Goal: Task Accomplishment & Management: Manage account settings

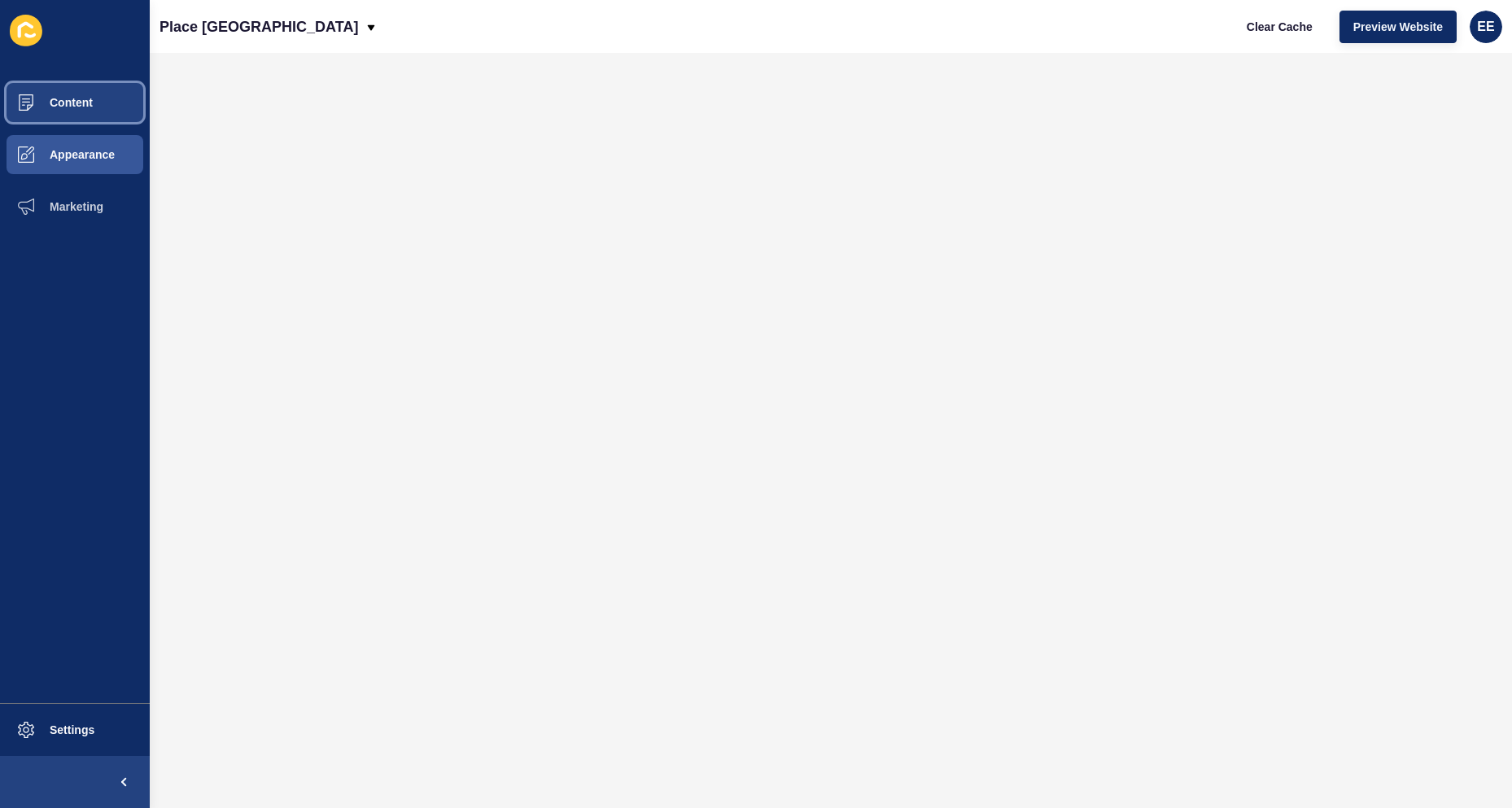
click at [40, 109] on span at bounding box center [26, 103] width 52 height 52
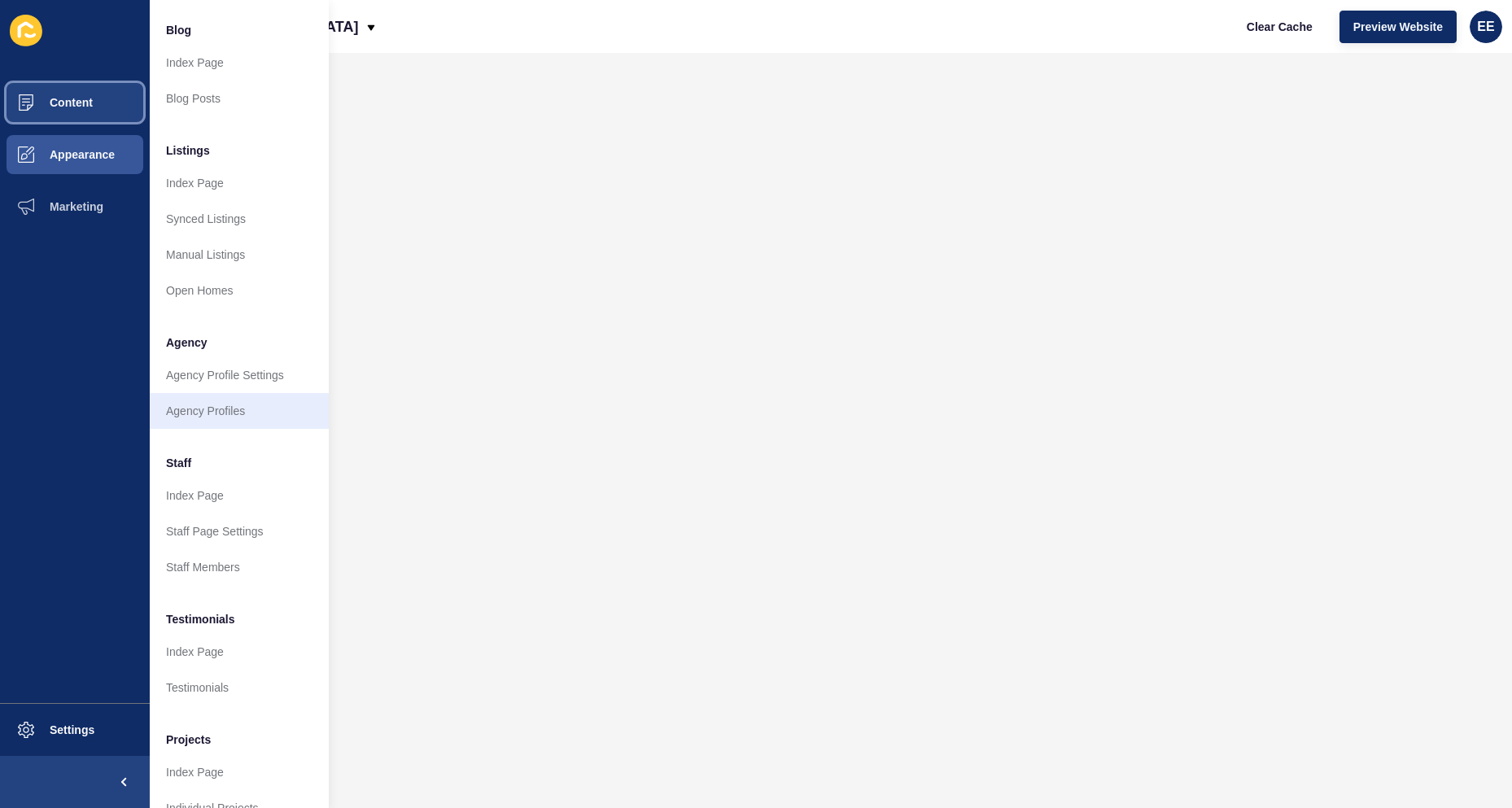
scroll to position [158, 0]
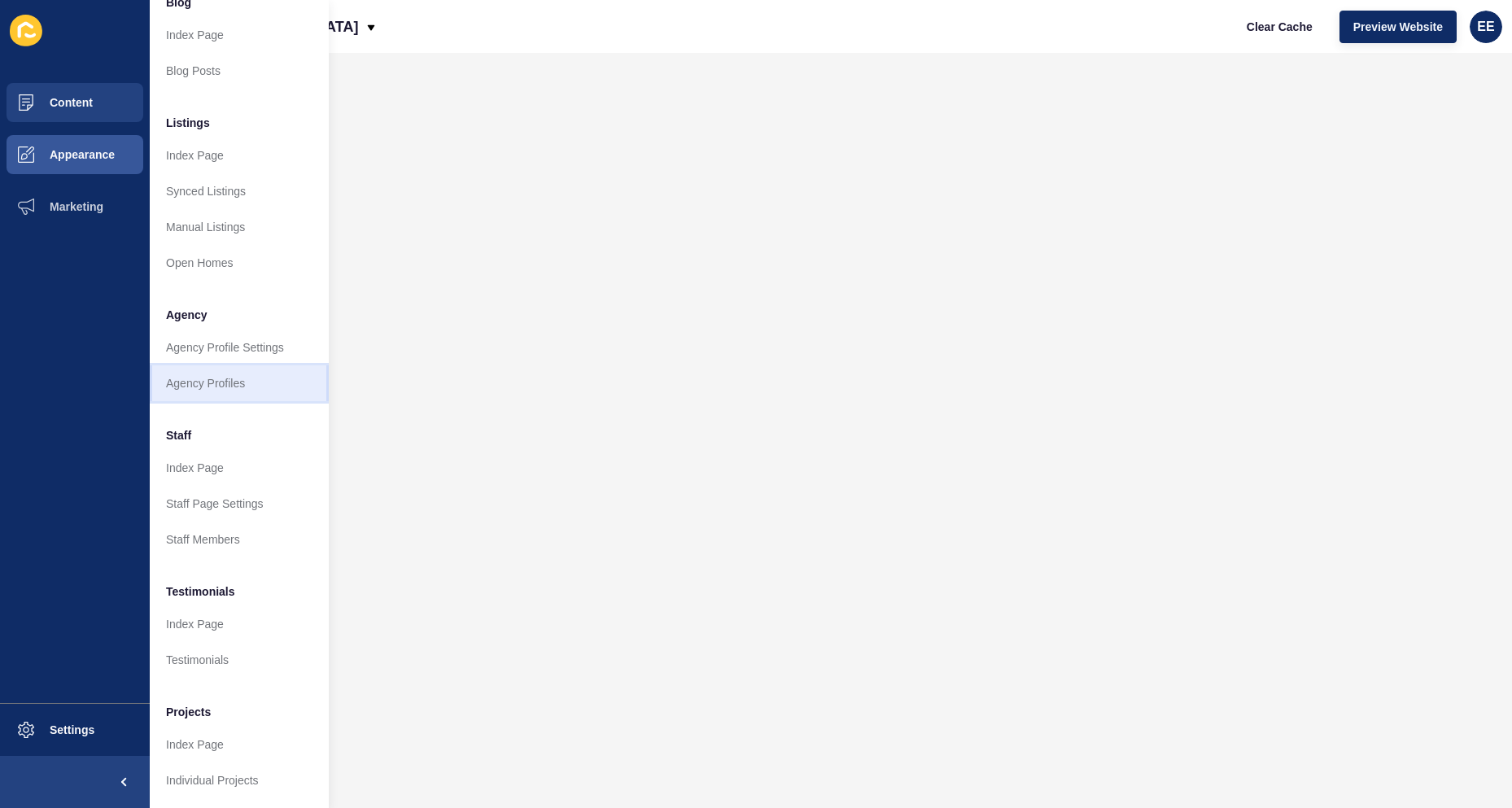
click at [226, 366] on link "Agency Profiles" at bounding box center [239, 383] width 179 height 36
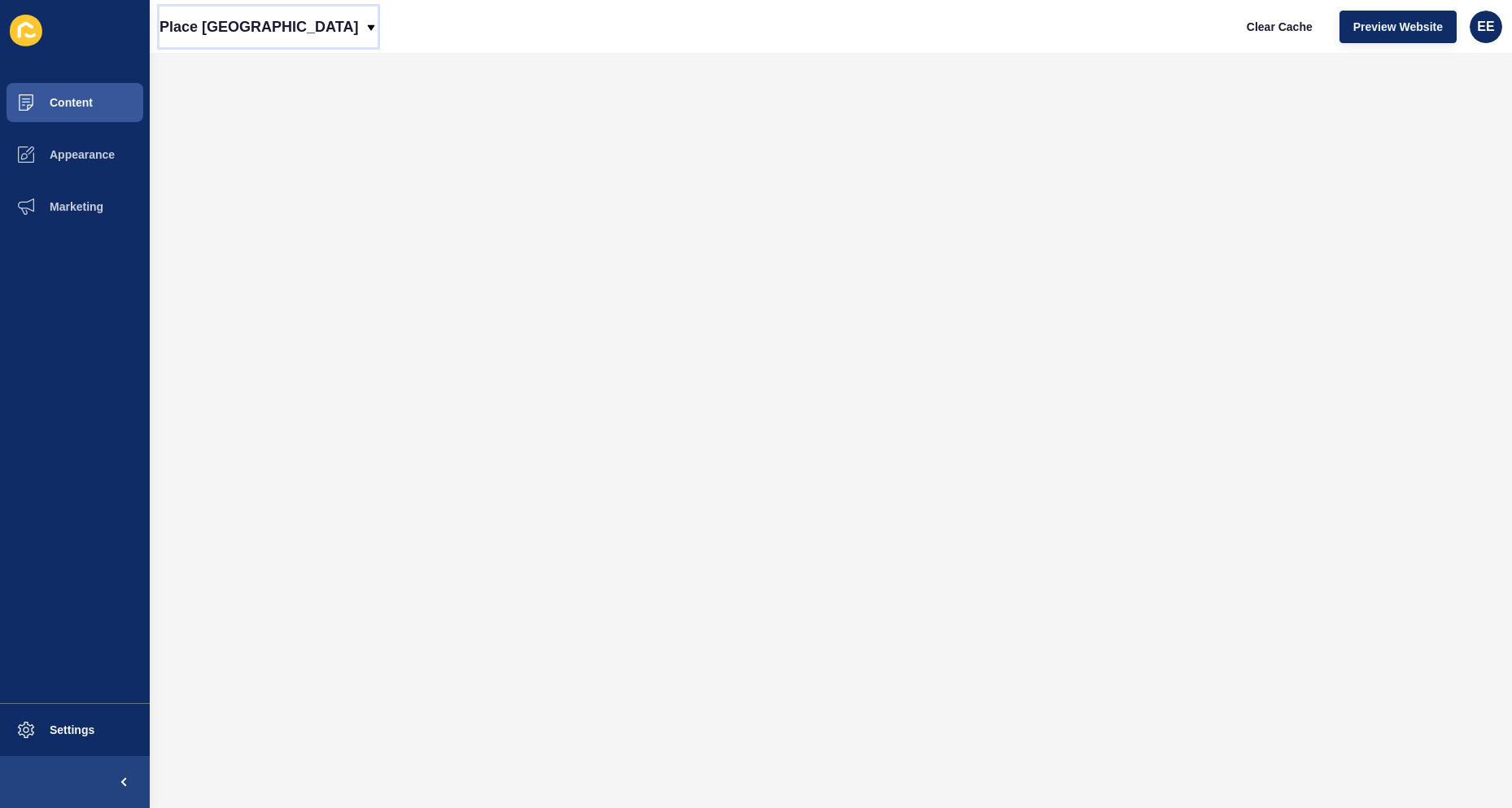
click at [365, 21] on icon at bounding box center [371, 28] width 13 height 13
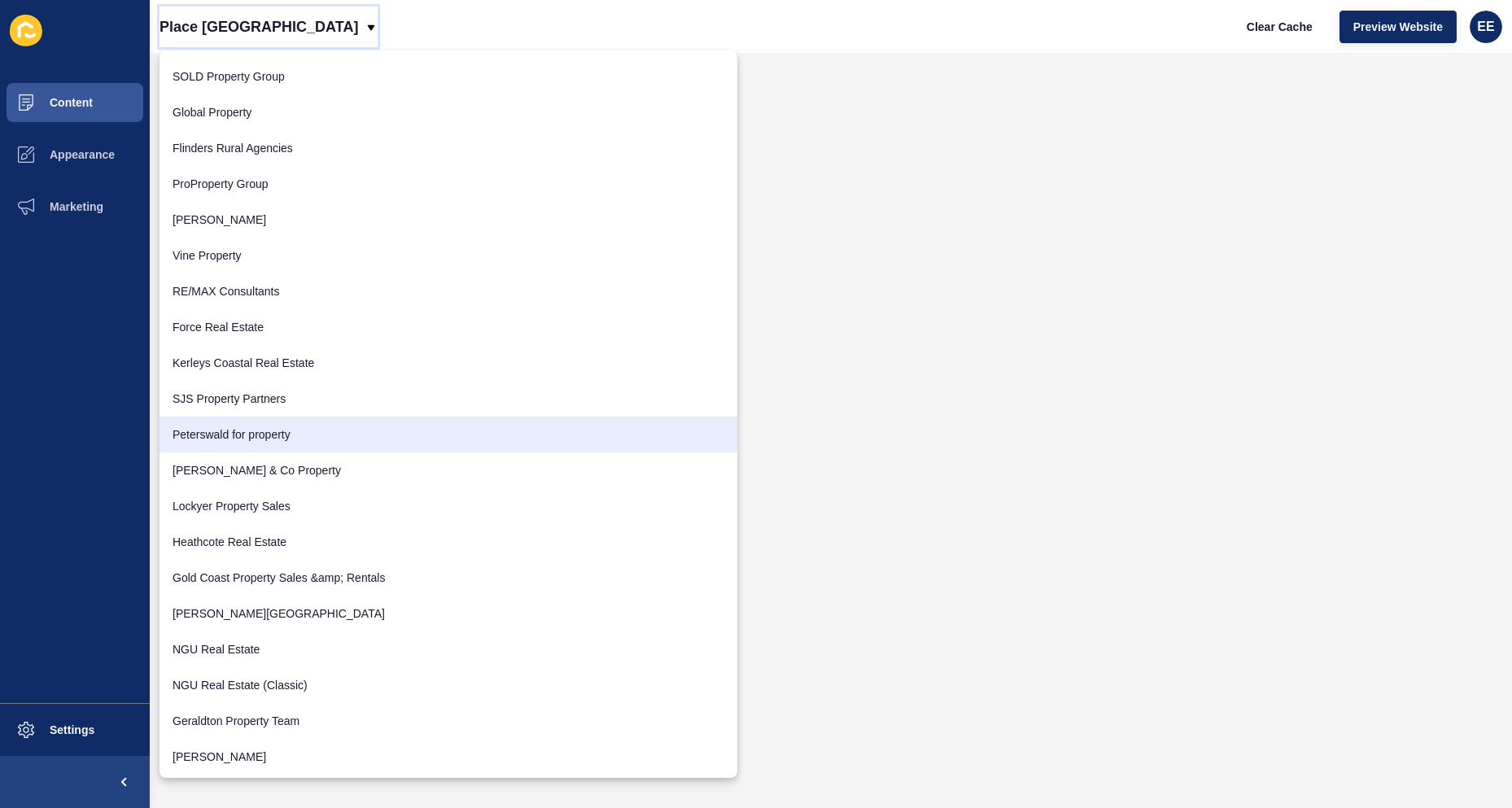
scroll to position [2830, 0]
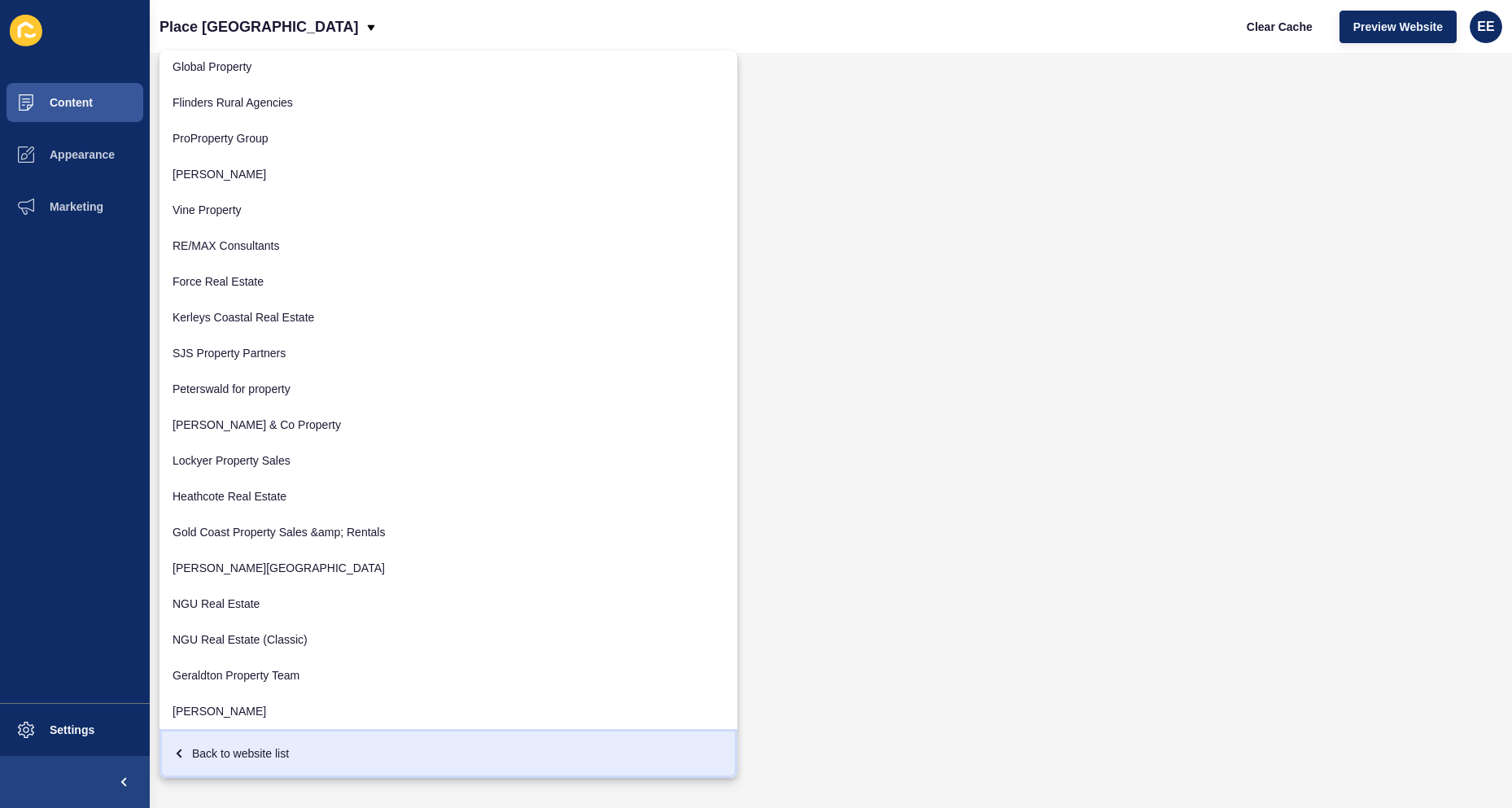
click at [227, 753] on div "Back to website list" at bounding box center [448, 753] width 552 height 30
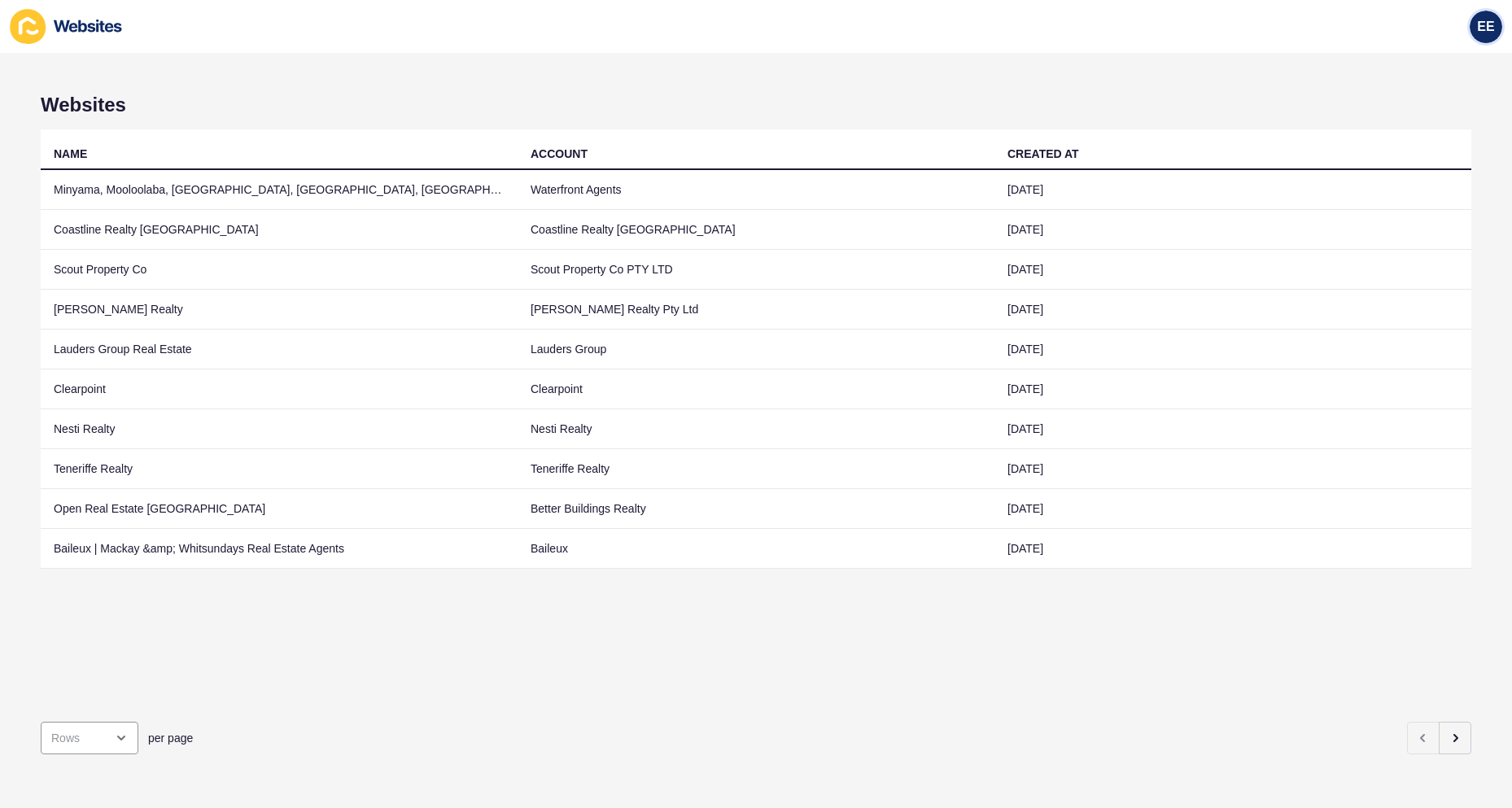
click at [1476, 30] on div "EE" at bounding box center [1486, 27] width 33 height 33
click at [1443, 141] on link "Logout" at bounding box center [1445, 135] width 120 height 36
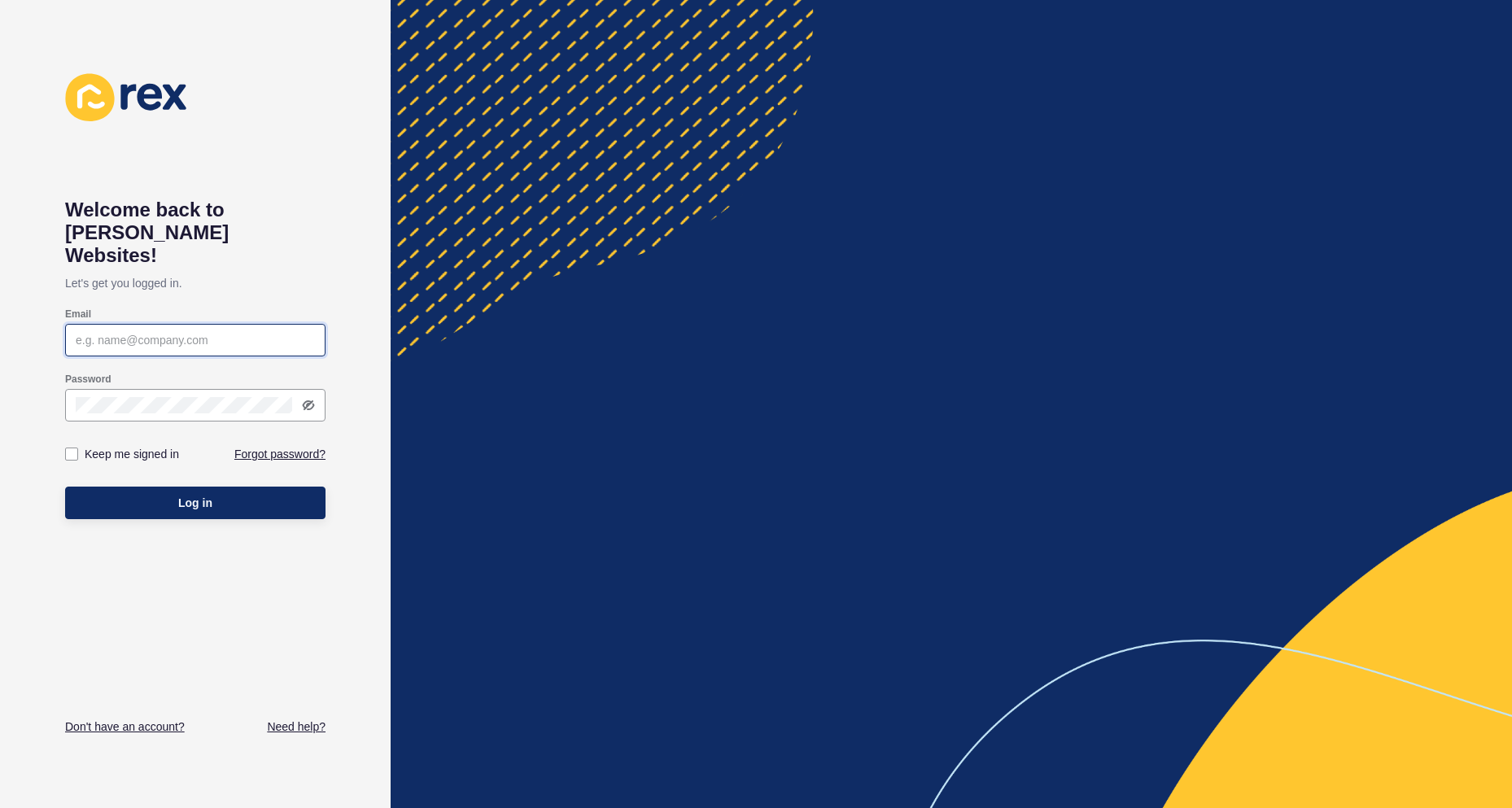
type input "[PERSON_NAME][EMAIL_ADDRESS][PERSON_NAME][DOMAIN_NAME]"
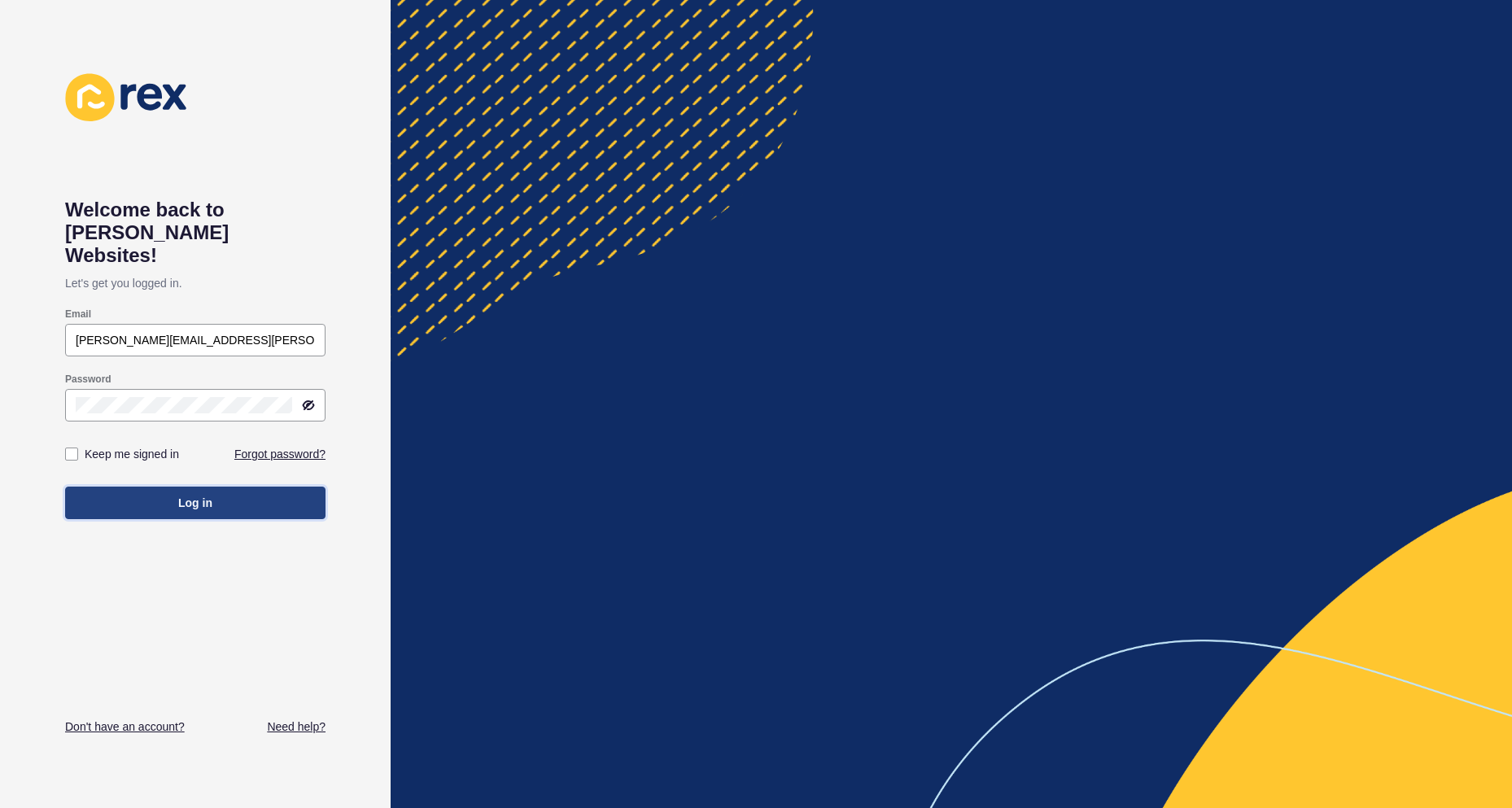
click at [177, 487] on button "Log in" at bounding box center [195, 503] width 260 height 33
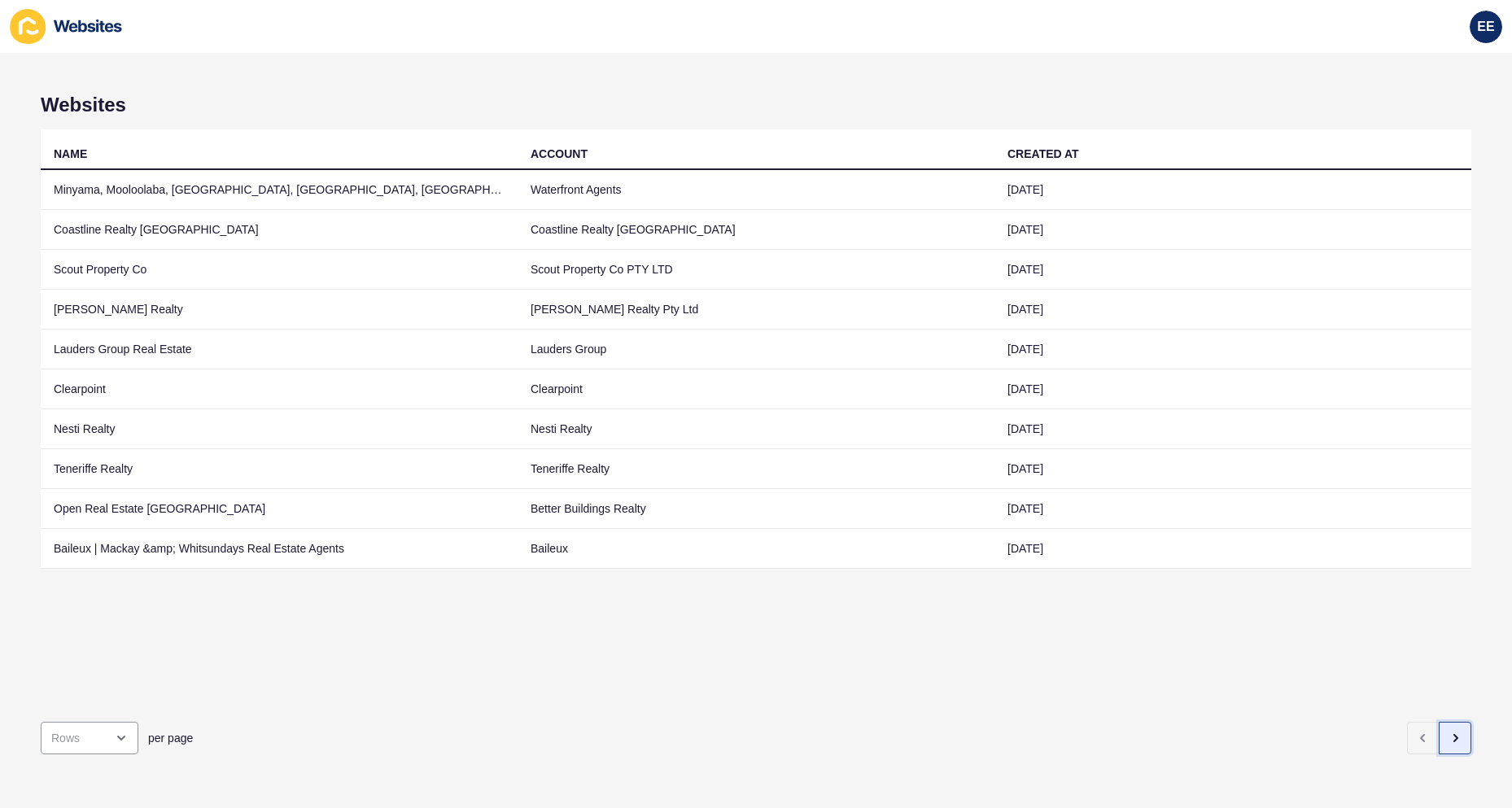
click at [1451, 732] on button "button" at bounding box center [1454, 738] width 33 height 33
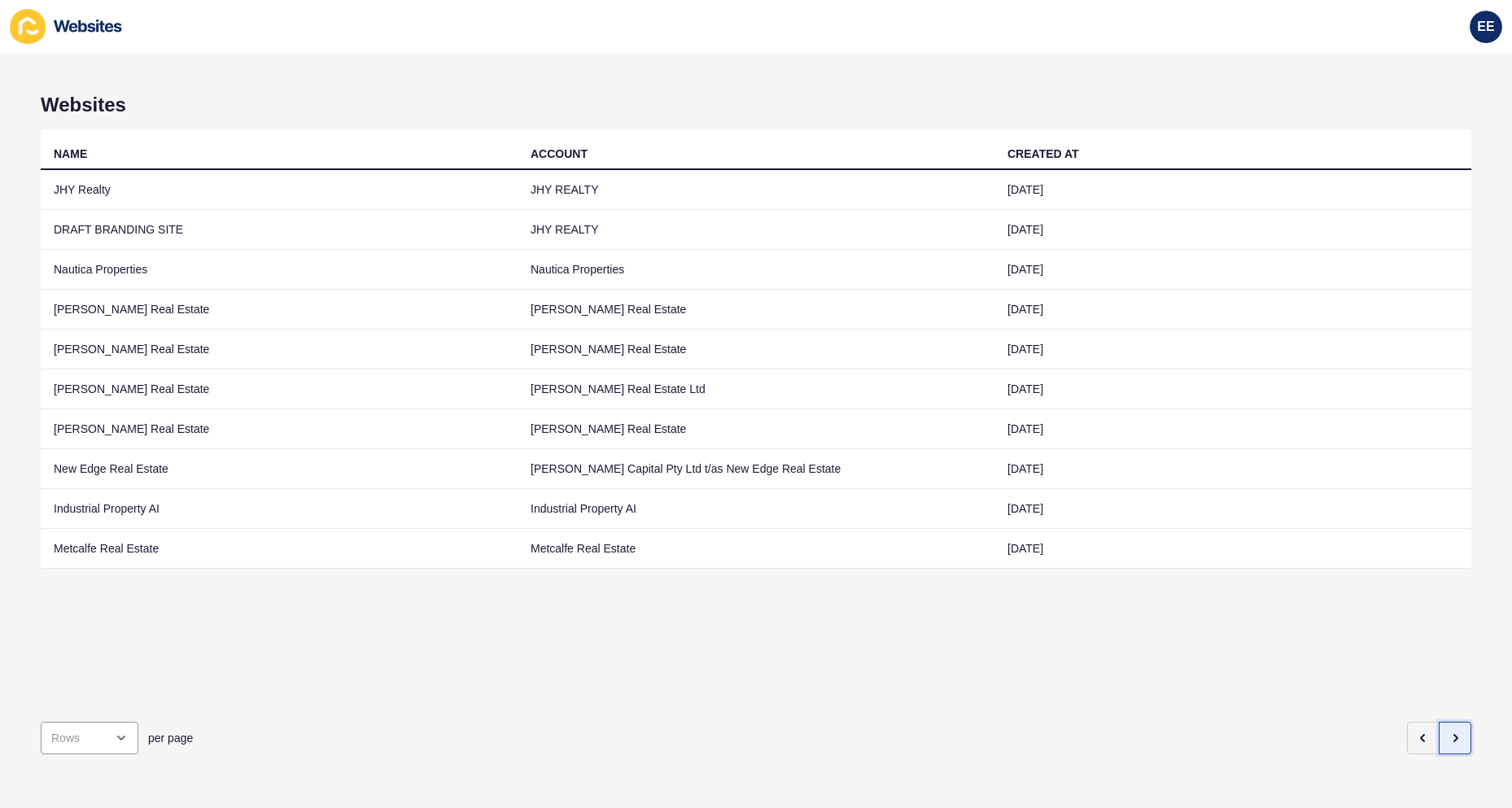
click at [1451, 732] on button "button" at bounding box center [1454, 738] width 33 height 33
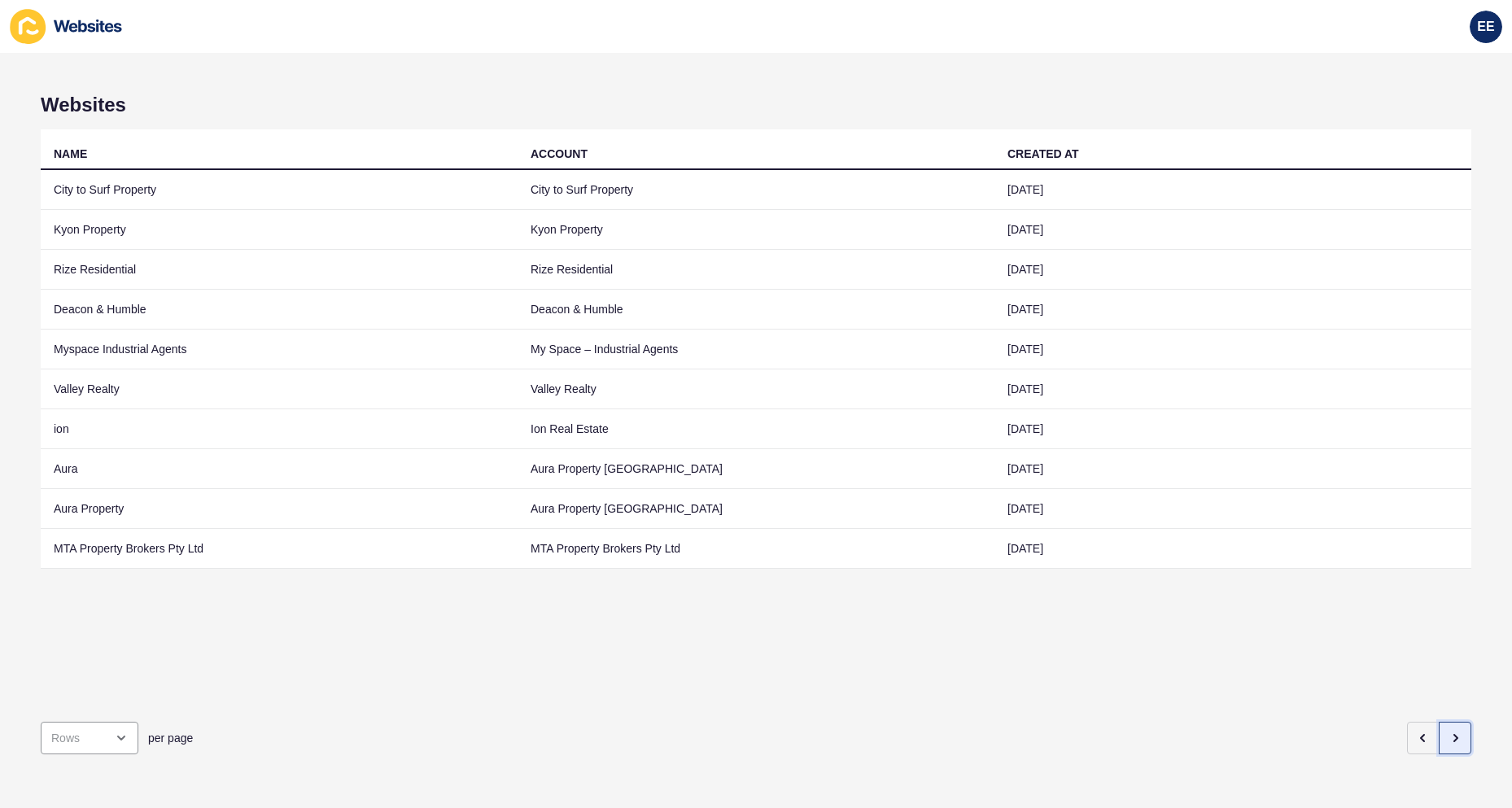
click at [1451, 731] on button "button" at bounding box center [1454, 738] width 33 height 33
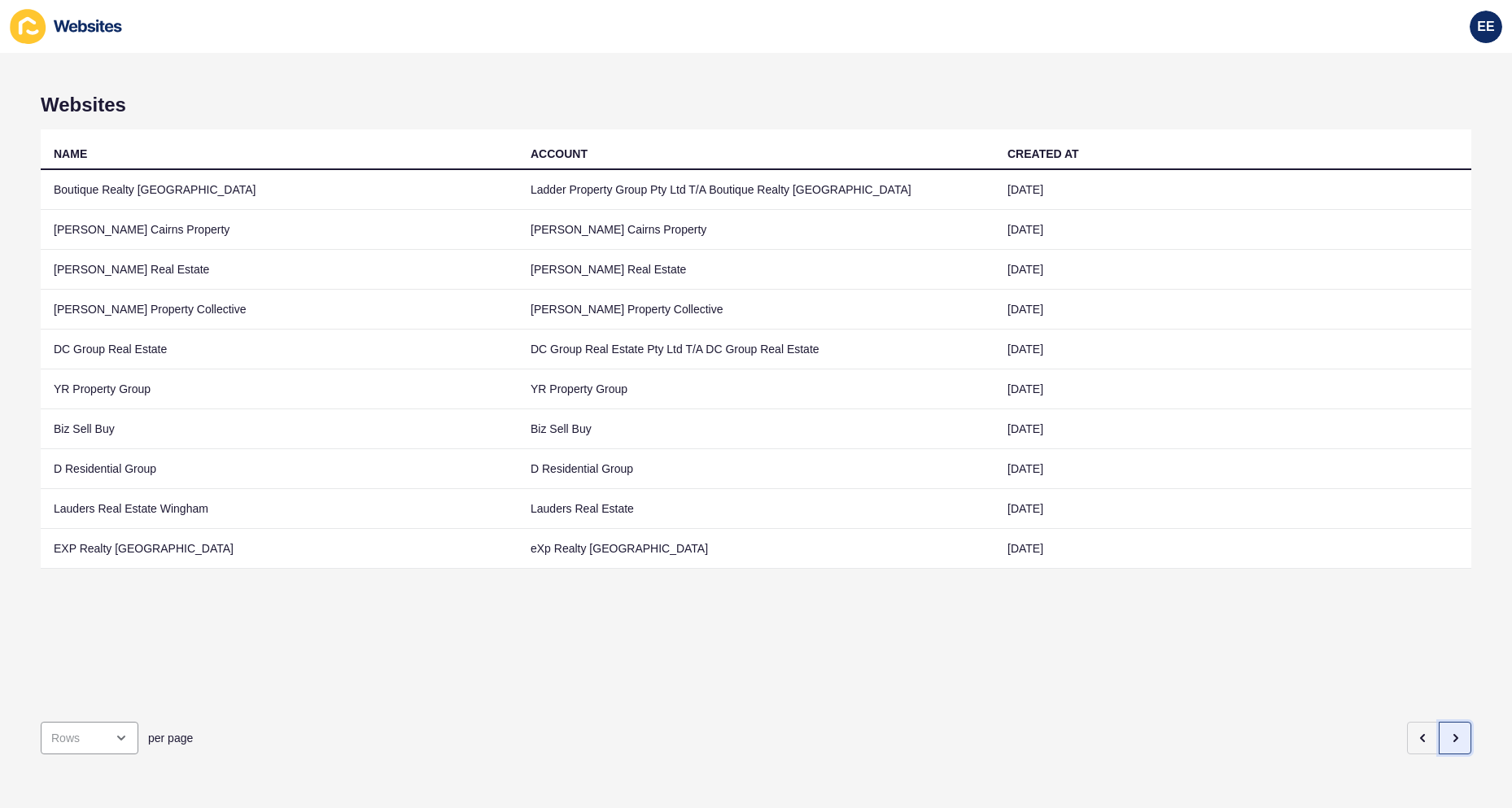
click at [1451, 731] on button "button" at bounding box center [1454, 738] width 33 height 33
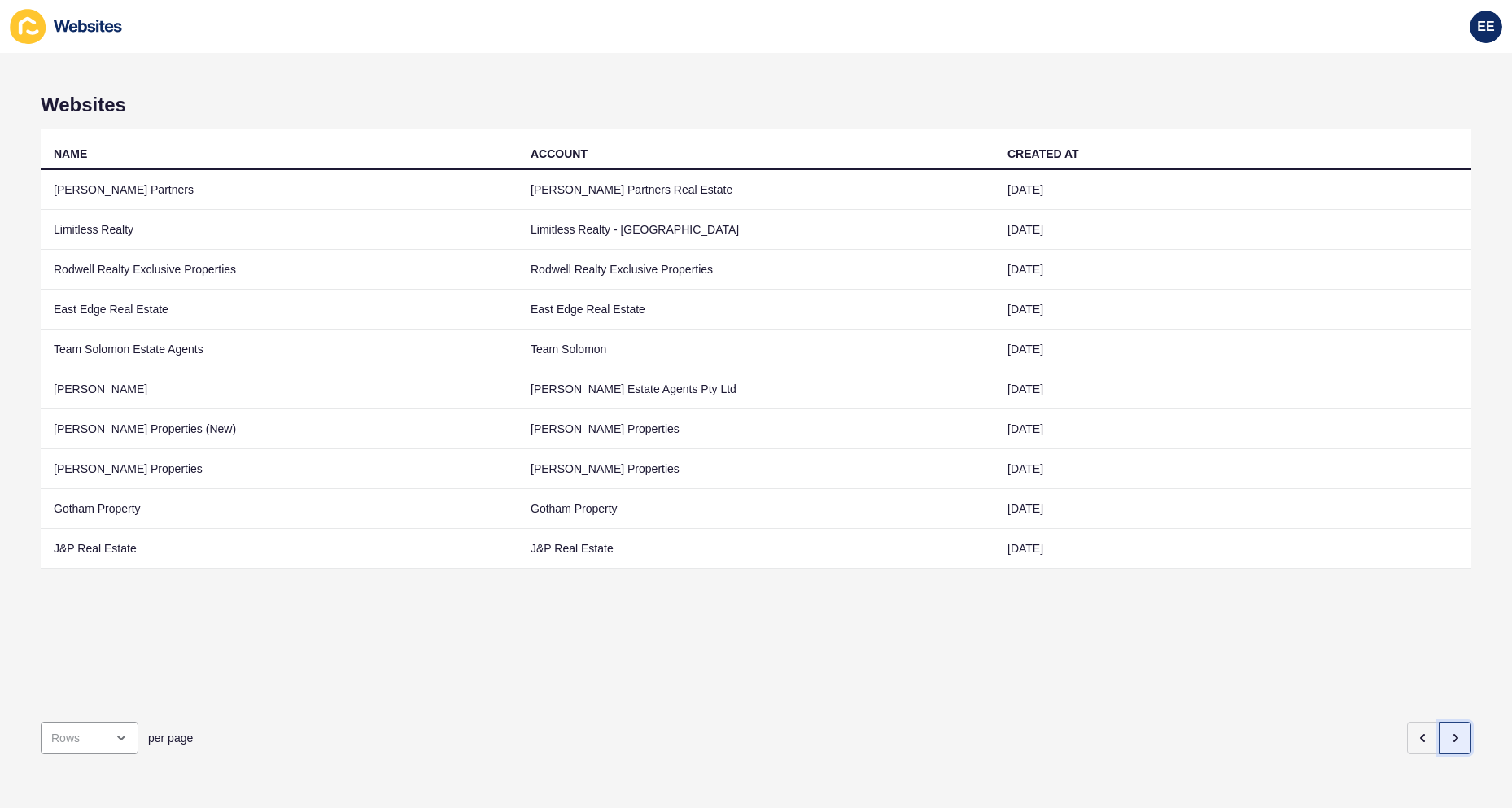
click at [1451, 731] on button "button" at bounding box center [1454, 738] width 33 height 33
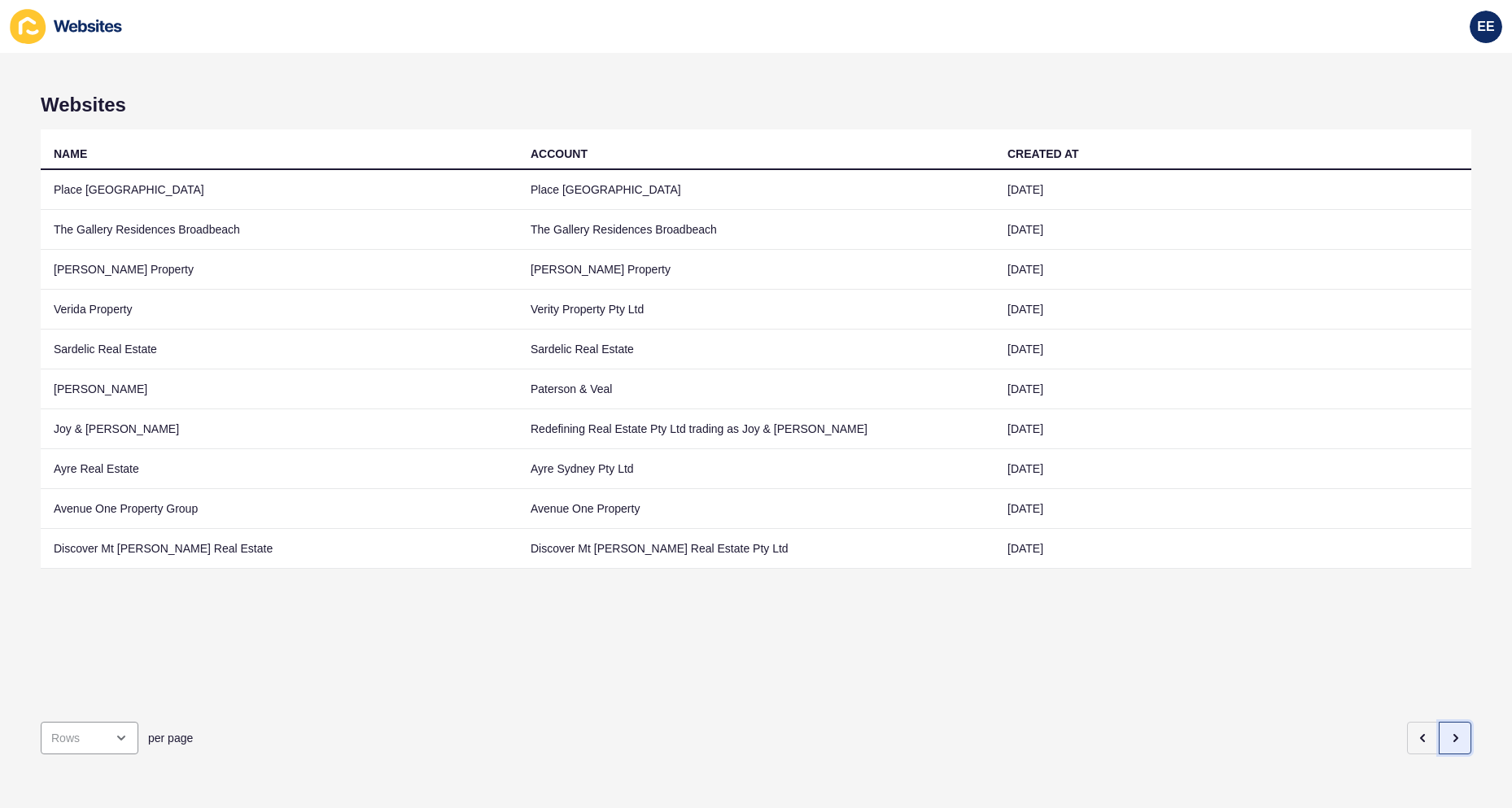
click at [1451, 730] on button "button" at bounding box center [1454, 738] width 33 height 33
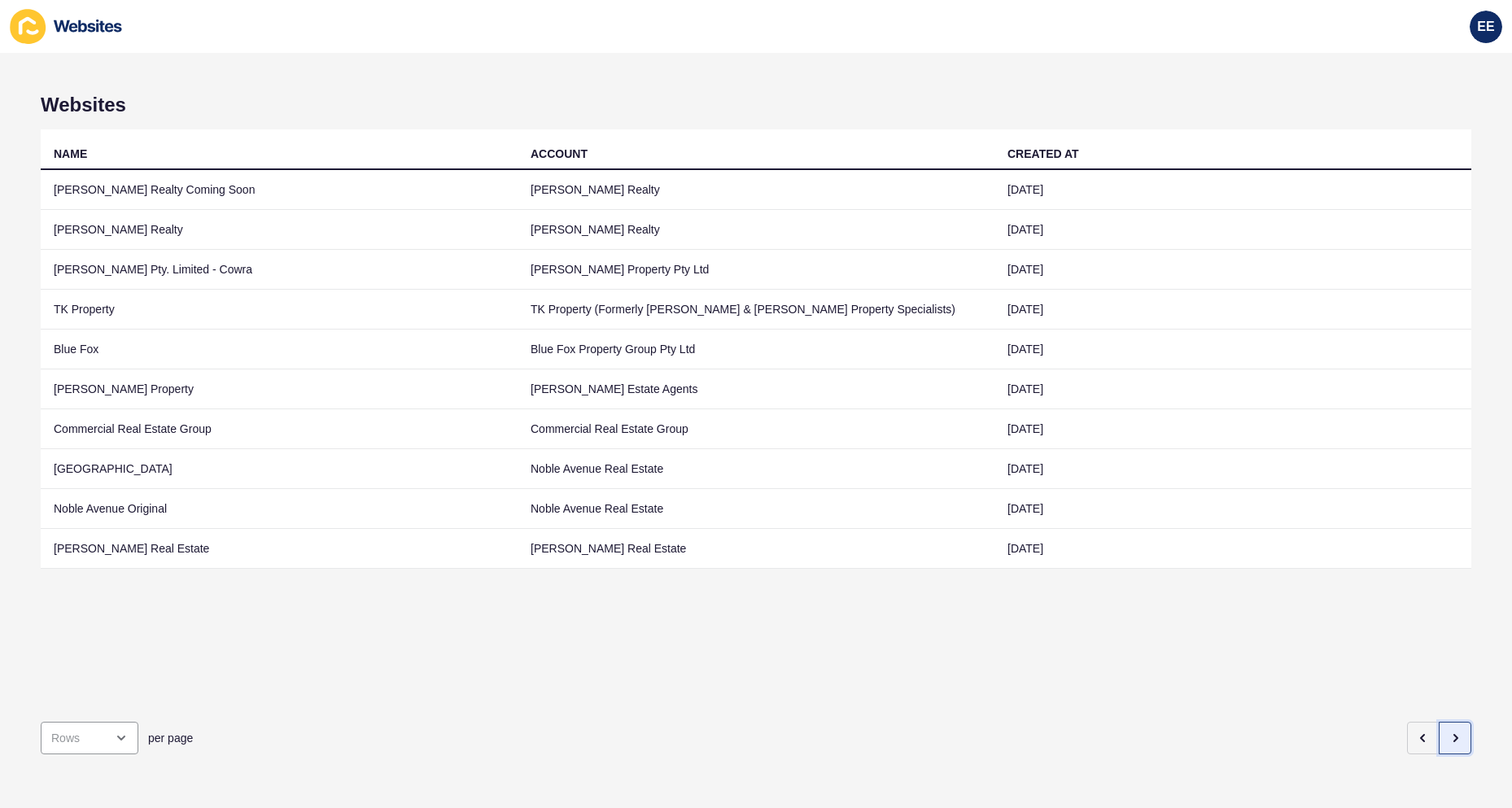
click at [1451, 730] on button "button" at bounding box center [1454, 738] width 33 height 33
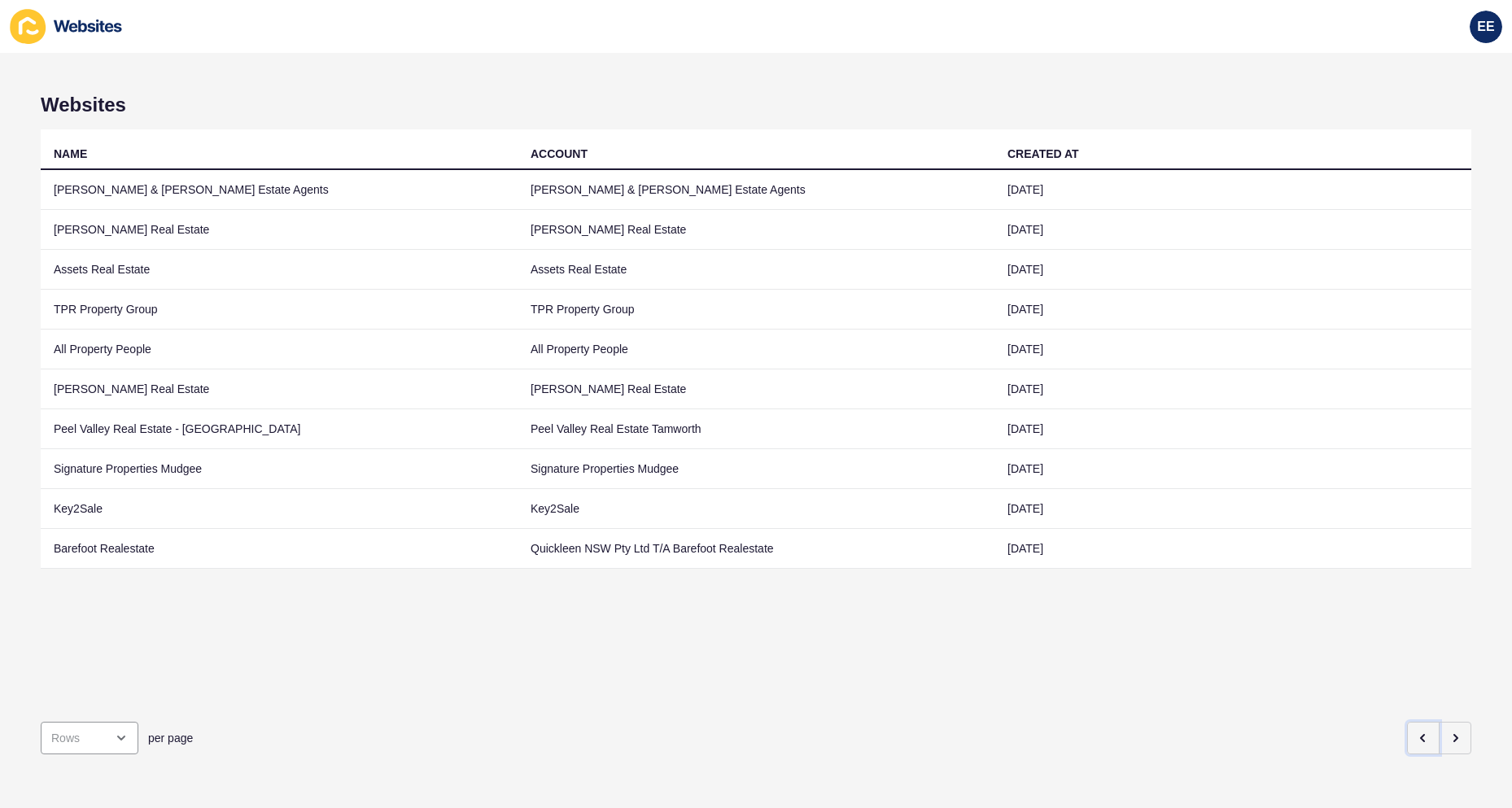
drag, startPoint x: 1404, startPoint y: 720, endPoint x: 1464, endPoint y: 720, distance: 60.0
click at [1409, 722] on button "button" at bounding box center [1423, 738] width 33 height 33
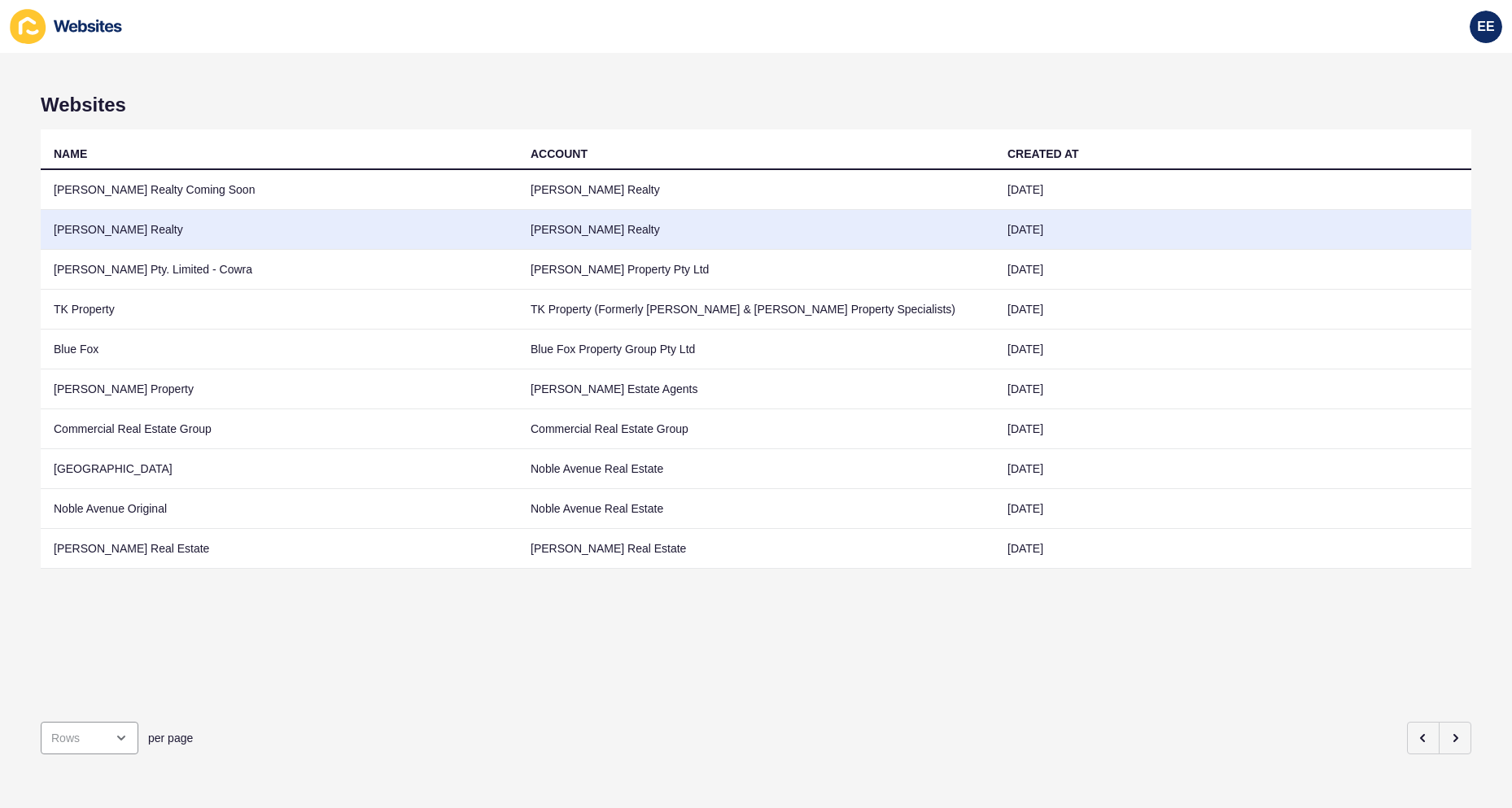
click at [99, 227] on td "[PERSON_NAME] Realty" at bounding box center [278, 230] width 477 height 40
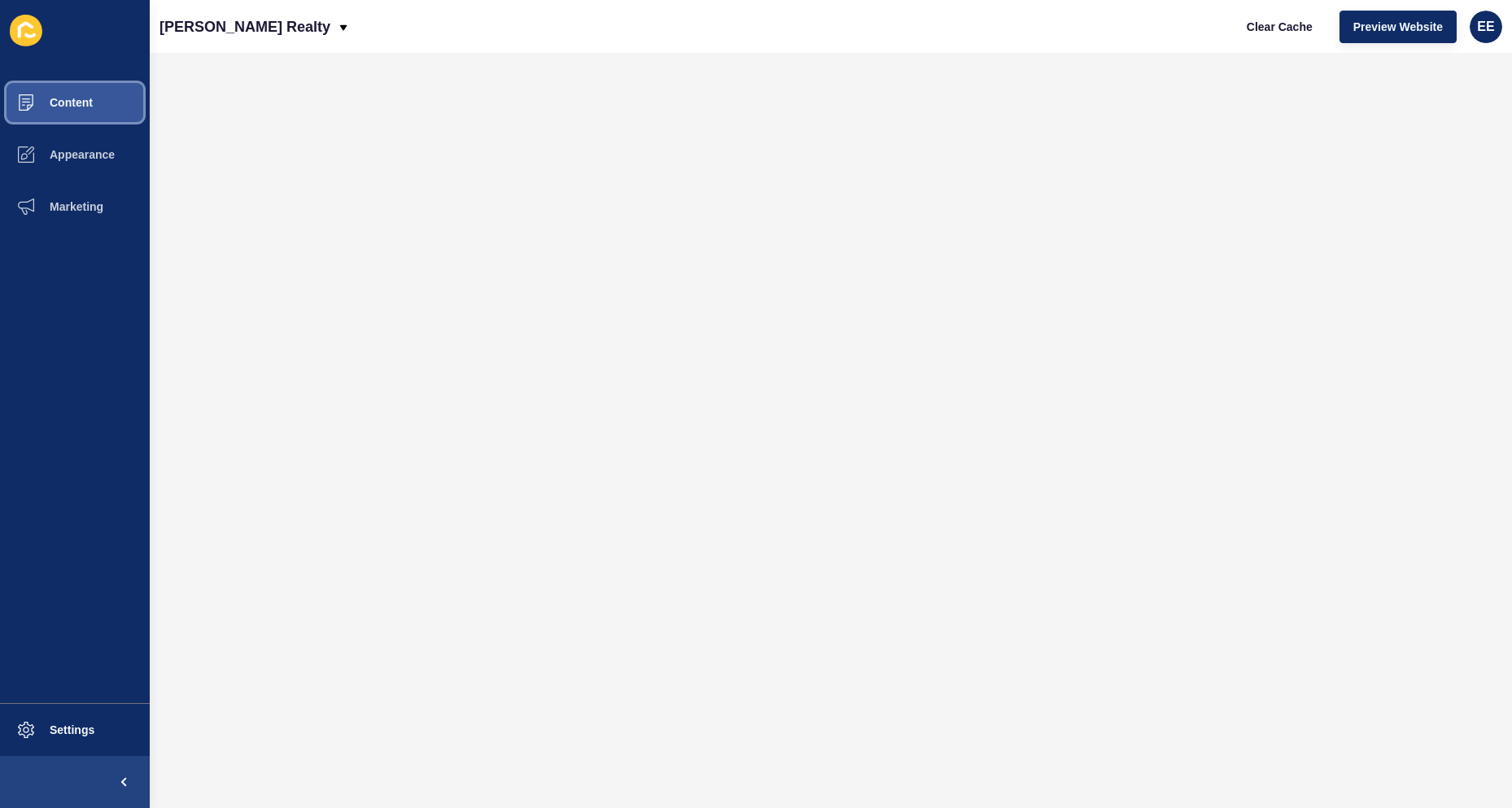
click at [93, 102] on span "Content" at bounding box center [44, 103] width 95 height 13
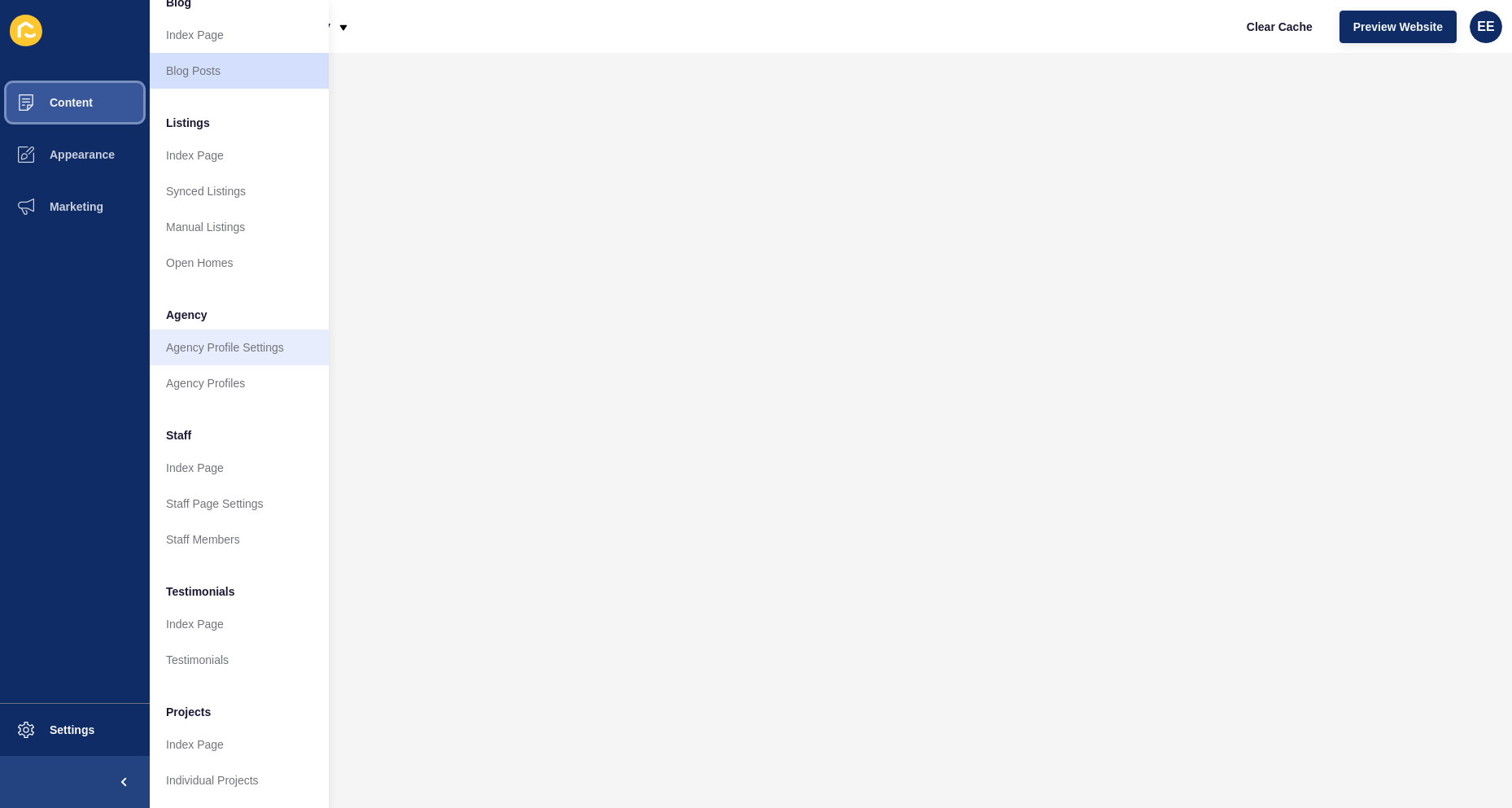
scroll to position [158, 0]
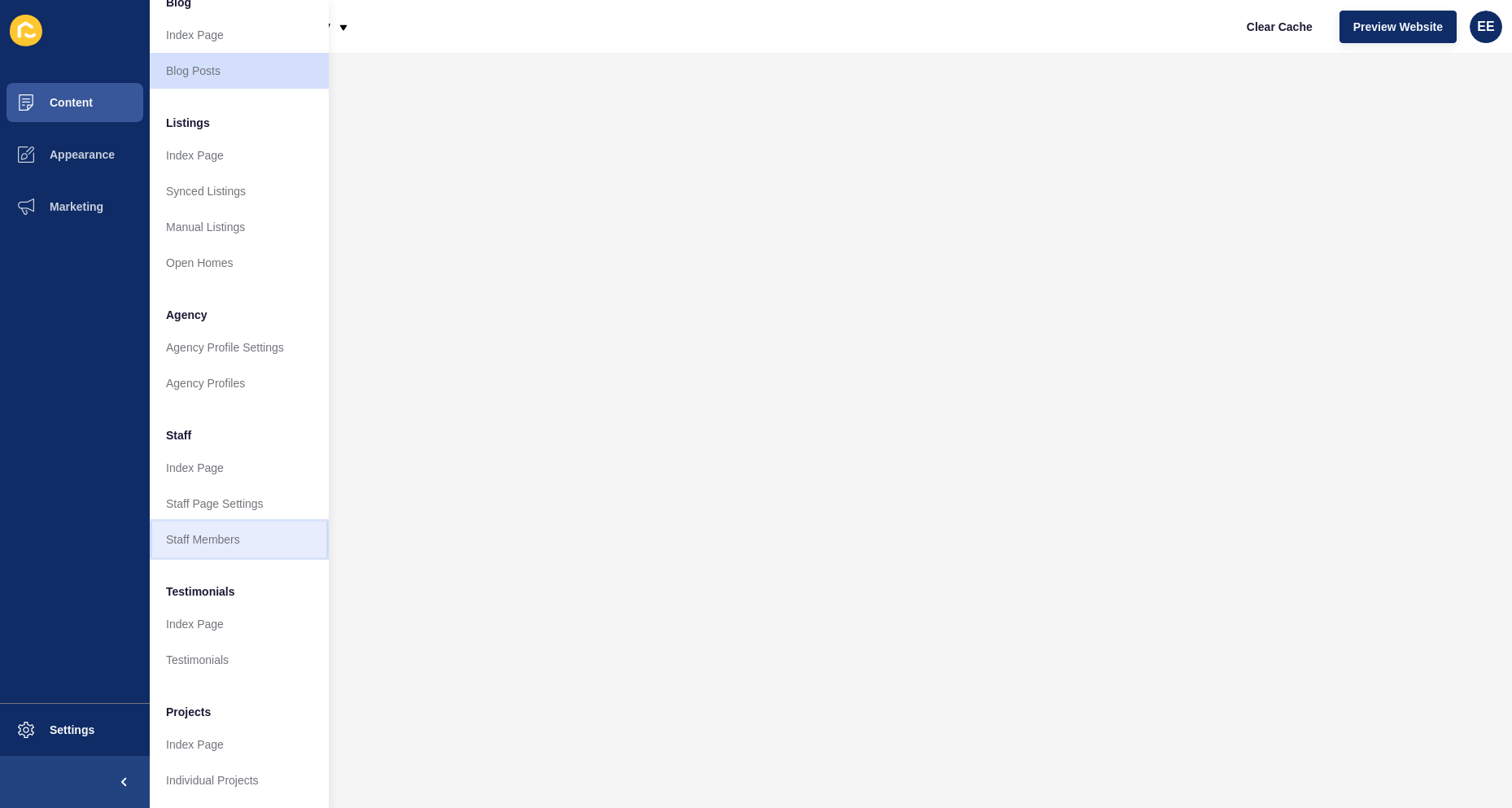
click at [240, 531] on link "Staff Members" at bounding box center [239, 539] width 179 height 36
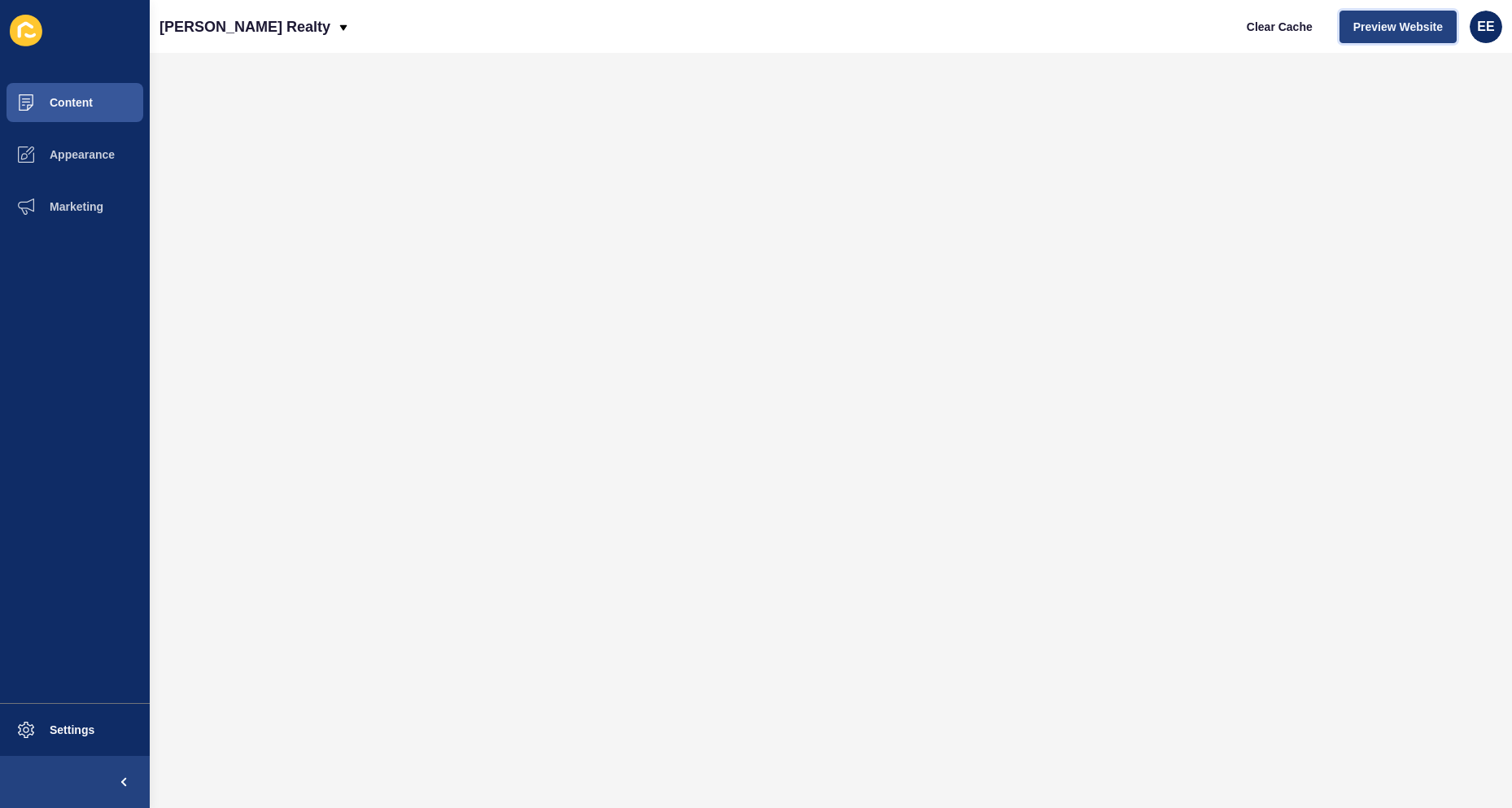
click at [1372, 29] on span "Preview Website" at bounding box center [1397, 27] width 89 height 16
click at [79, 89] on button "Content" at bounding box center [75, 103] width 150 height 52
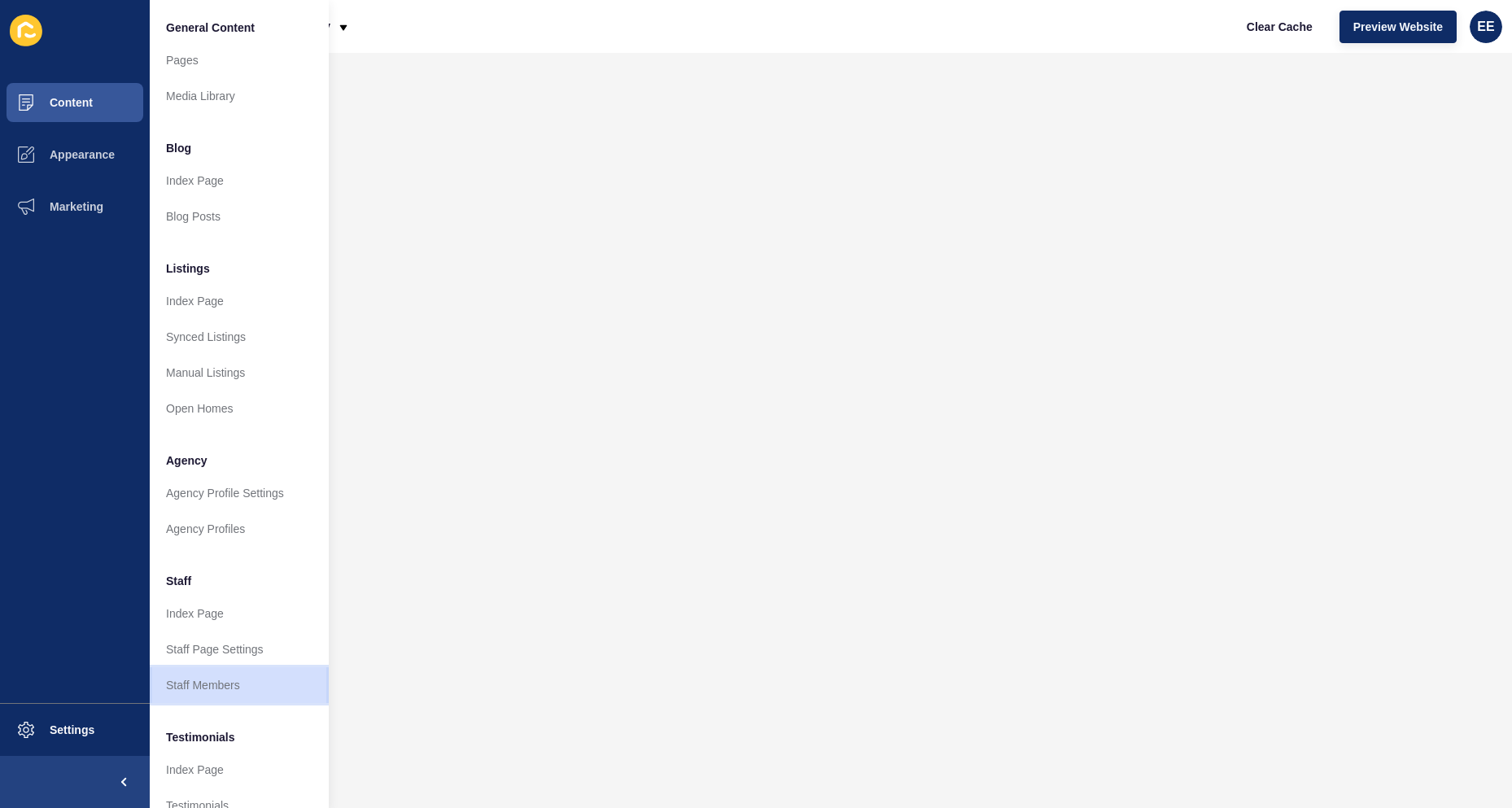
drag, startPoint x: 212, startPoint y: 674, endPoint x: 227, endPoint y: 672, distance: 15.1
click at [214, 675] on link "Staff Members" at bounding box center [239, 684] width 179 height 36
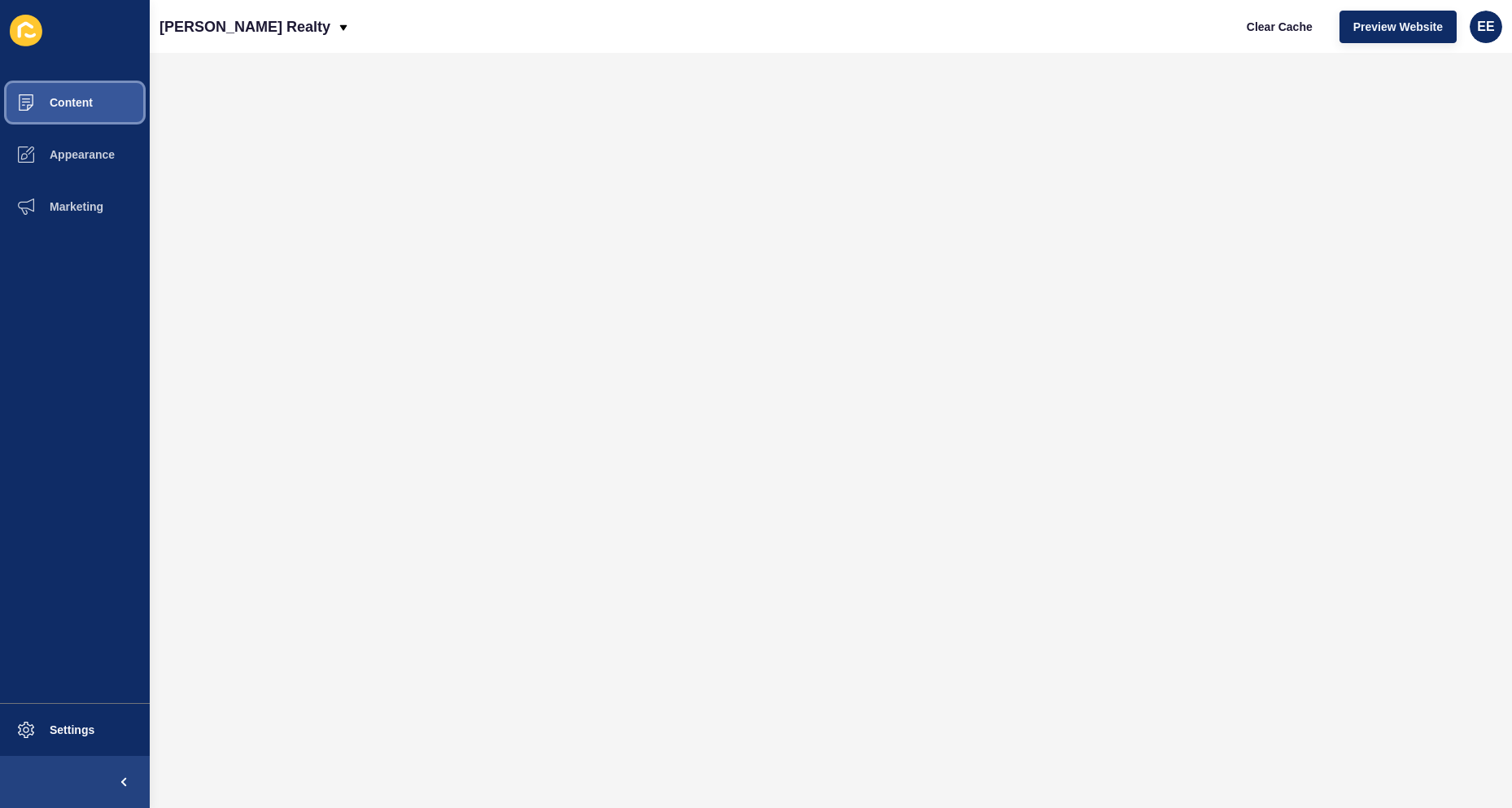
click at [89, 96] on span "Content" at bounding box center [44, 103] width 95 height 13
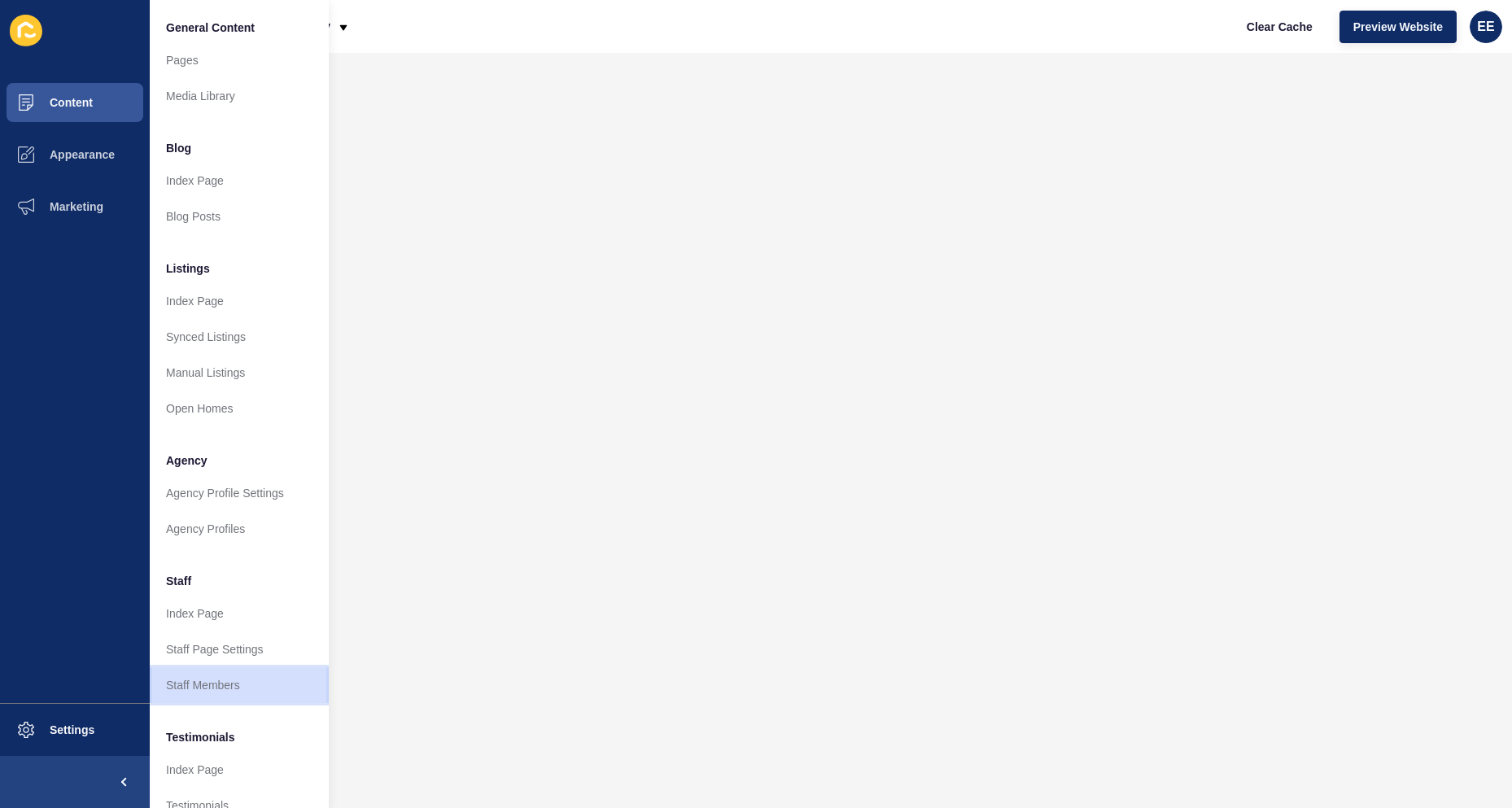
click at [230, 694] on link "Staff Members" at bounding box center [239, 684] width 179 height 36
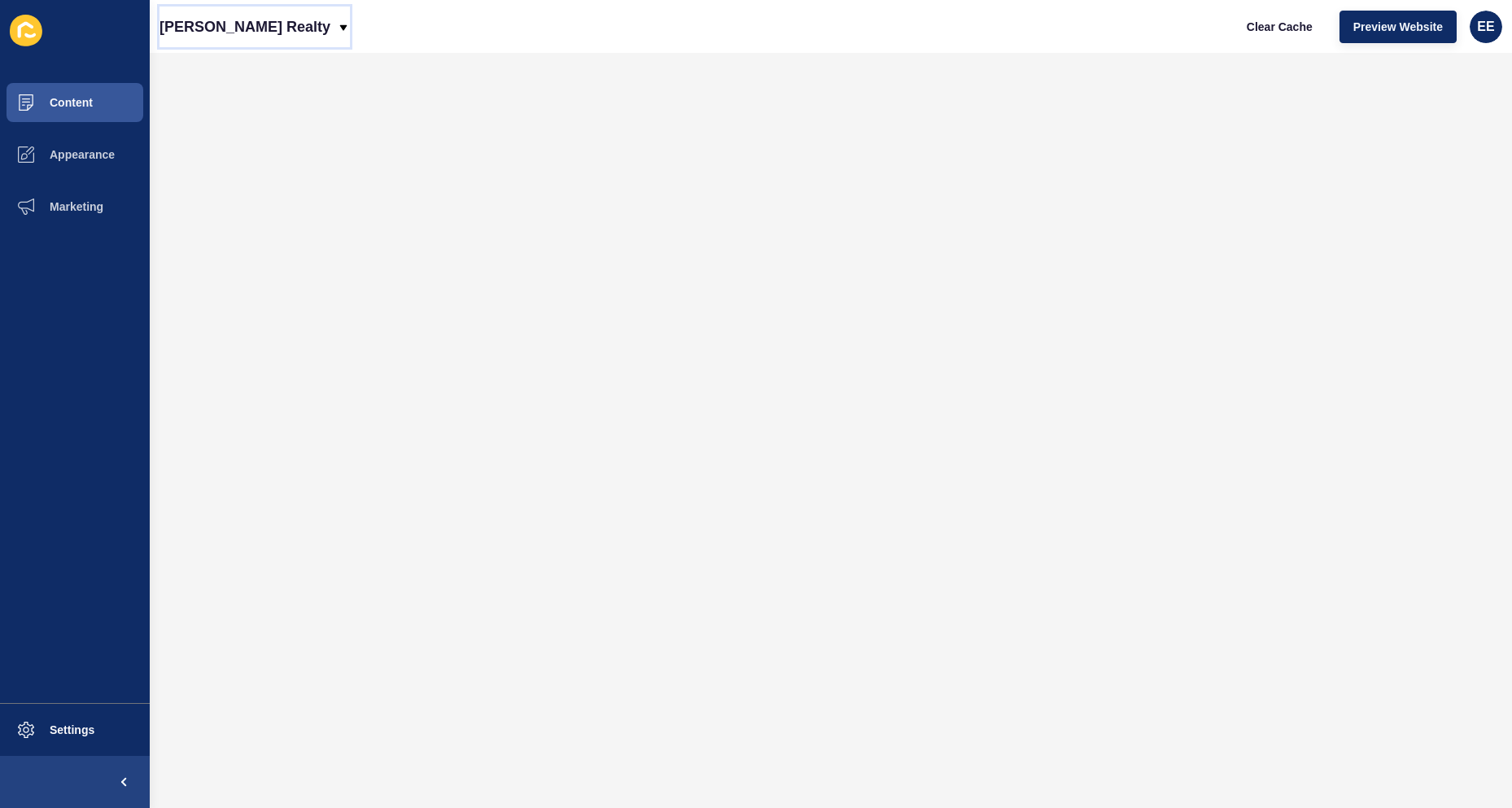
click at [272, 24] on div "[PERSON_NAME] Realty" at bounding box center [254, 27] width 190 height 40
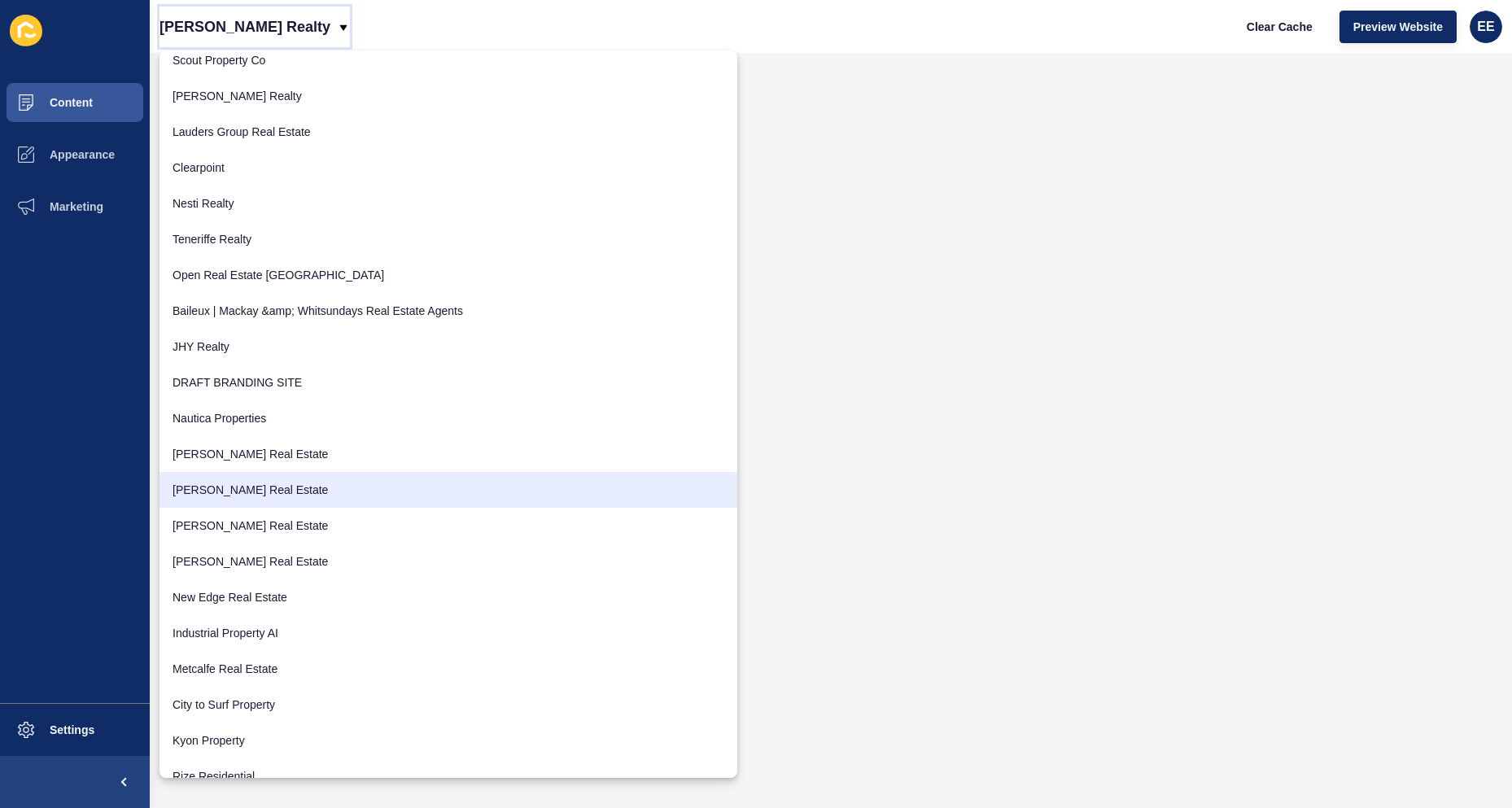
scroll to position [82, 0]
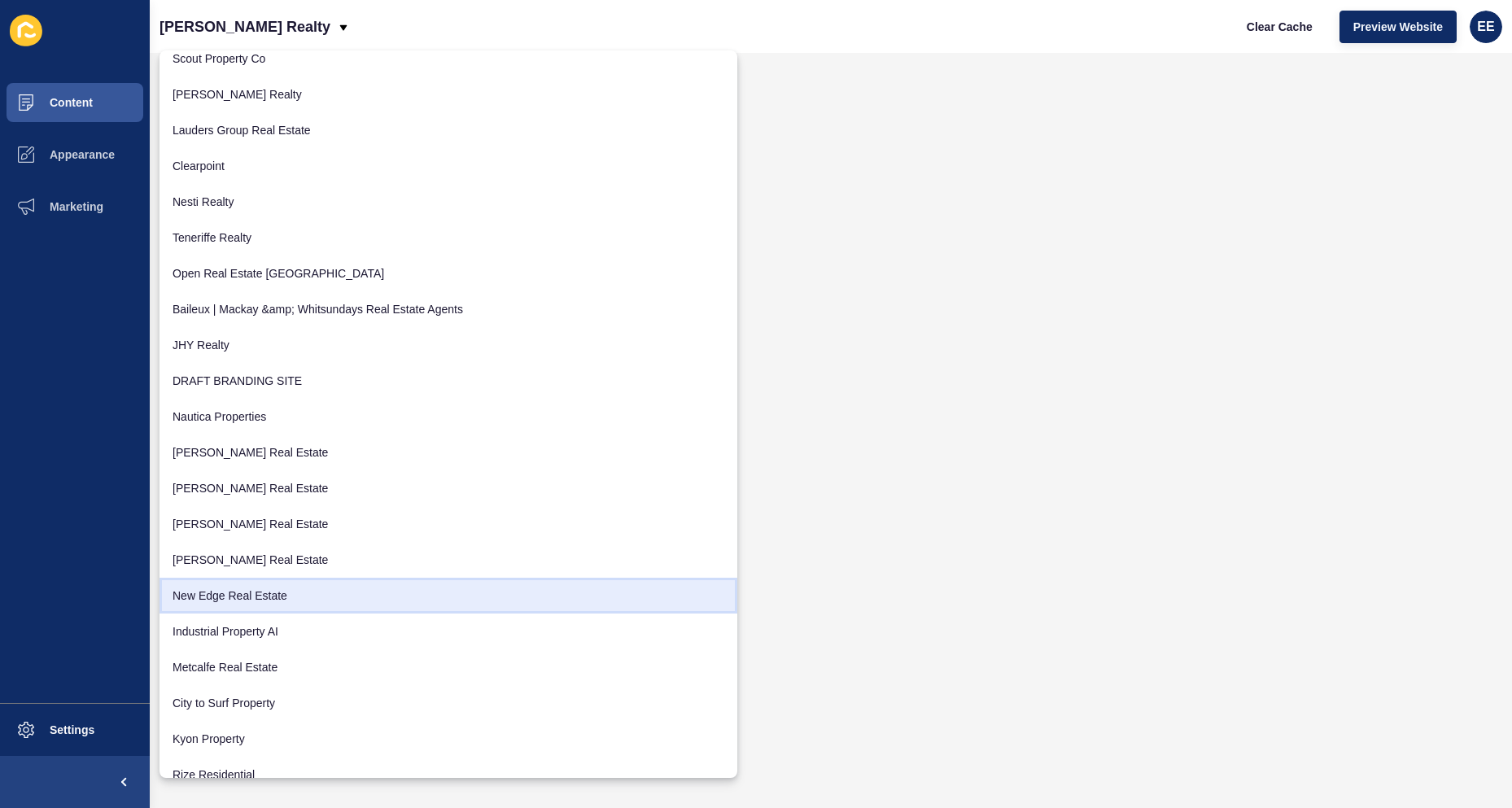
click at [249, 602] on link "New Edge Real Estate" at bounding box center [448, 595] width 578 height 36
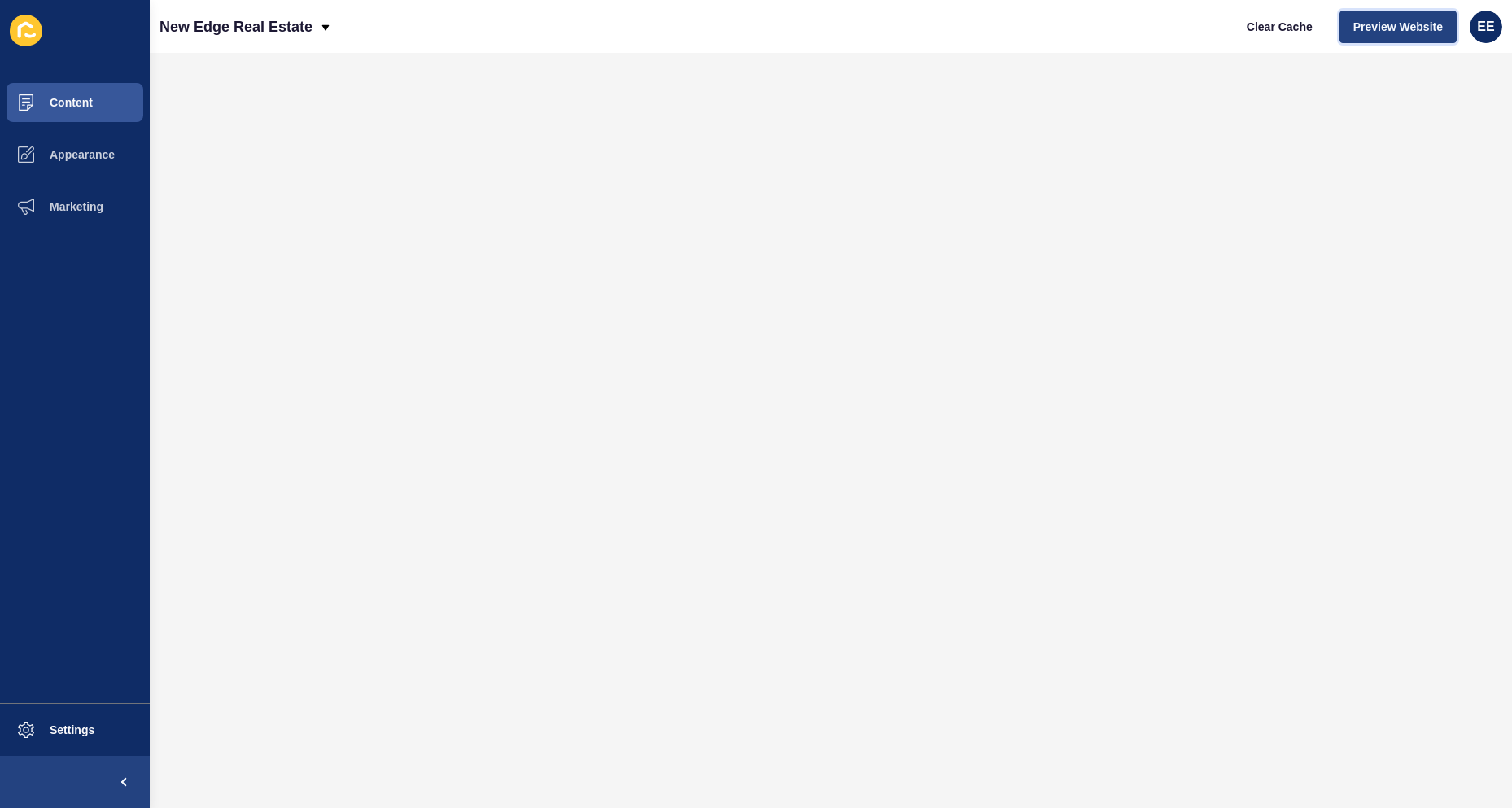
click at [1390, 26] on span "Preview Website" at bounding box center [1397, 27] width 89 height 16
click at [67, 728] on span "Settings" at bounding box center [45, 730] width 97 height 13
click at [94, 163] on button "Appearance" at bounding box center [75, 154] width 150 height 52
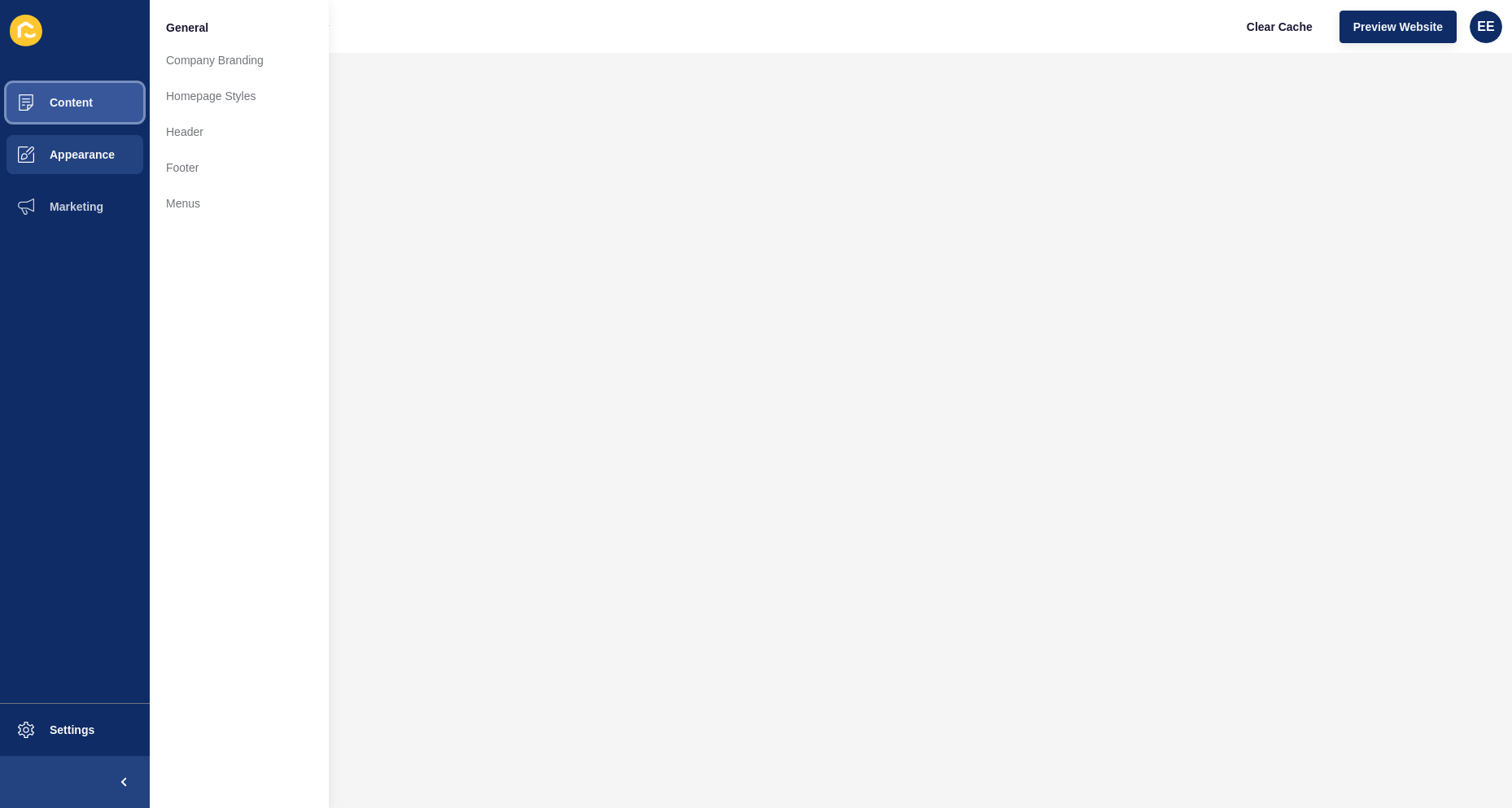
click at [88, 104] on span "Content" at bounding box center [44, 103] width 95 height 13
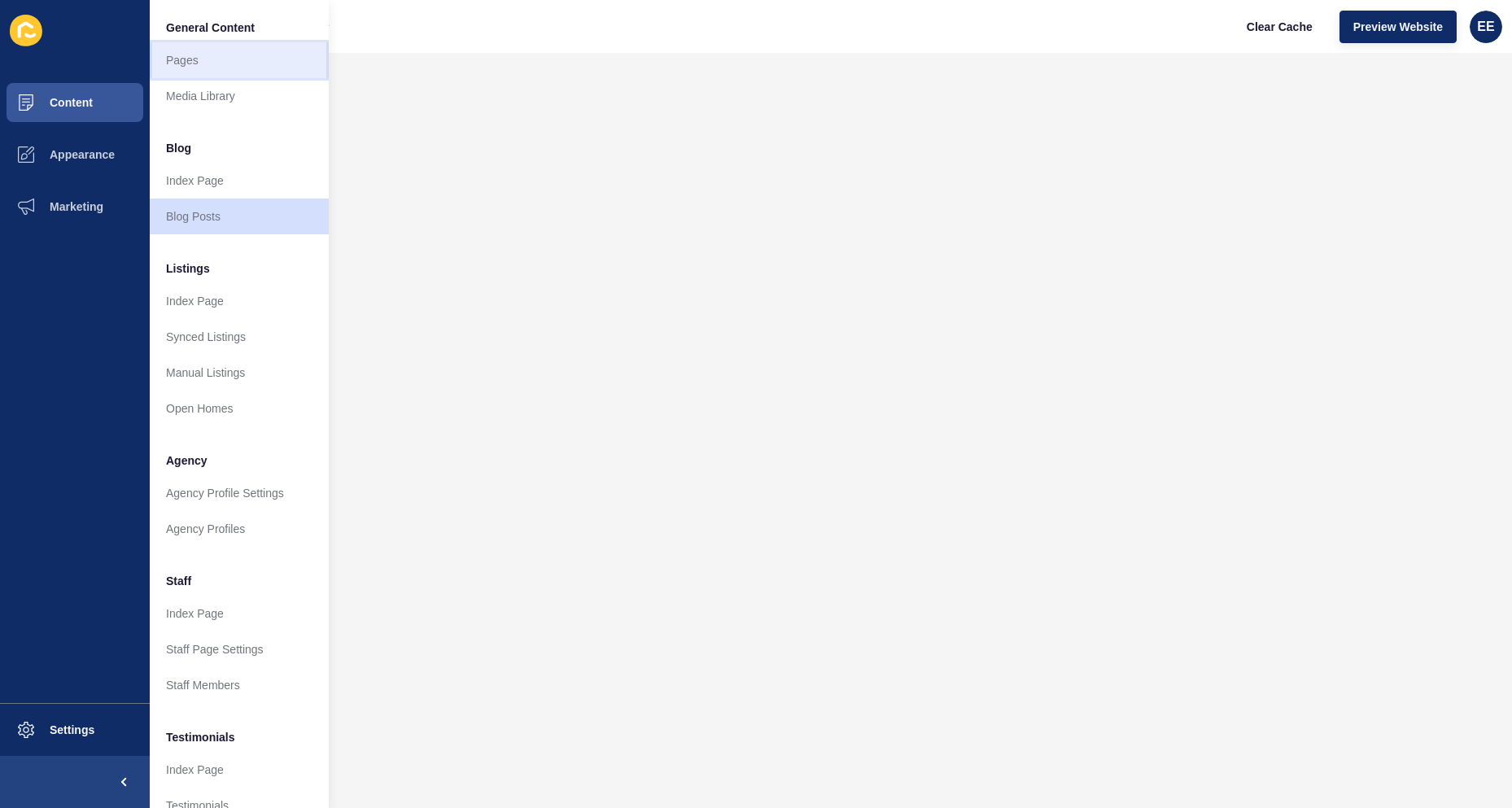
click at [203, 49] on link "Pages" at bounding box center [239, 59] width 179 height 36
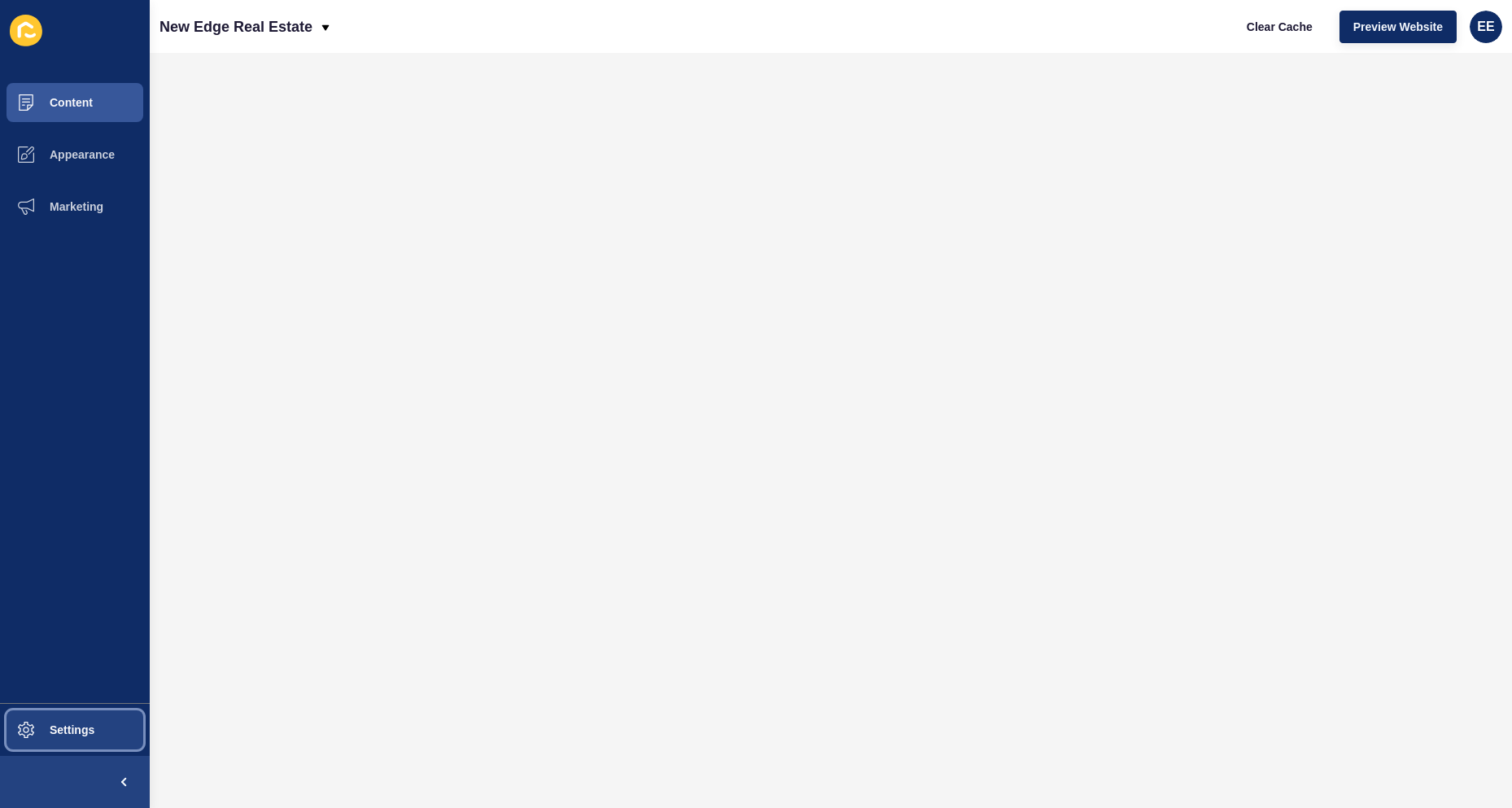
click at [51, 736] on span "Settings" at bounding box center [45, 730] width 97 height 13
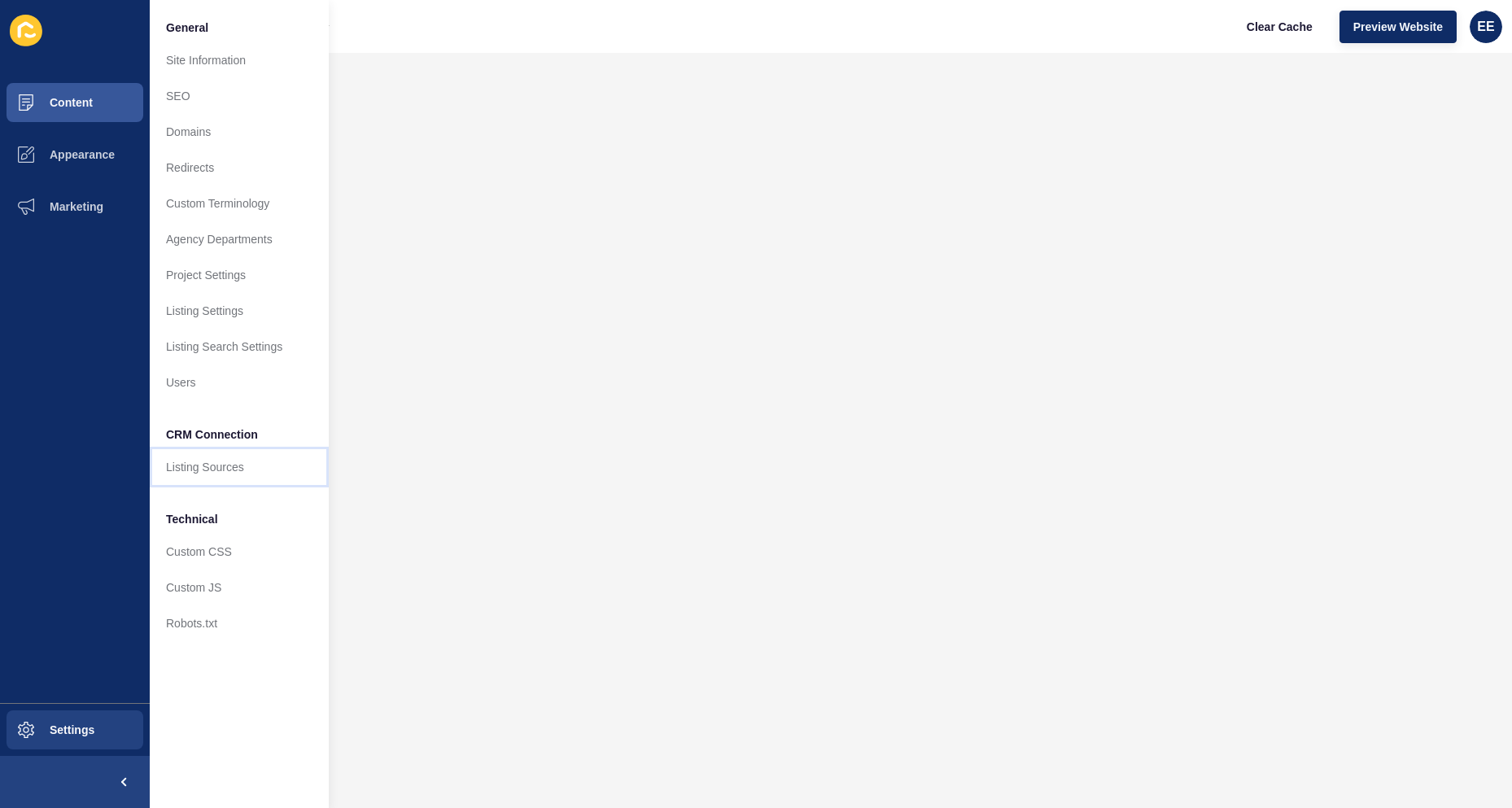
click at [222, 469] on link "Listing Sources" at bounding box center [239, 466] width 179 height 36
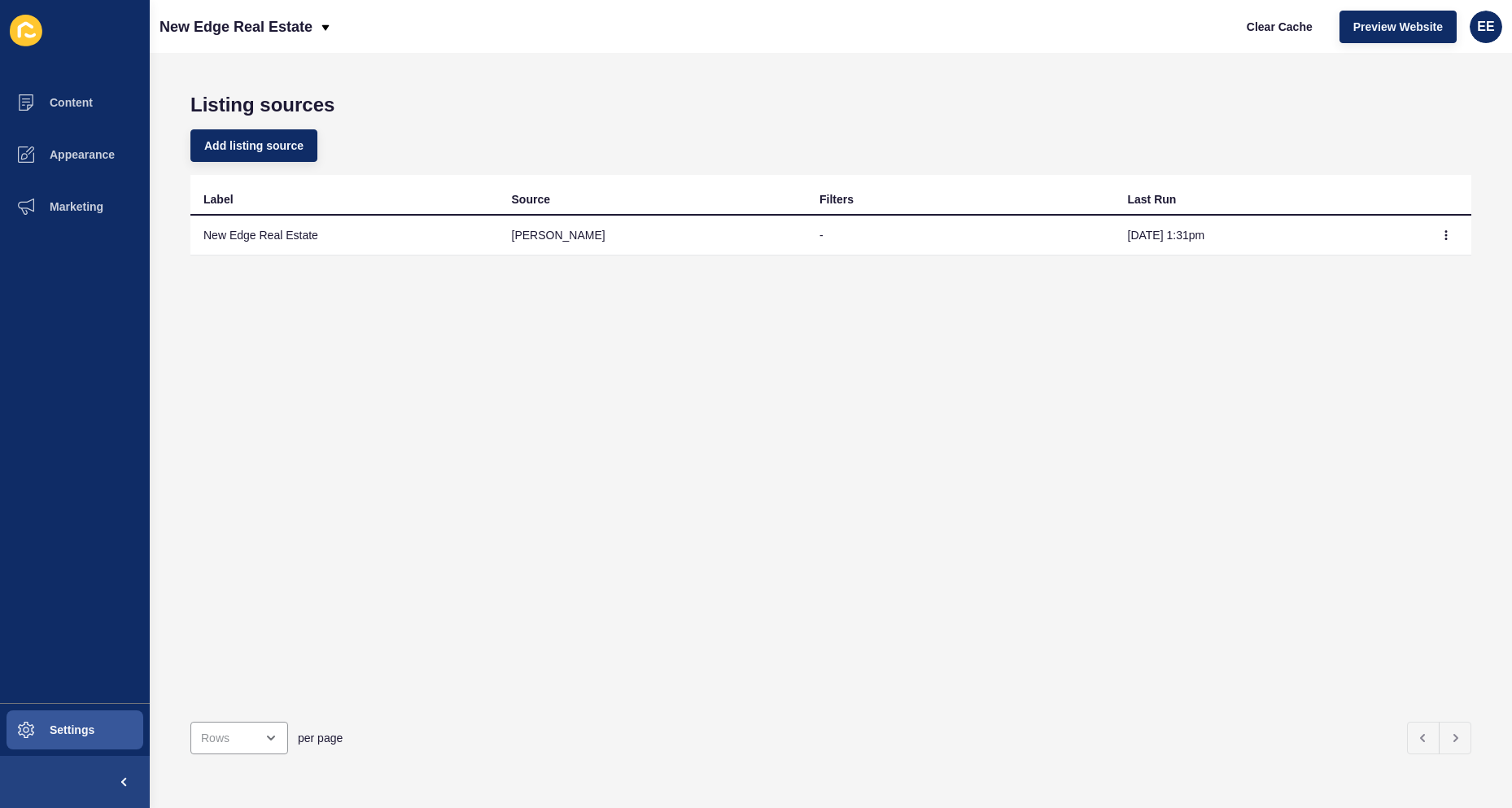
click at [681, 490] on div "Label Source Filters Last Run New Edge Real Estate rex - Aug 29, 1:31pm" at bounding box center [830, 441] width 1281 height 534
click at [89, 107] on span "Content" at bounding box center [44, 103] width 95 height 13
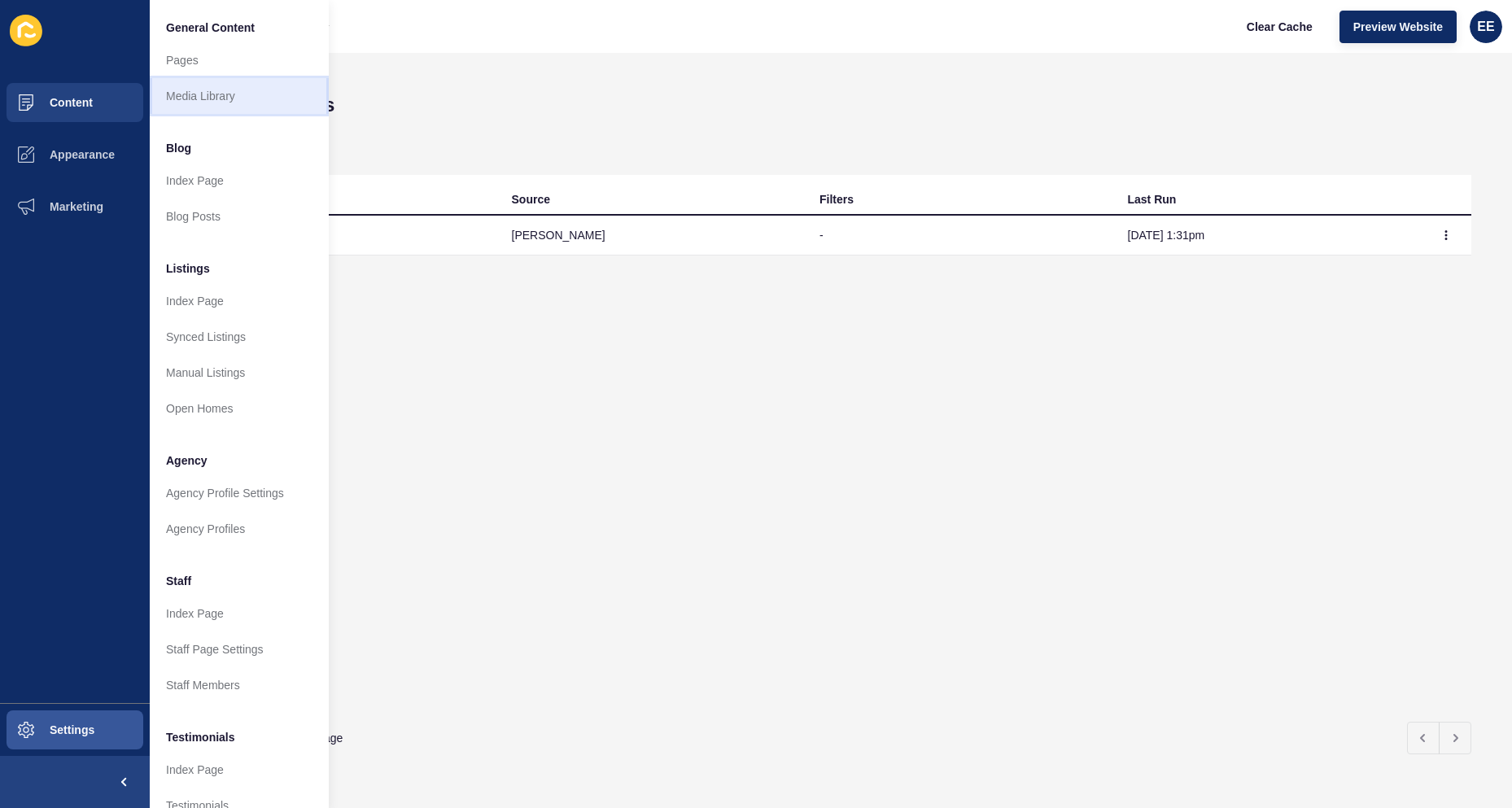
click at [196, 91] on link "Media Library" at bounding box center [239, 95] width 179 height 36
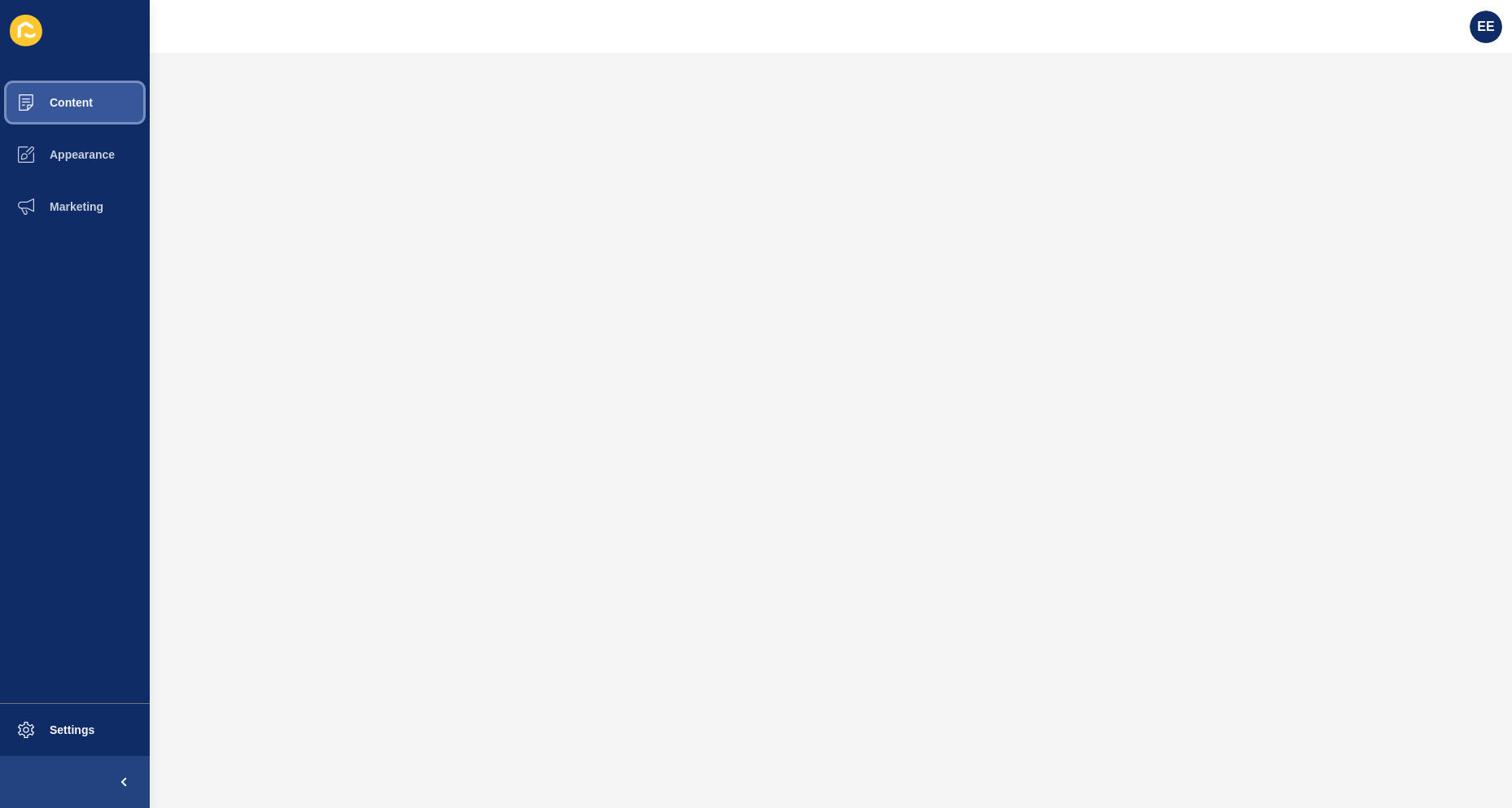
click at [71, 106] on span "Content" at bounding box center [44, 103] width 95 height 13
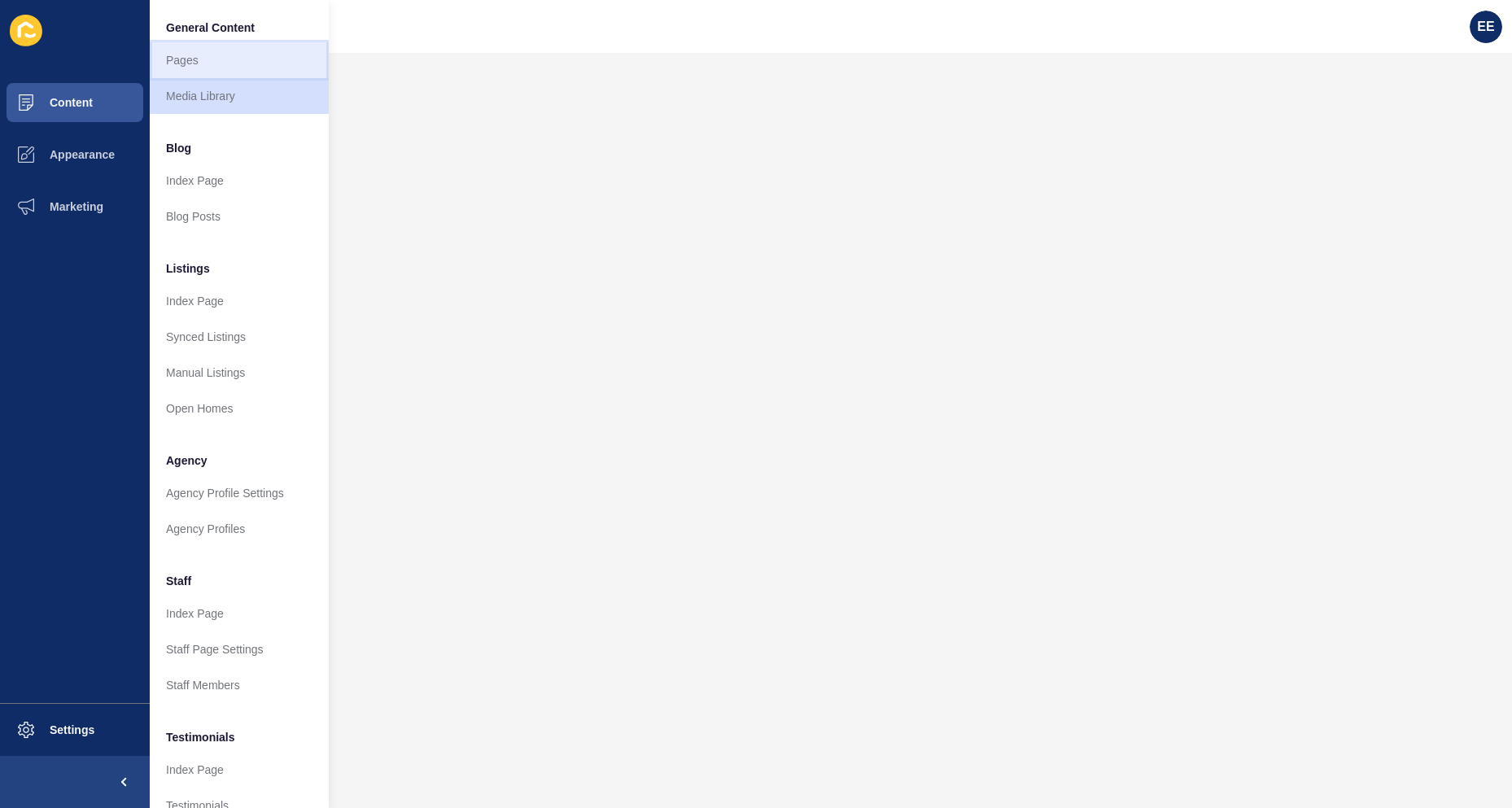
click at [166, 67] on link "Pages" at bounding box center [239, 59] width 179 height 36
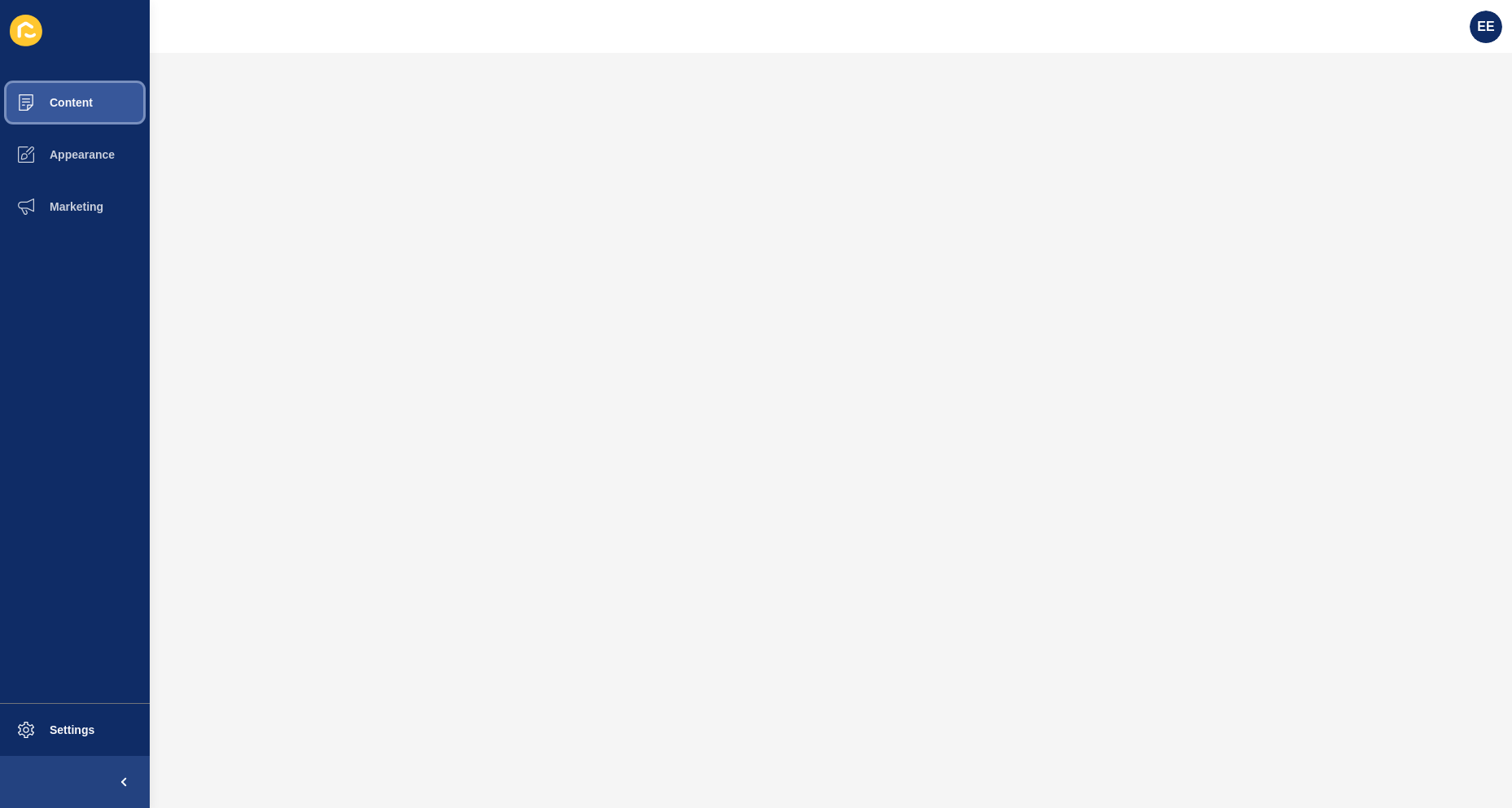
click at [83, 97] on span "Content" at bounding box center [44, 103] width 95 height 13
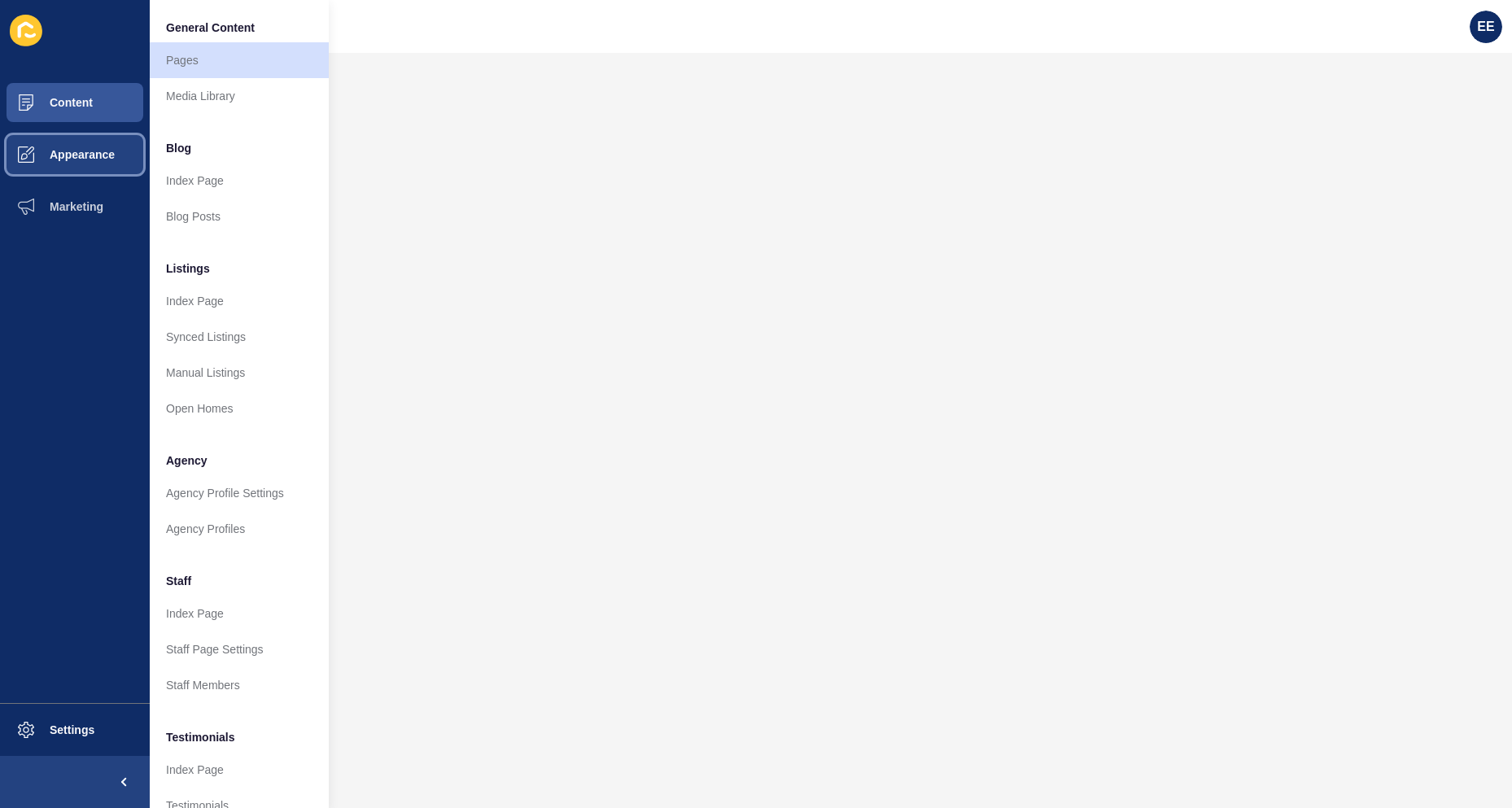
drag, startPoint x: 93, startPoint y: 162, endPoint x: 135, endPoint y: 158, distance: 42.2
click at [96, 162] on button "Appearance" at bounding box center [75, 154] width 150 height 52
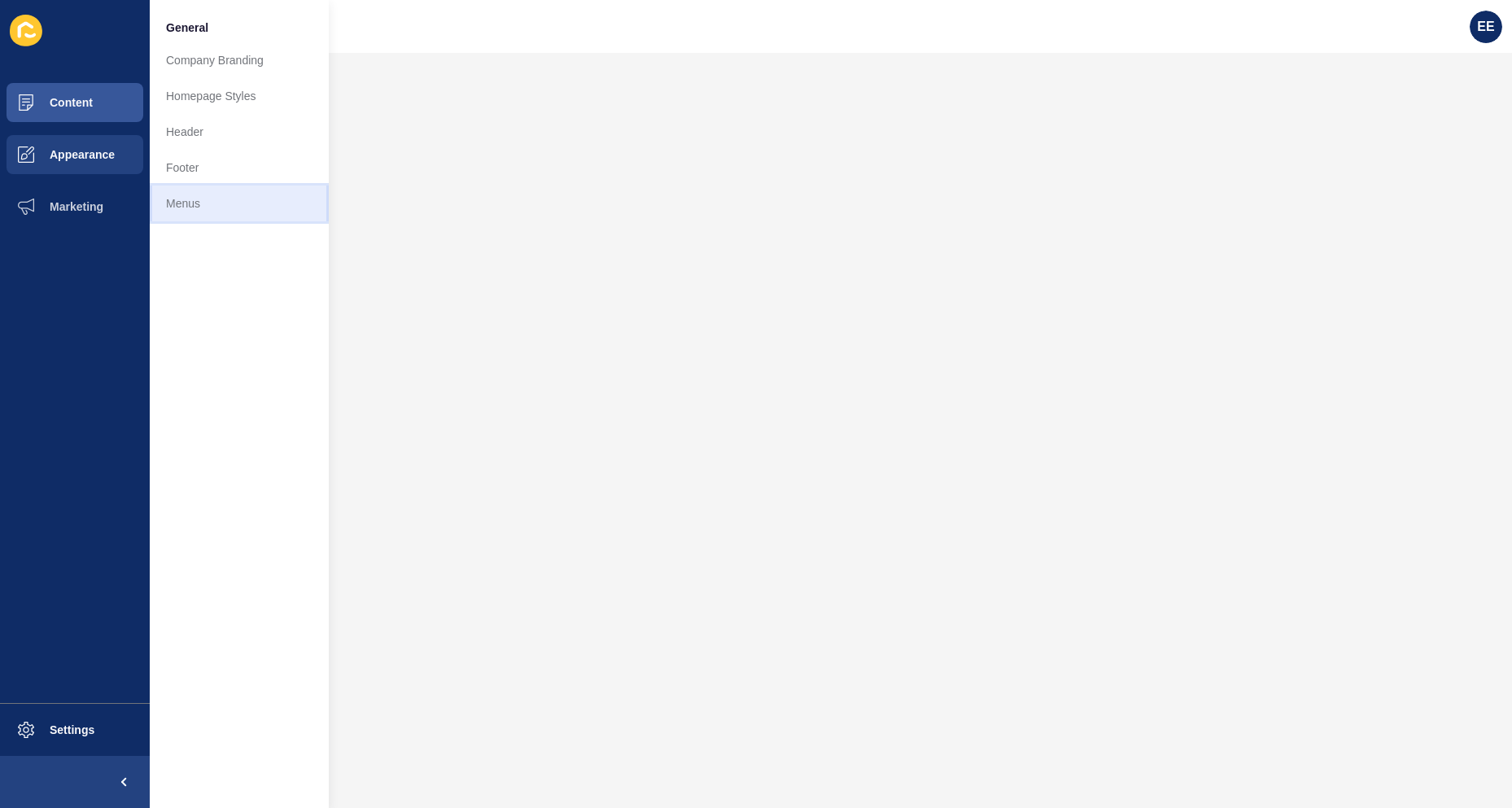
click at [174, 202] on link "Menus" at bounding box center [239, 202] width 179 height 36
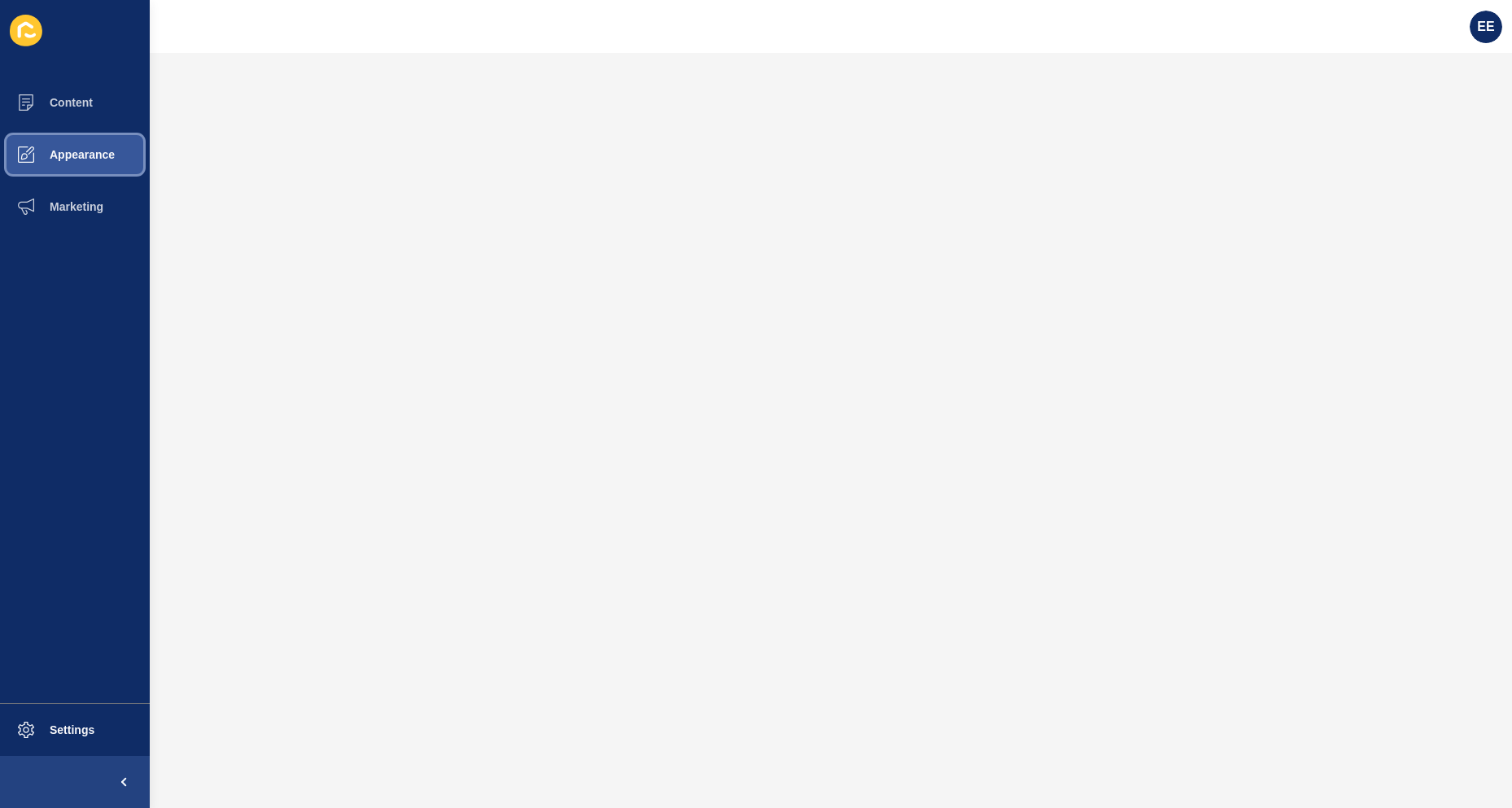
click at [83, 154] on span "Appearance" at bounding box center [56, 154] width 117 height 13
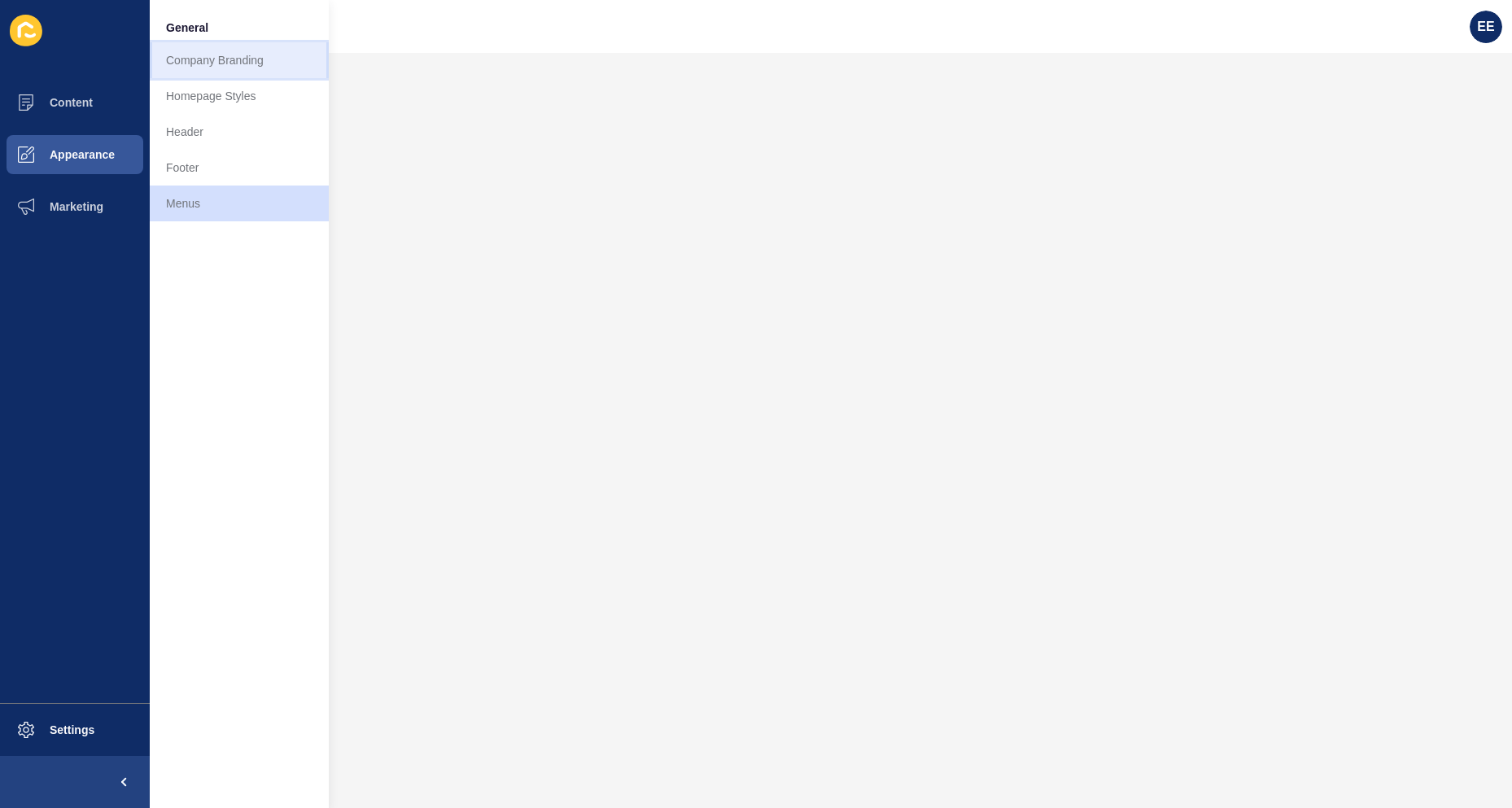
click at [219, 60] on link "Company Branding" at bounding box center [239, 59] width 179 height 36
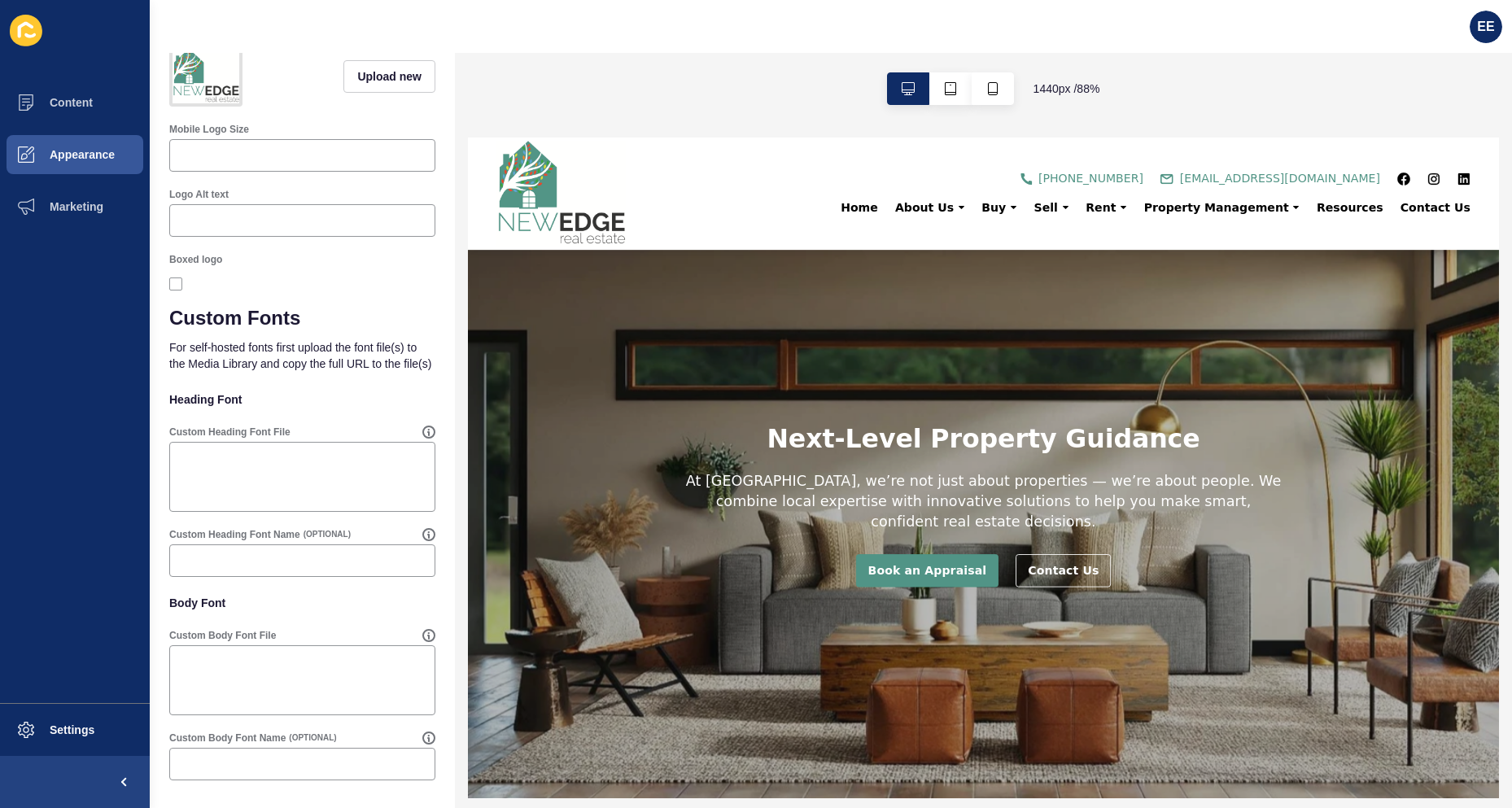
scroll to position [987, 0]
click at [250, 466] on textarea "Custom Heading Font File" at bounding box center [302, 477] width 261 height 65
paste textarea "[URL][DOMAIN_NAME]"
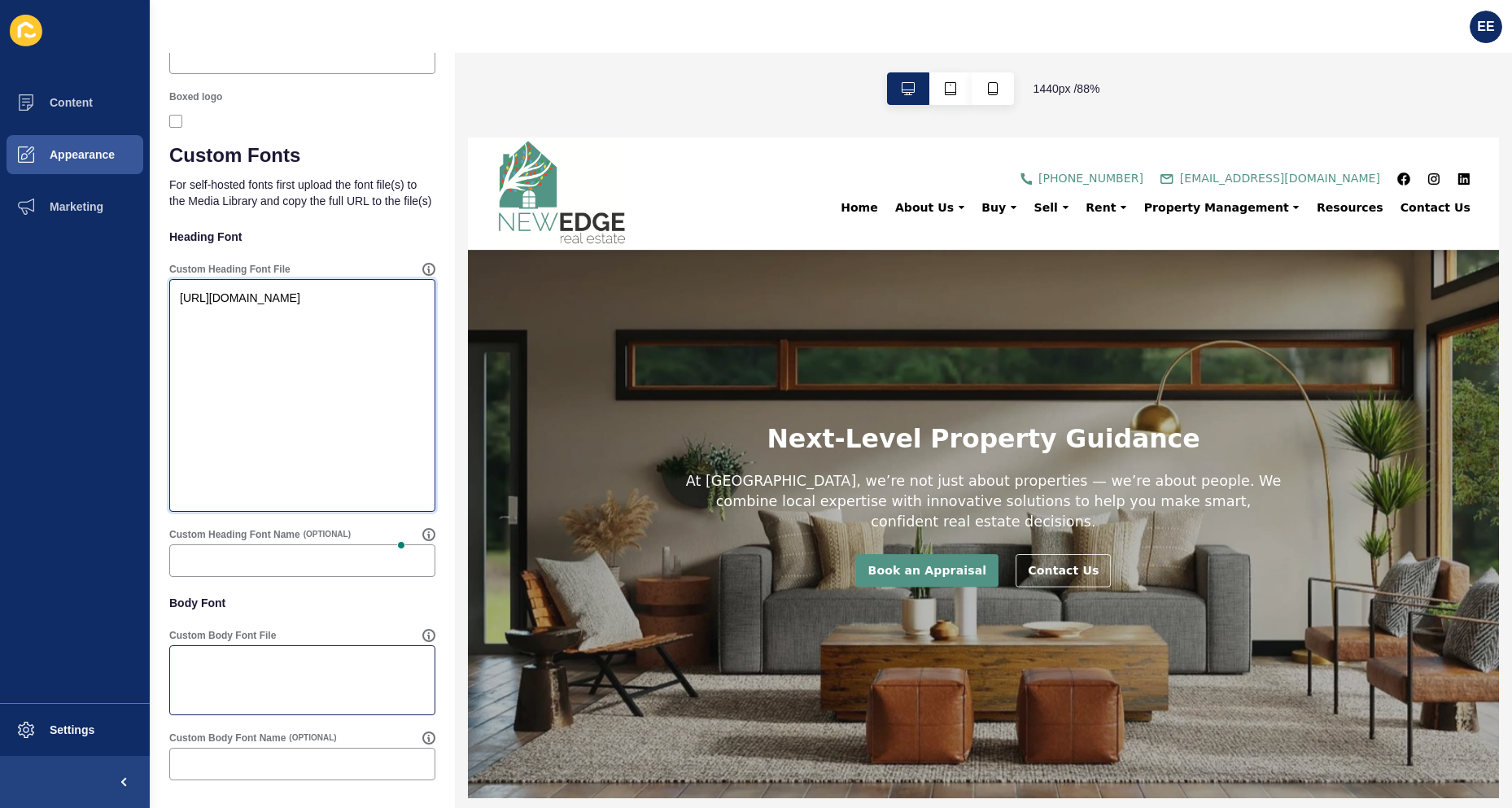
scroll to position [1151, 0]
type textarea "[URL][DOMAIN_NAME]"
click at [258, 663] on textarea "Custom Body Font File" at bounding box center [302, 680] width 261 height 65
paste textarea "[URL][DOMAIN_NAME]"
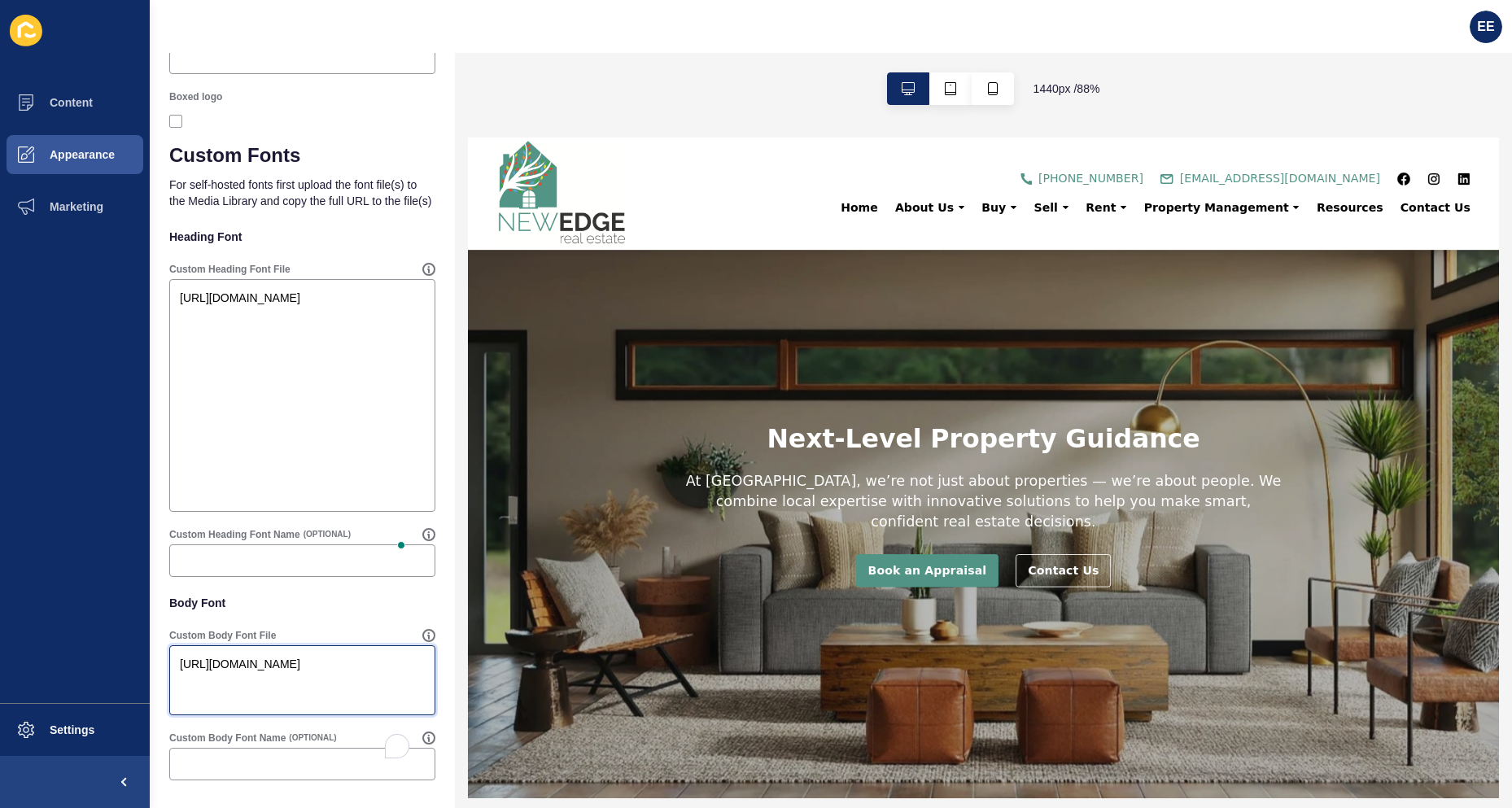
scroll to position [1208, 0]
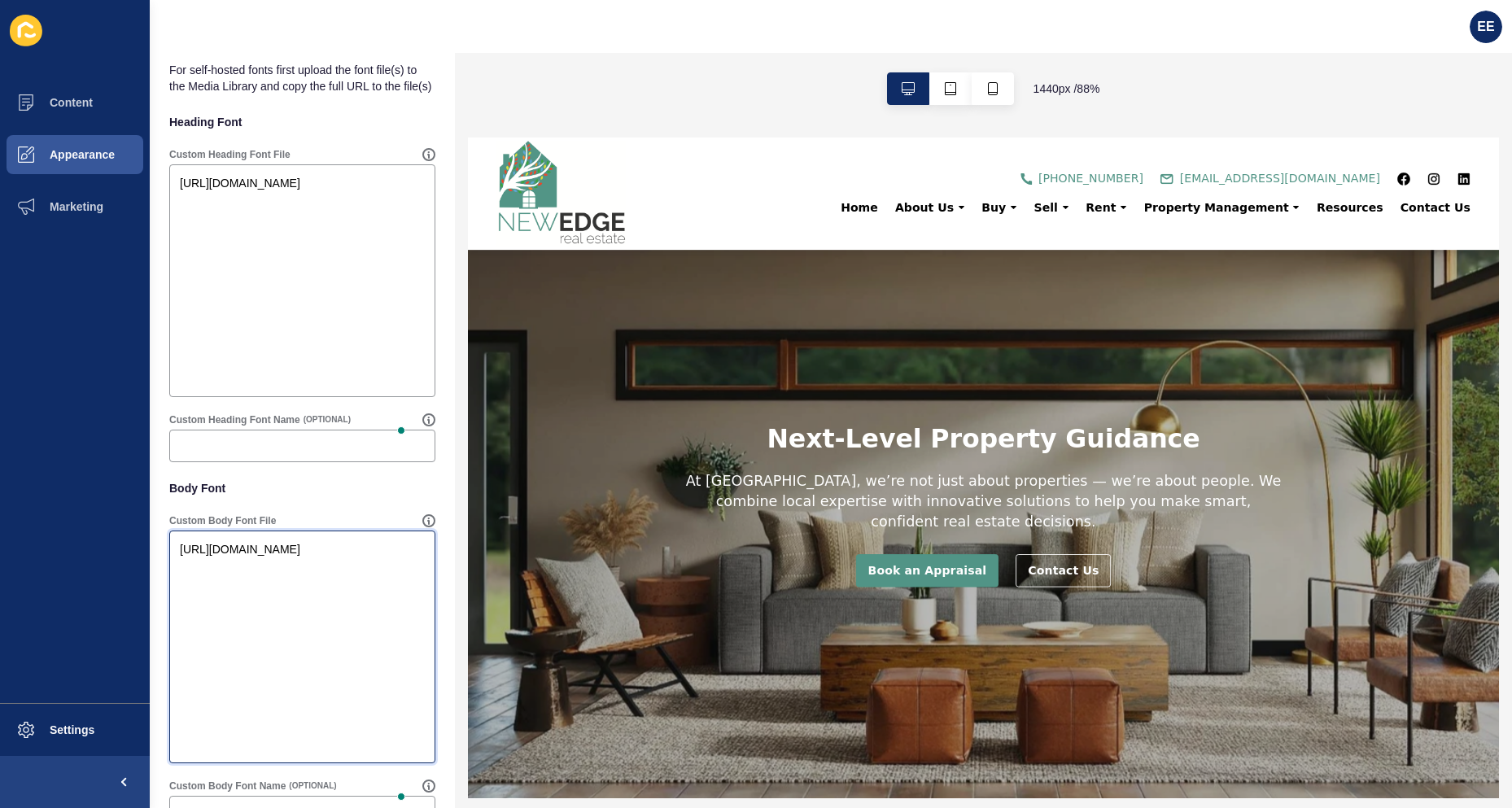
type textarea "[URL][DOMAIN_NAME]"
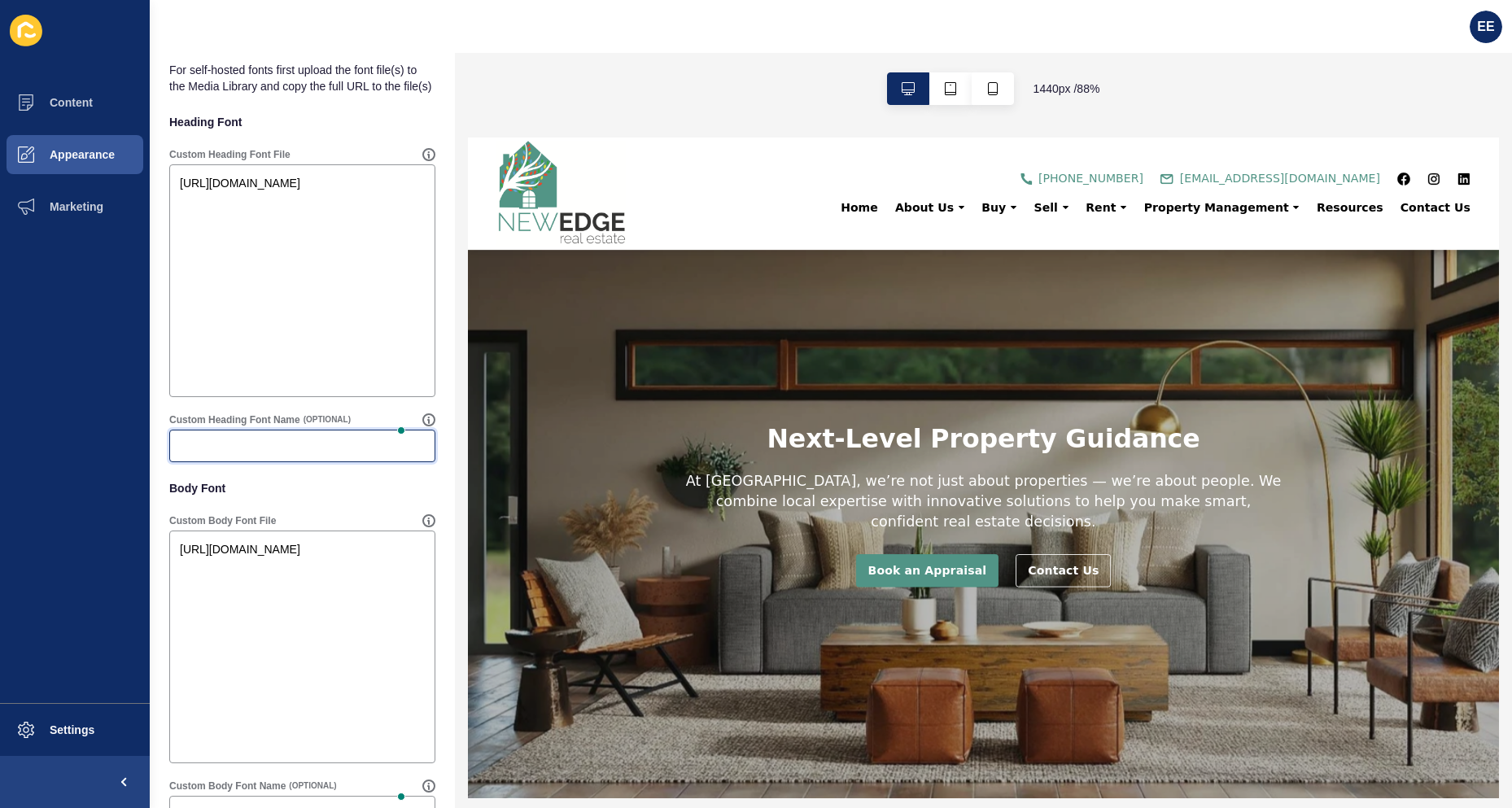
click at [241, 454] on input "Custom Heading Font Name" at bounding box center [301, 445] width 245 height 16
paste input "Raleway"
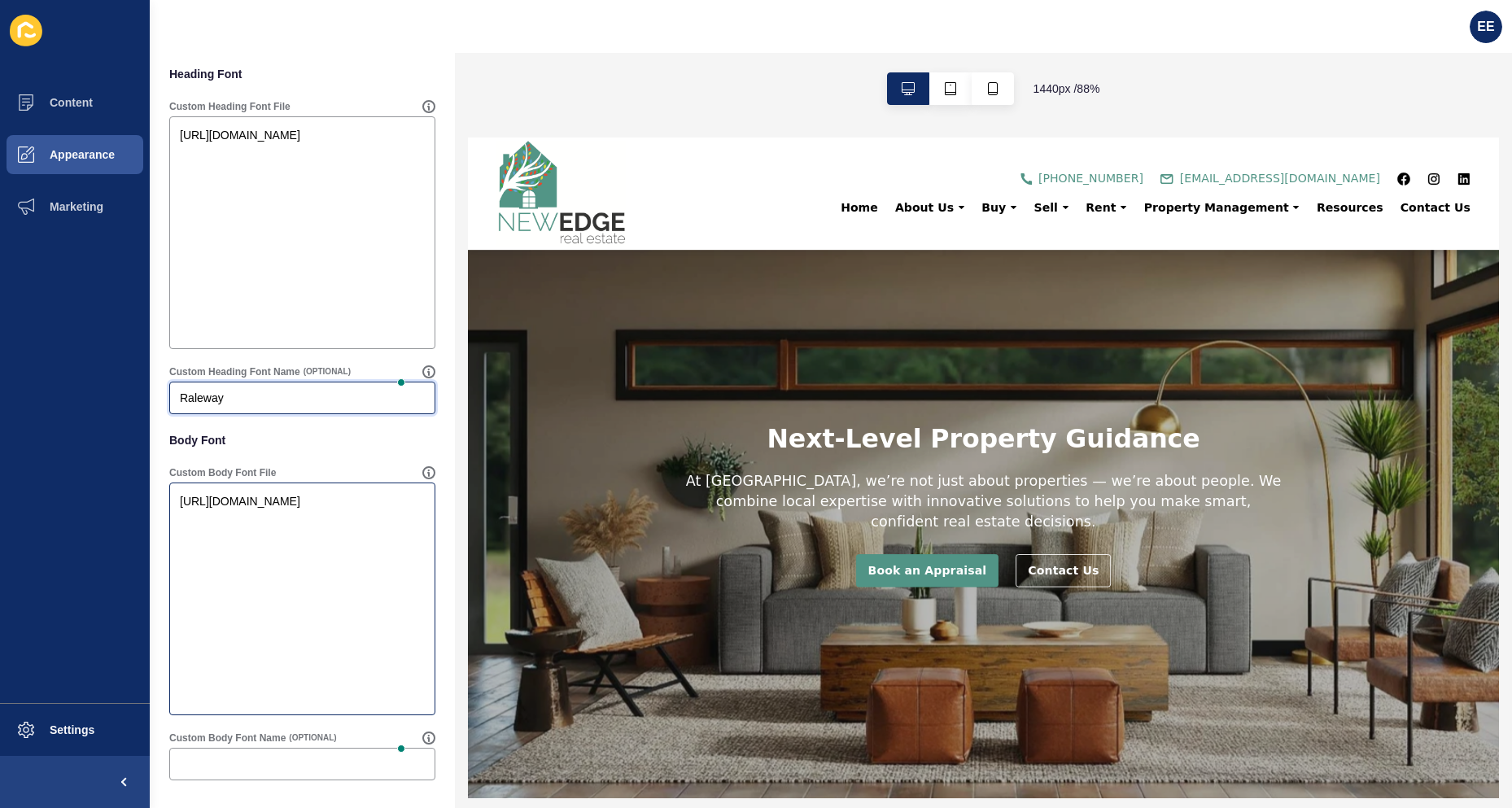
type input "Raleway"
paste textarea "Raleway"
type textarea "[URL][DOMAIN_NAME]"
click at [226, 753] on div at bounding box center [301, 764] width 266 height 33
paste input "Raleway"
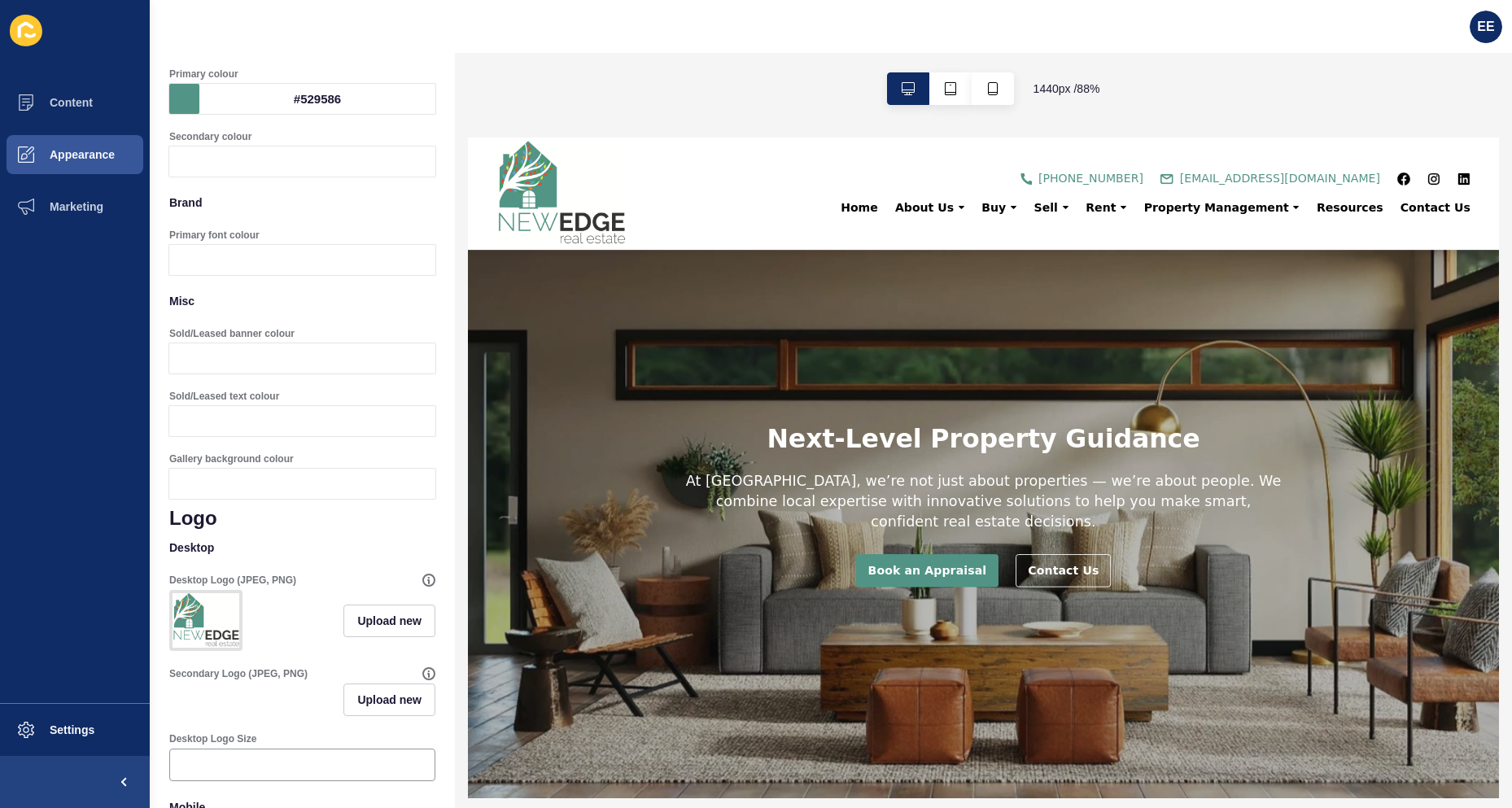
scroll to position [0, 0]
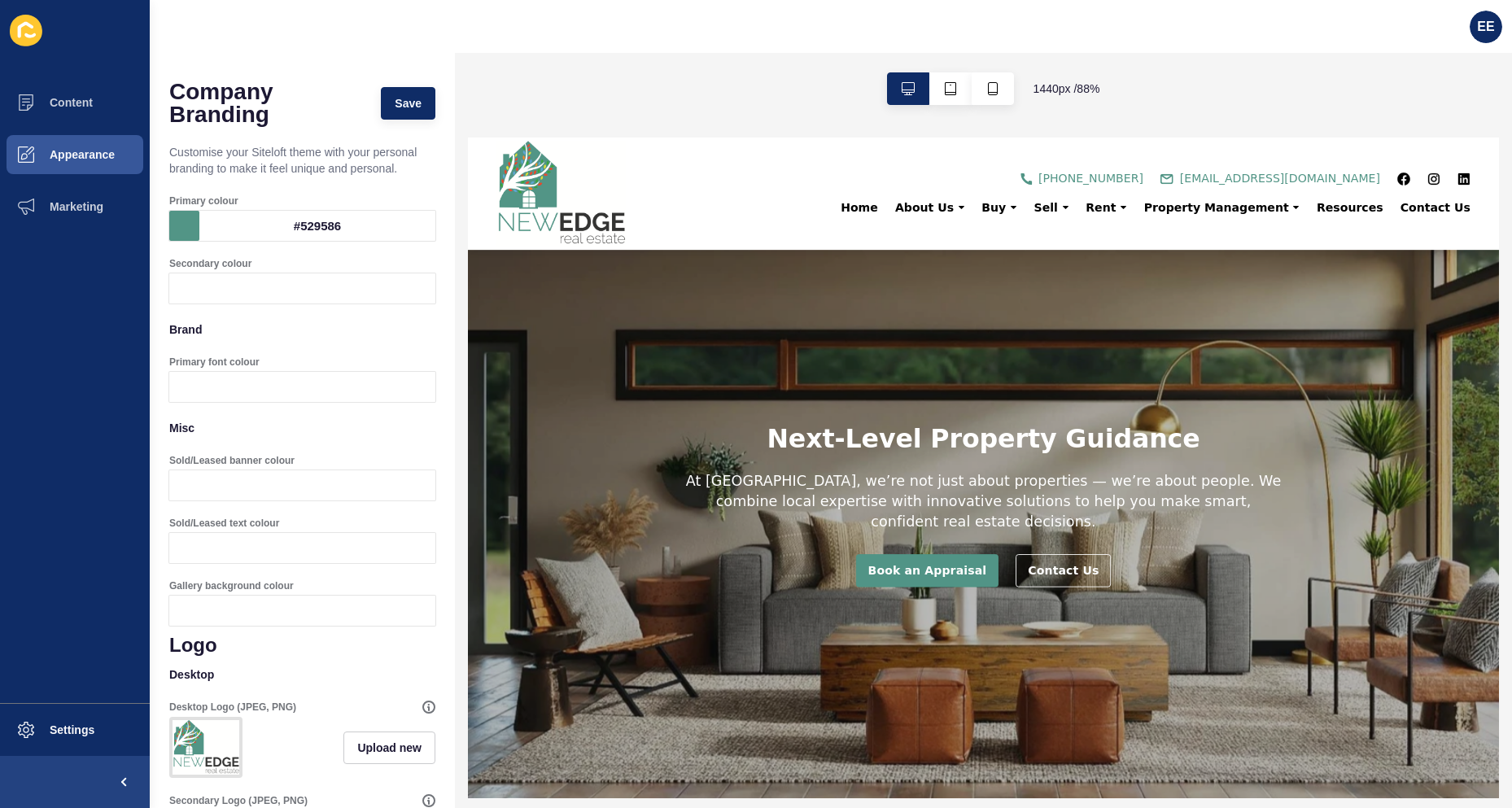
type input "Raleway"
click at [402, 107] on span "Save" at bounding box center [408, 103] width 27 height 16
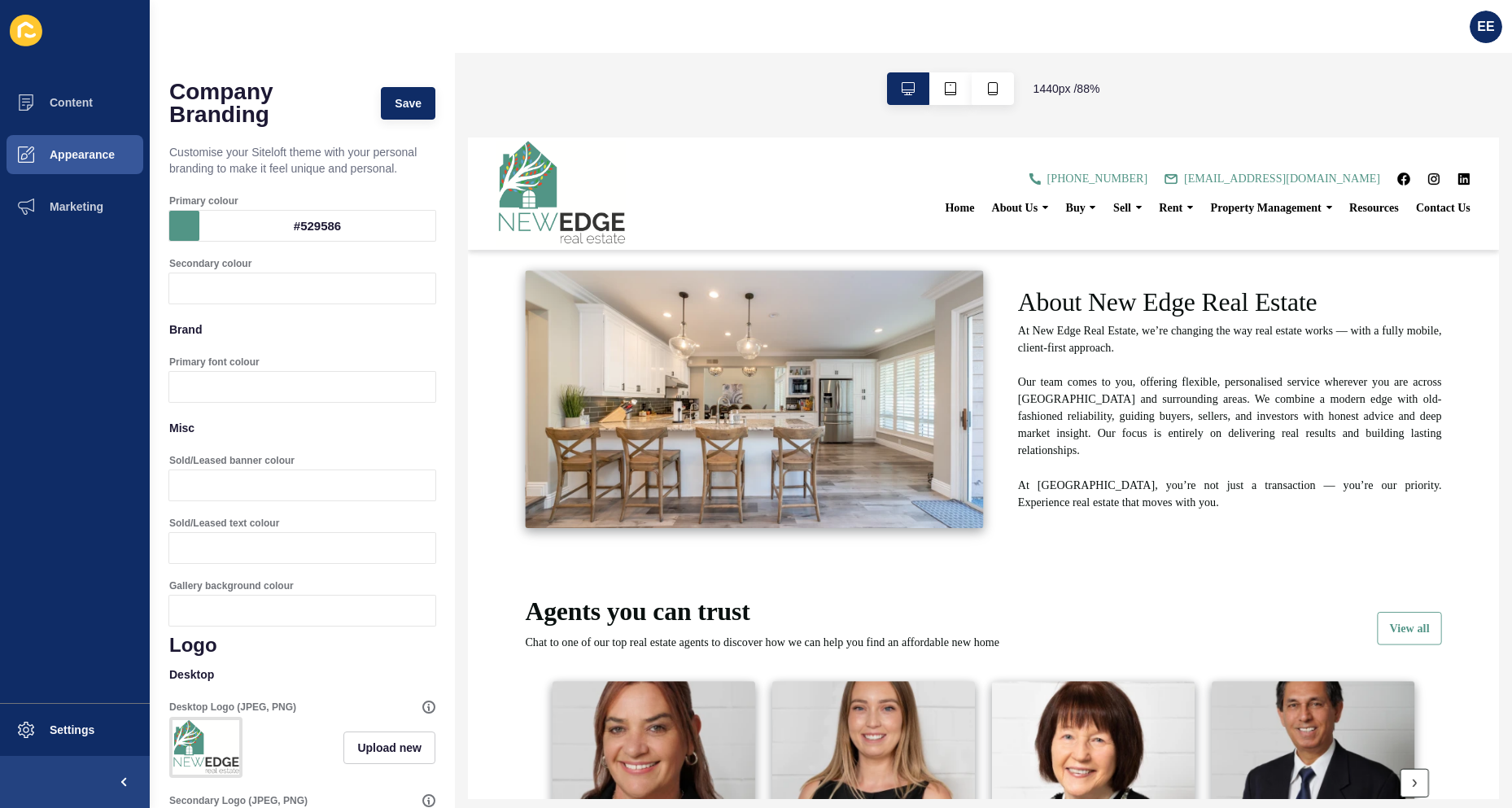
scroll to position [488, 0]
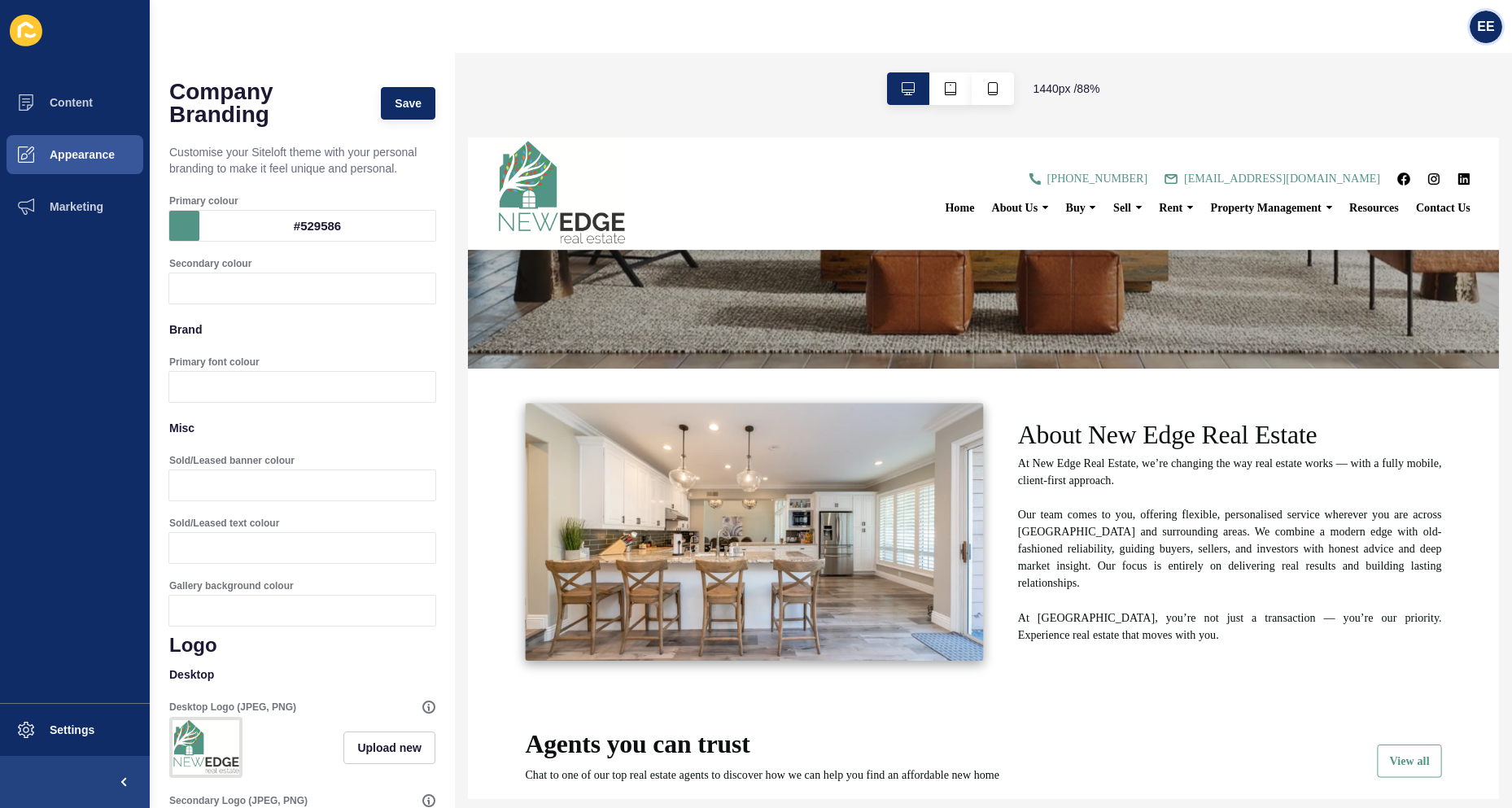
click at [1491, 22] on span "EE" at bounding box center [1485, 27] width 17 height 16
click at [1420, 133] on link "Logout" at bounding box center [1445, 135] width 120 height 36
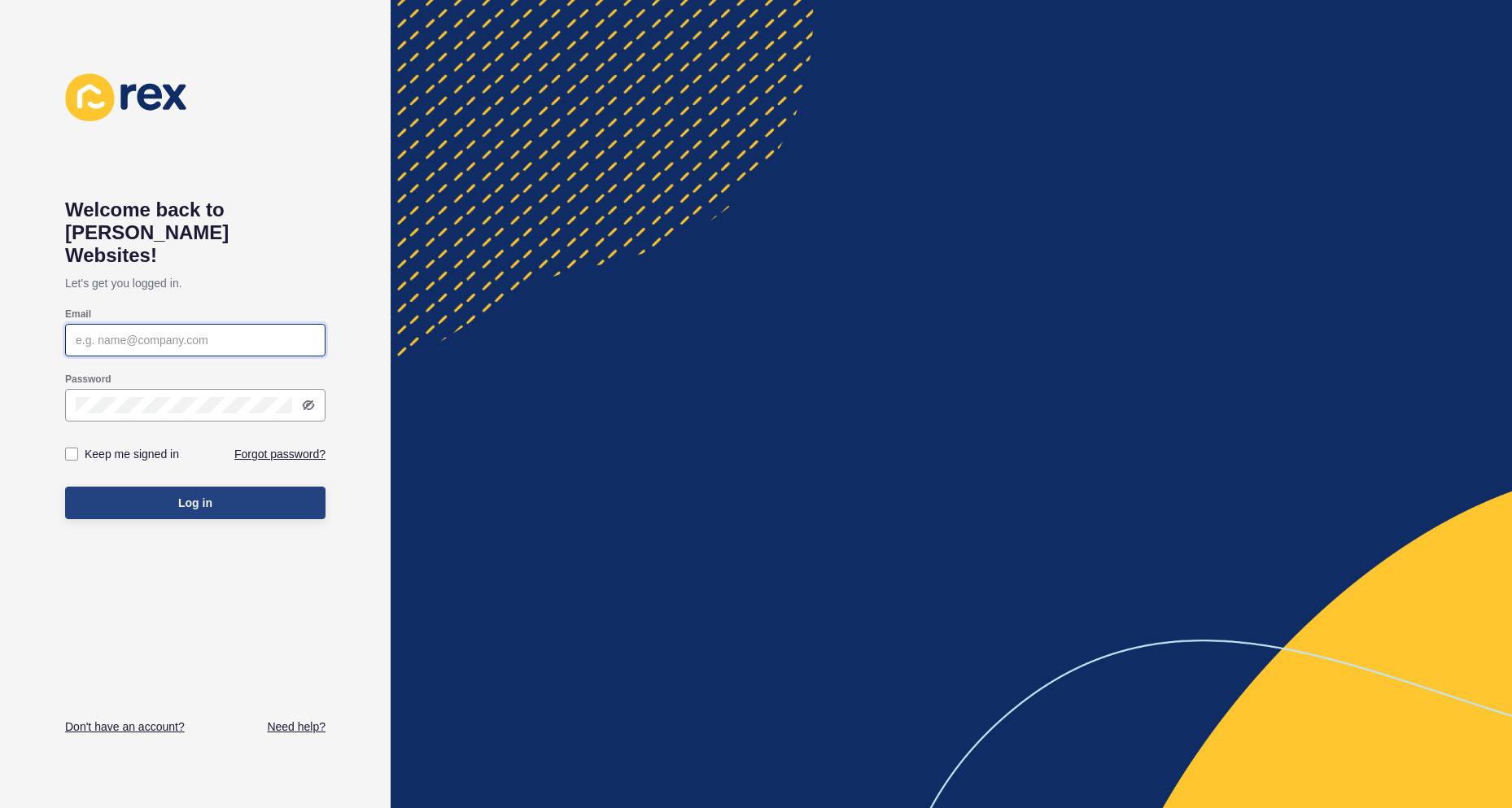
type input "[PERSON_NAME][EMAIL_ADDRESS][PERSON_NAME][DOMAIN_NAME]"
click at [214, 487] on button "Log in" at bounding box center [195, 503] width 260 height 33
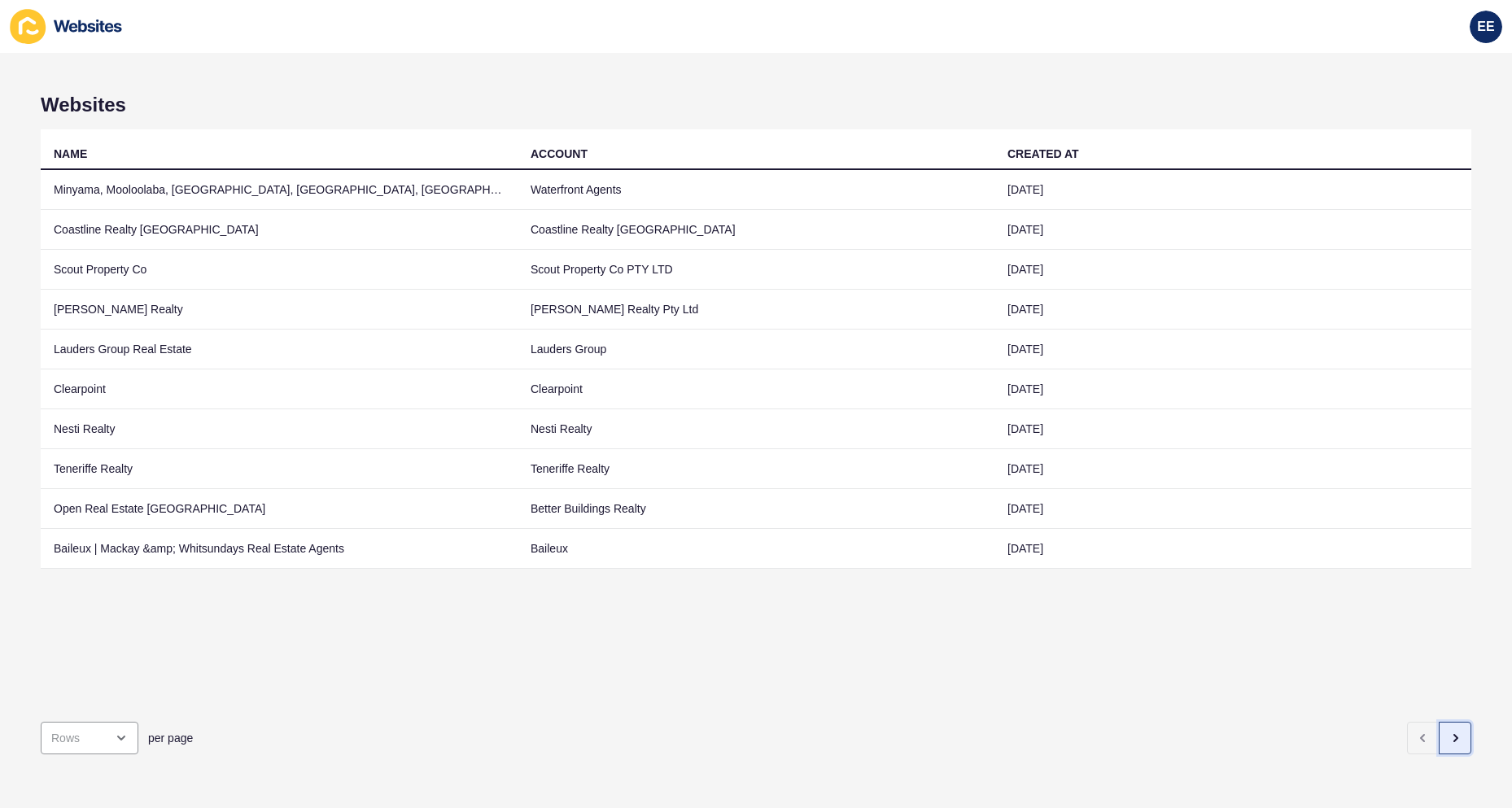
click at [1443, 722] on button "button" at bounding box center [1454, 738] width 33 height 33
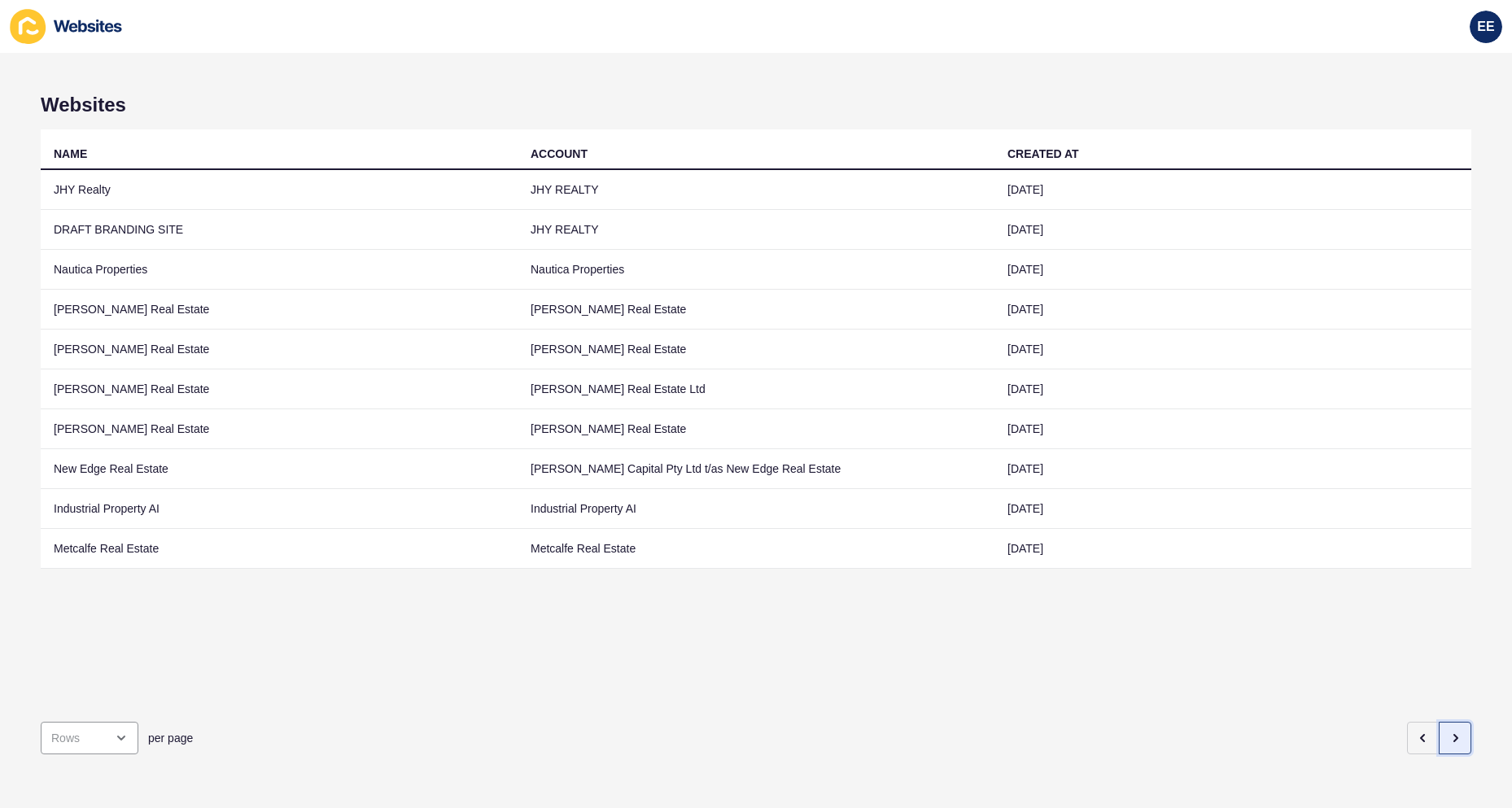
click at [1453, 735] on icon "button" at bounding box center [1454, 738] width 3 height 7
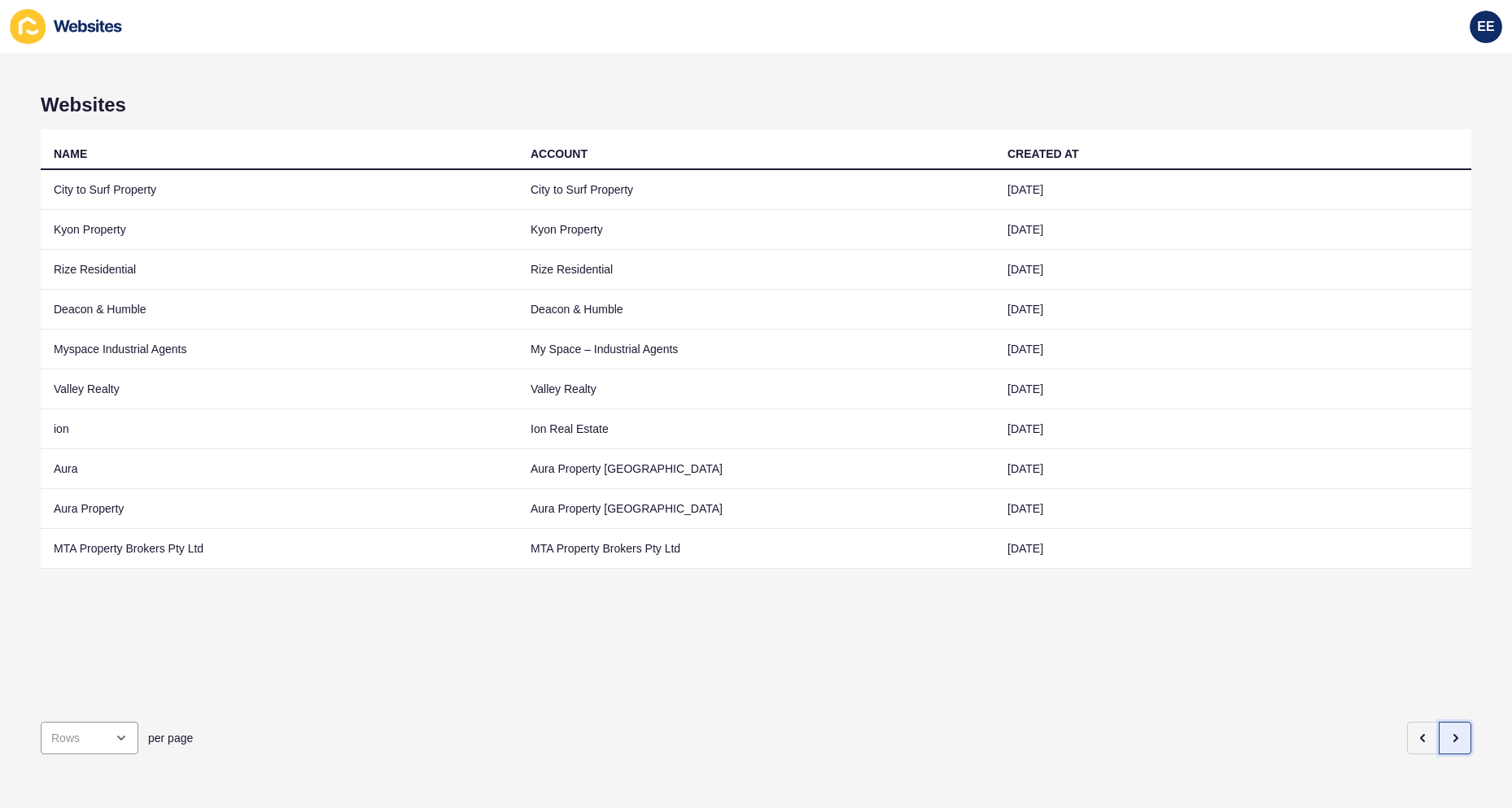
click at [1453, 735] on icon "button" at bounding box center [1454, 738] width 3 height 7
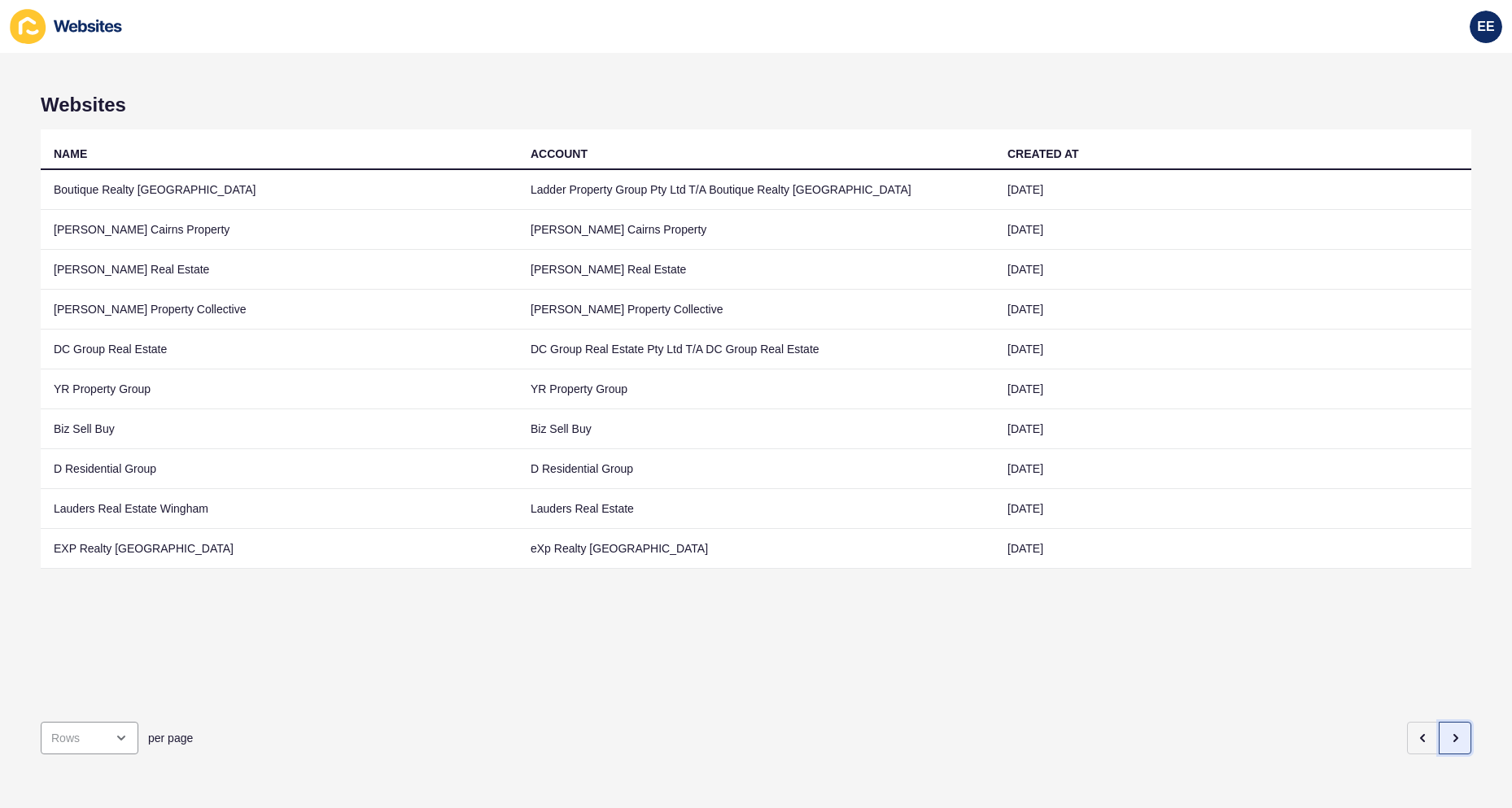
click at [1453, 735] on icon "button" at bounding box center [1454, 738] width 3 height 7
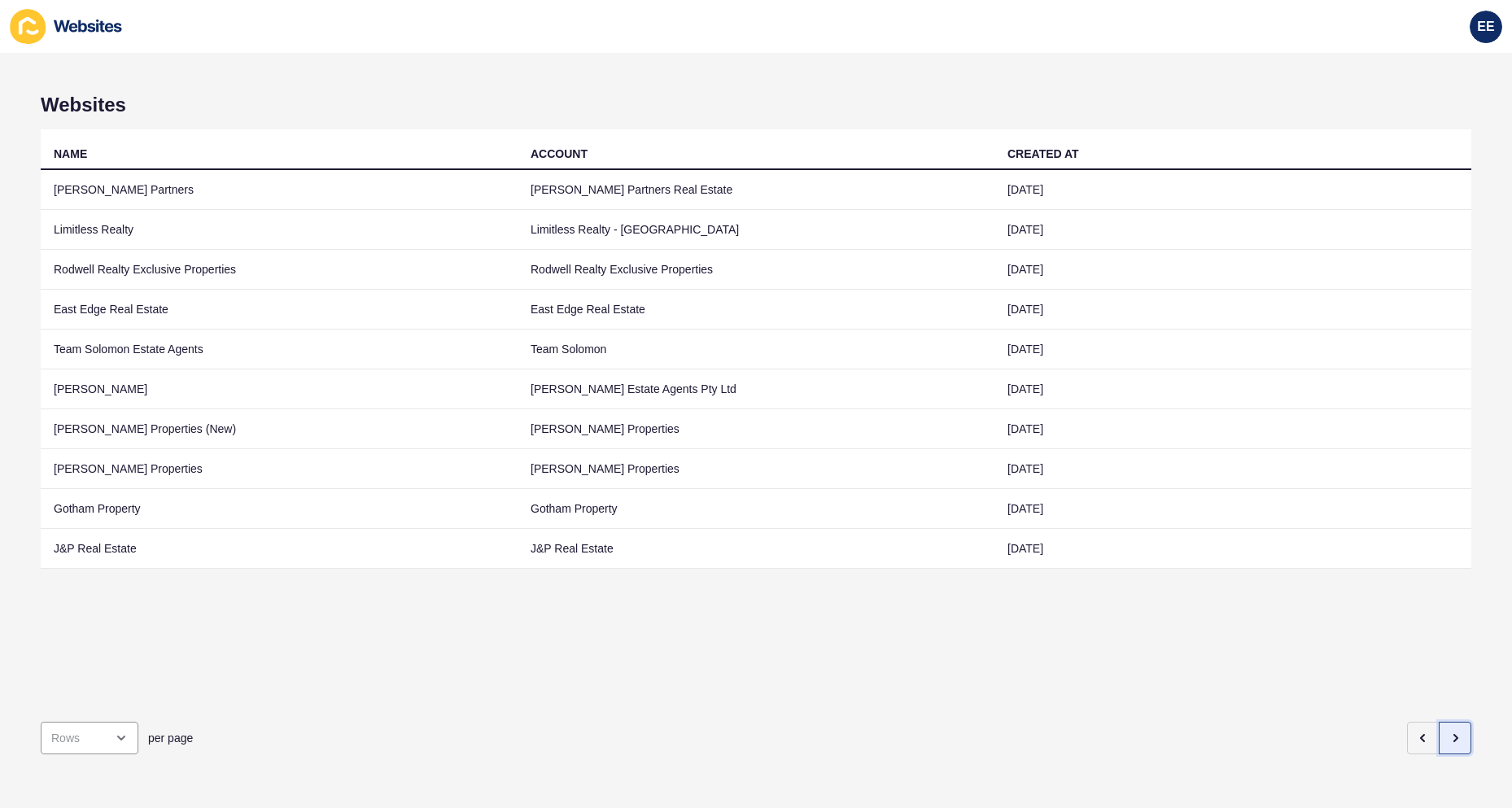
click at [1453, 735] on icon "button" at bounding box center [1454, 738] width 3 height 7
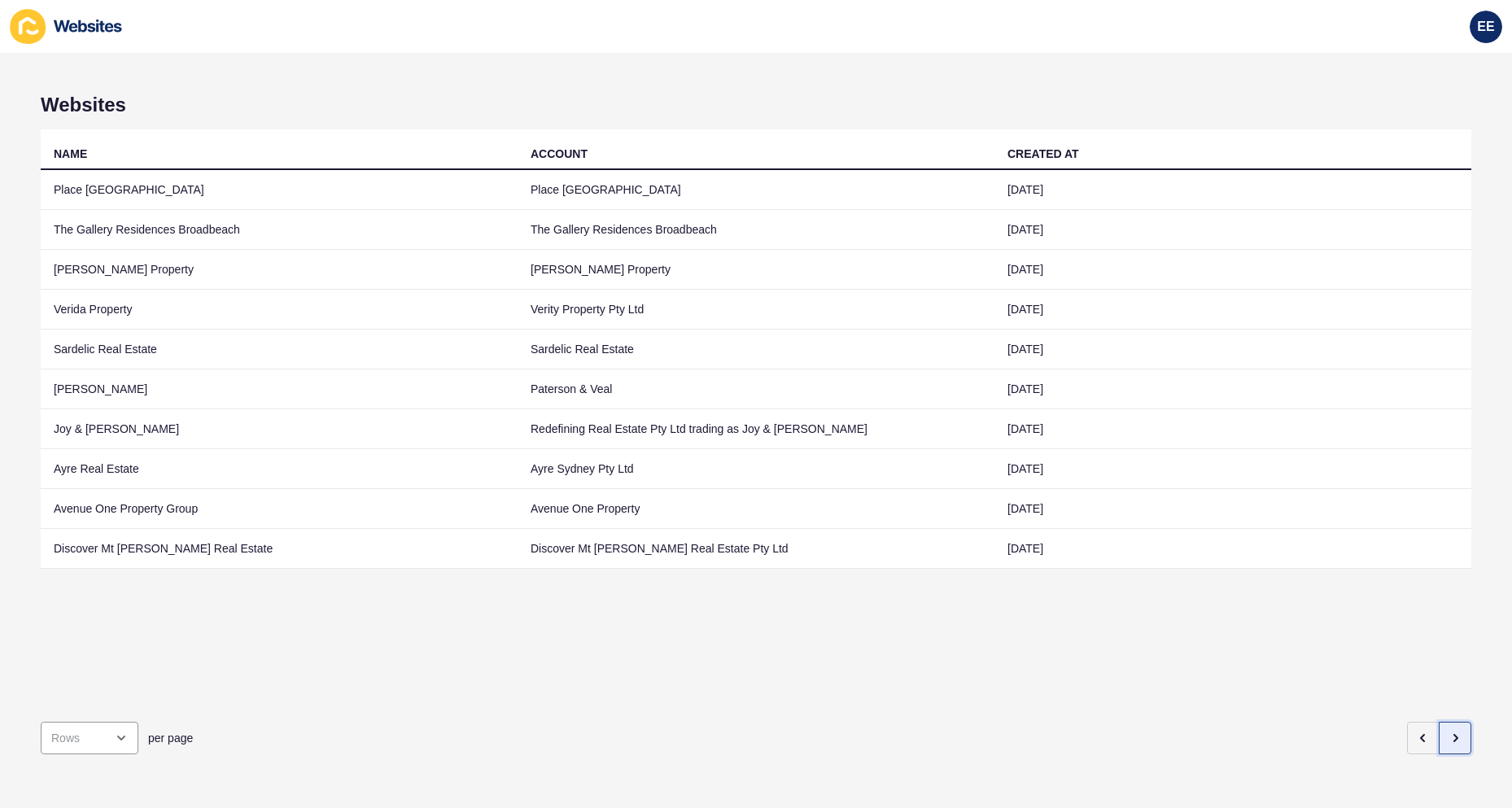
click at [1453, 735] on icon "button" at bounding box center [1454, 738] width 3 height 7
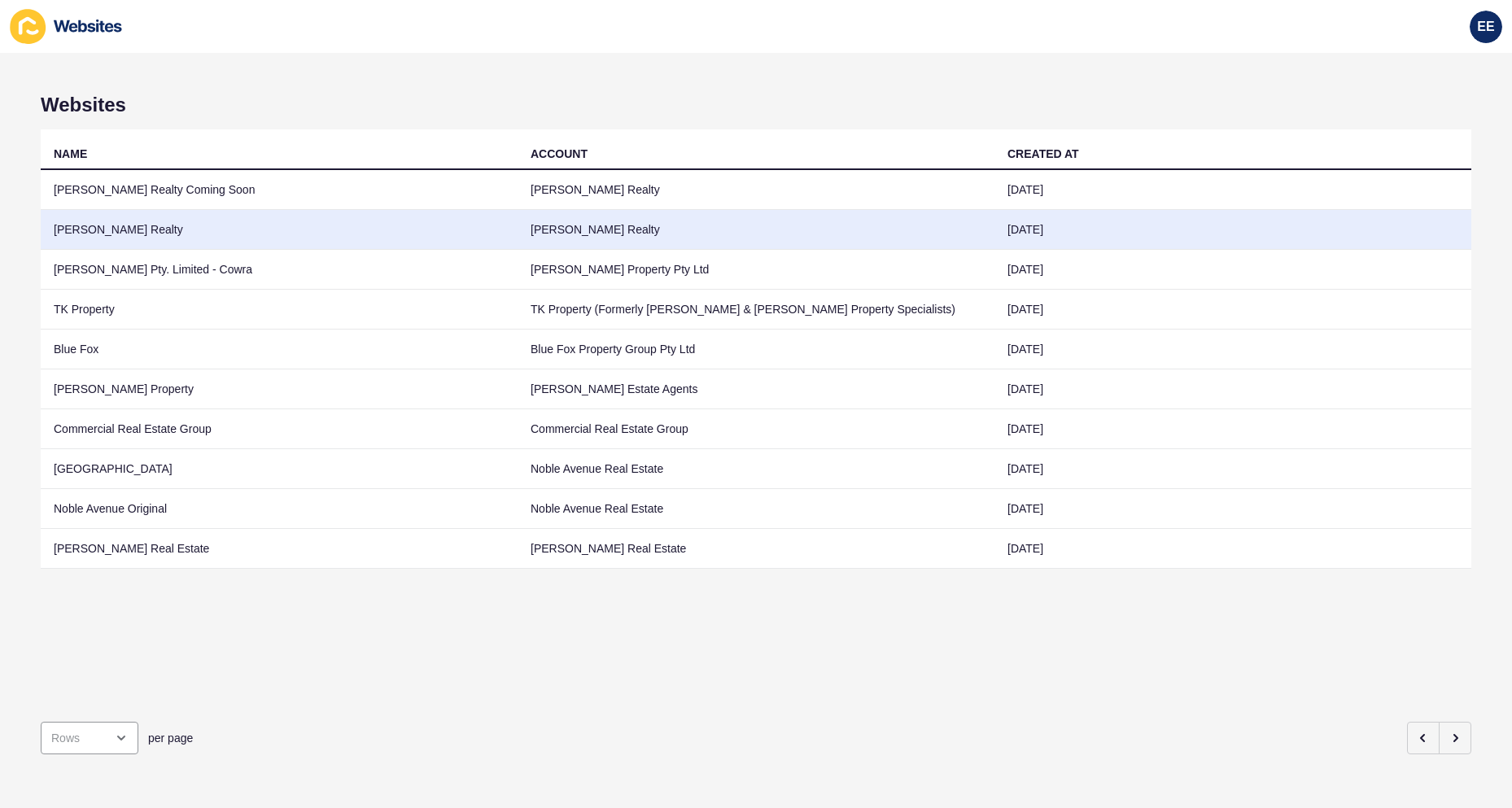
click at [94, 235] on td "[PERSON_NAME] Realty" at bounding box center [278, 230] width 477 height 40
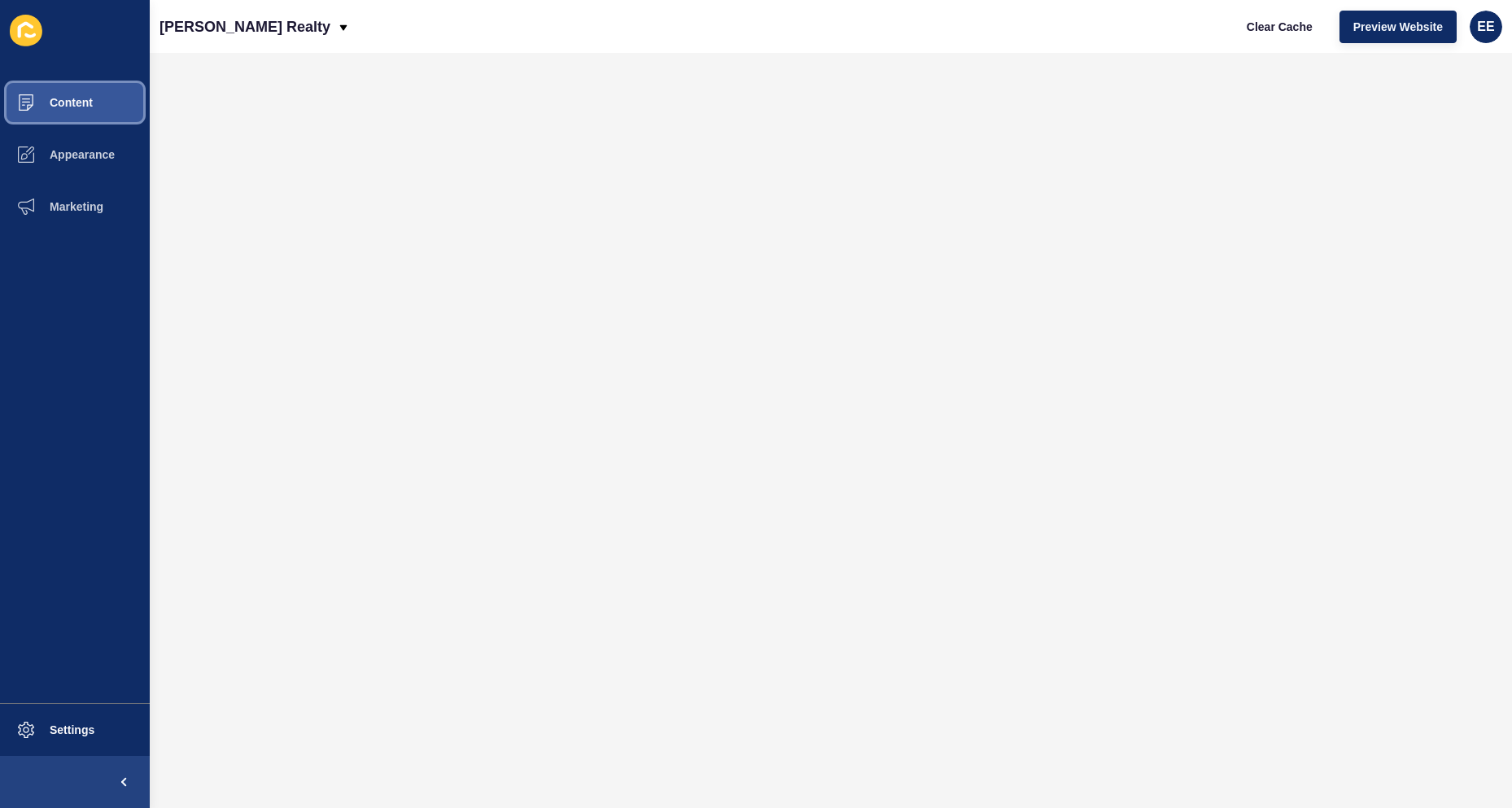
click at [89, 92] on button "Content" at bounding box center [75, 103] width 150 height 52
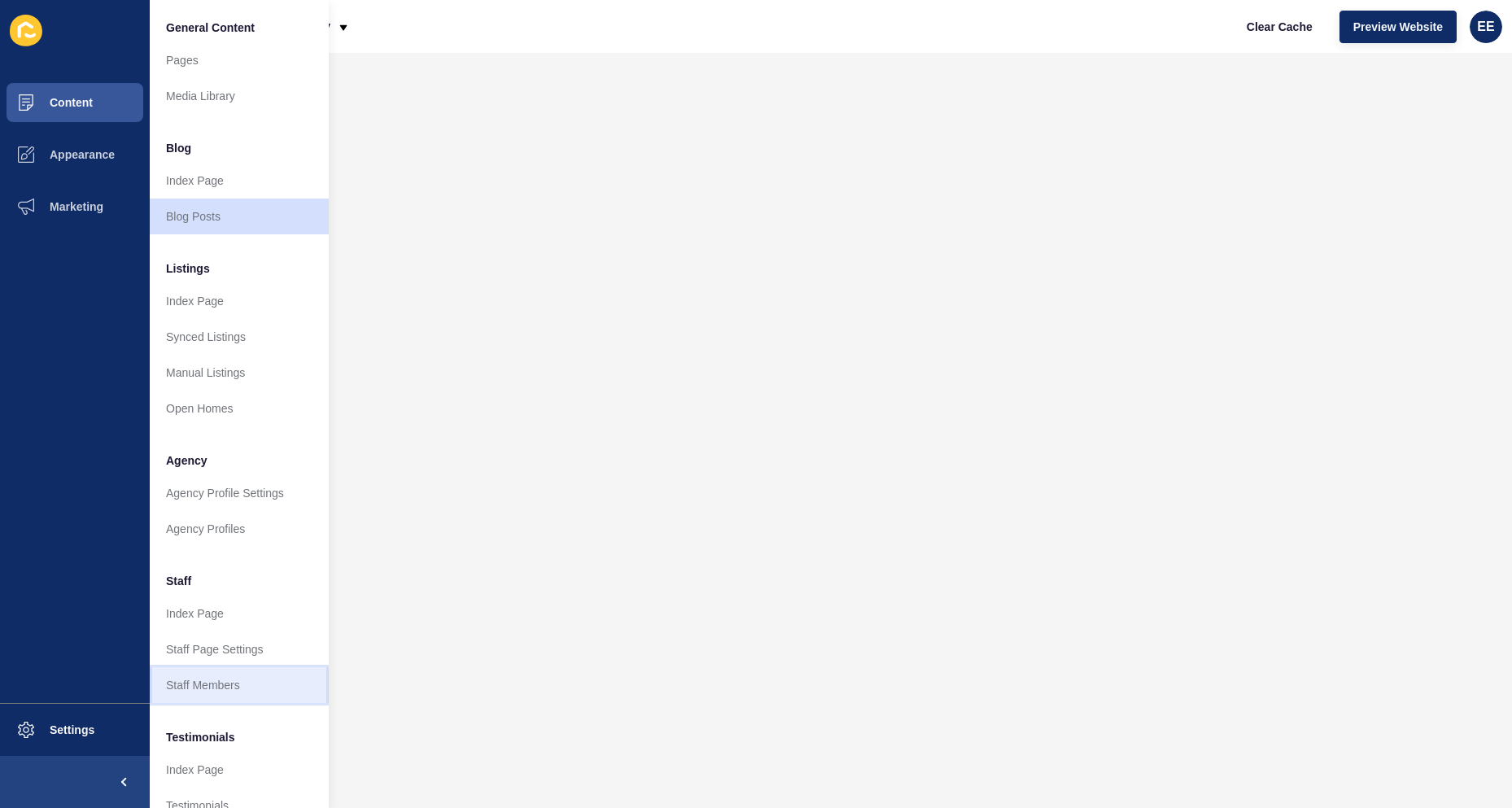
click at [197, 679] on link "Staff Members" at bounding box center [239, 684] width 179 height 36
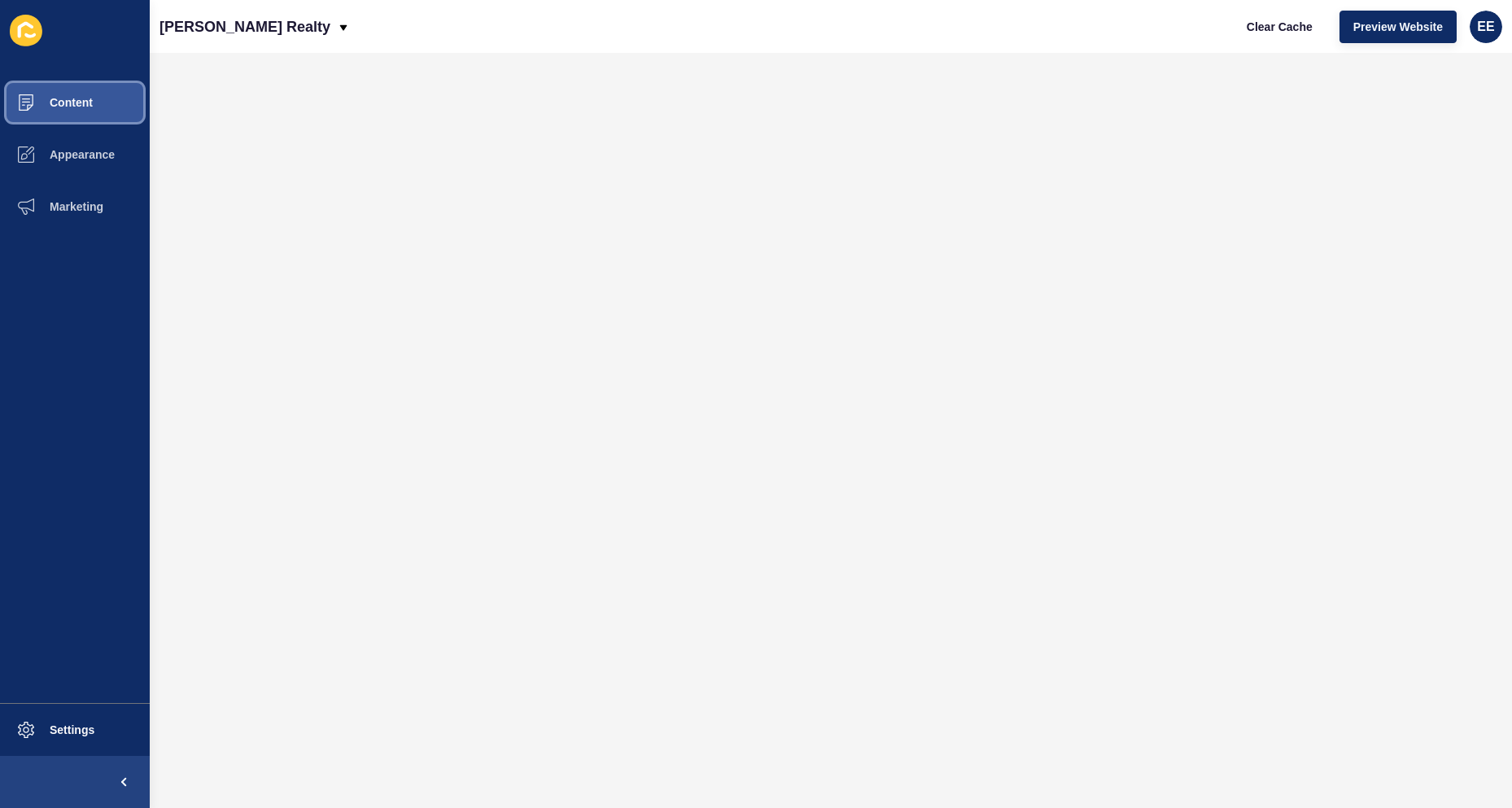
click at [89, 103] on span "Content" at bounding box center [44, 103] width 95 height 13
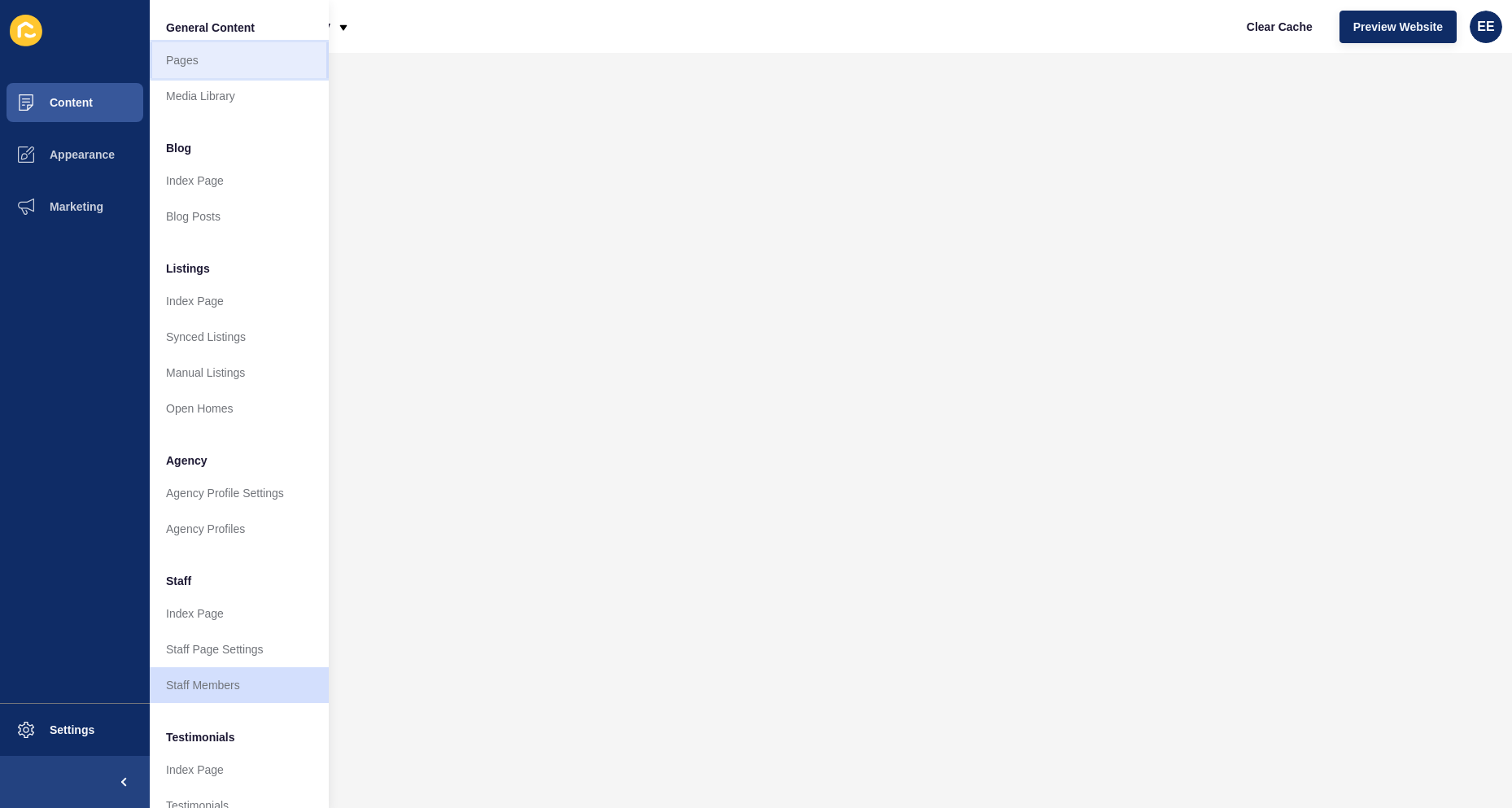
click at [202, 65] on link "Pages" at bounding box center [239, 59] width 179 height 36
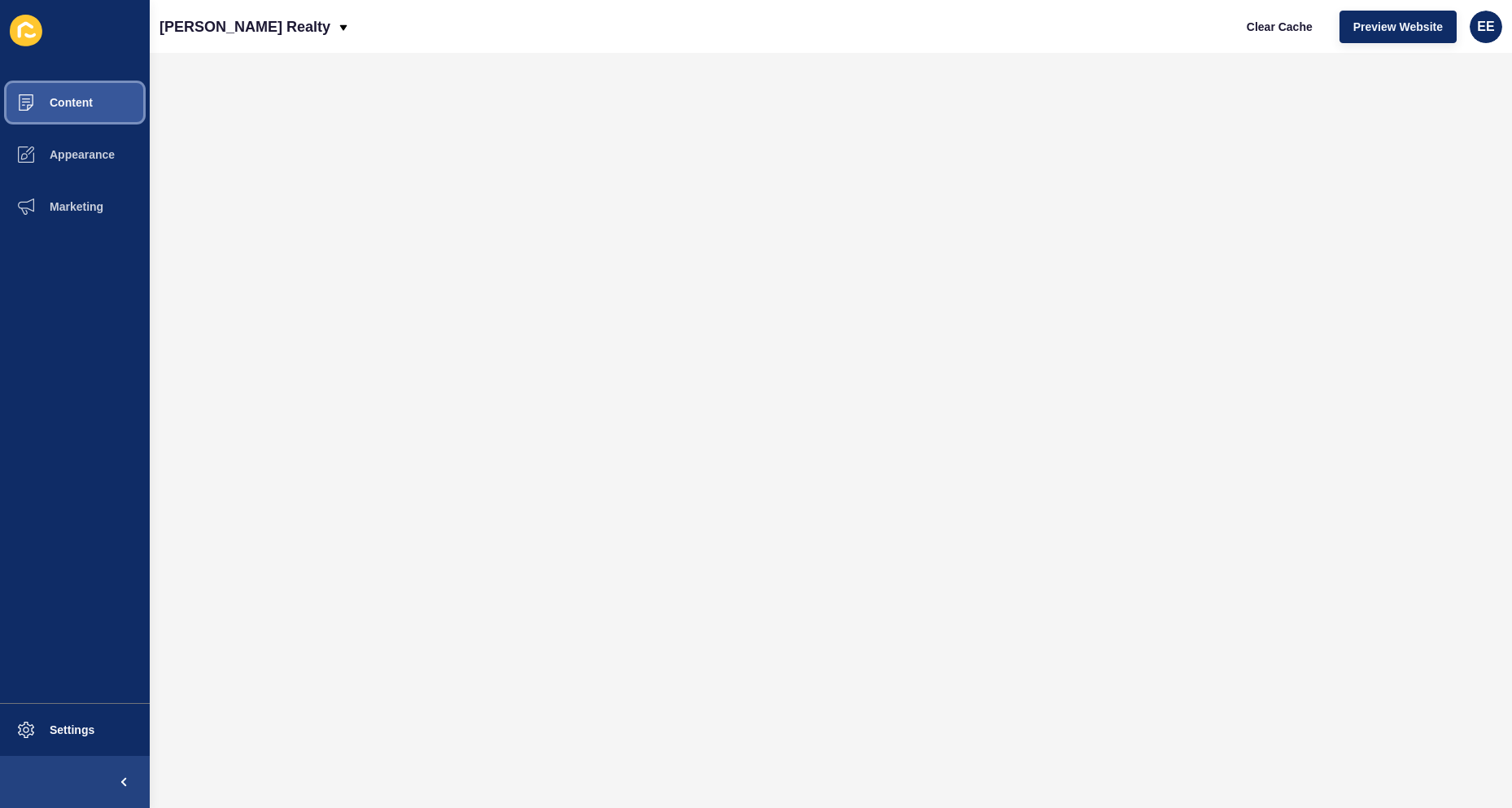
click at [113, 116] on button "Content" at bounding box center [75, 103] width 150 height 52
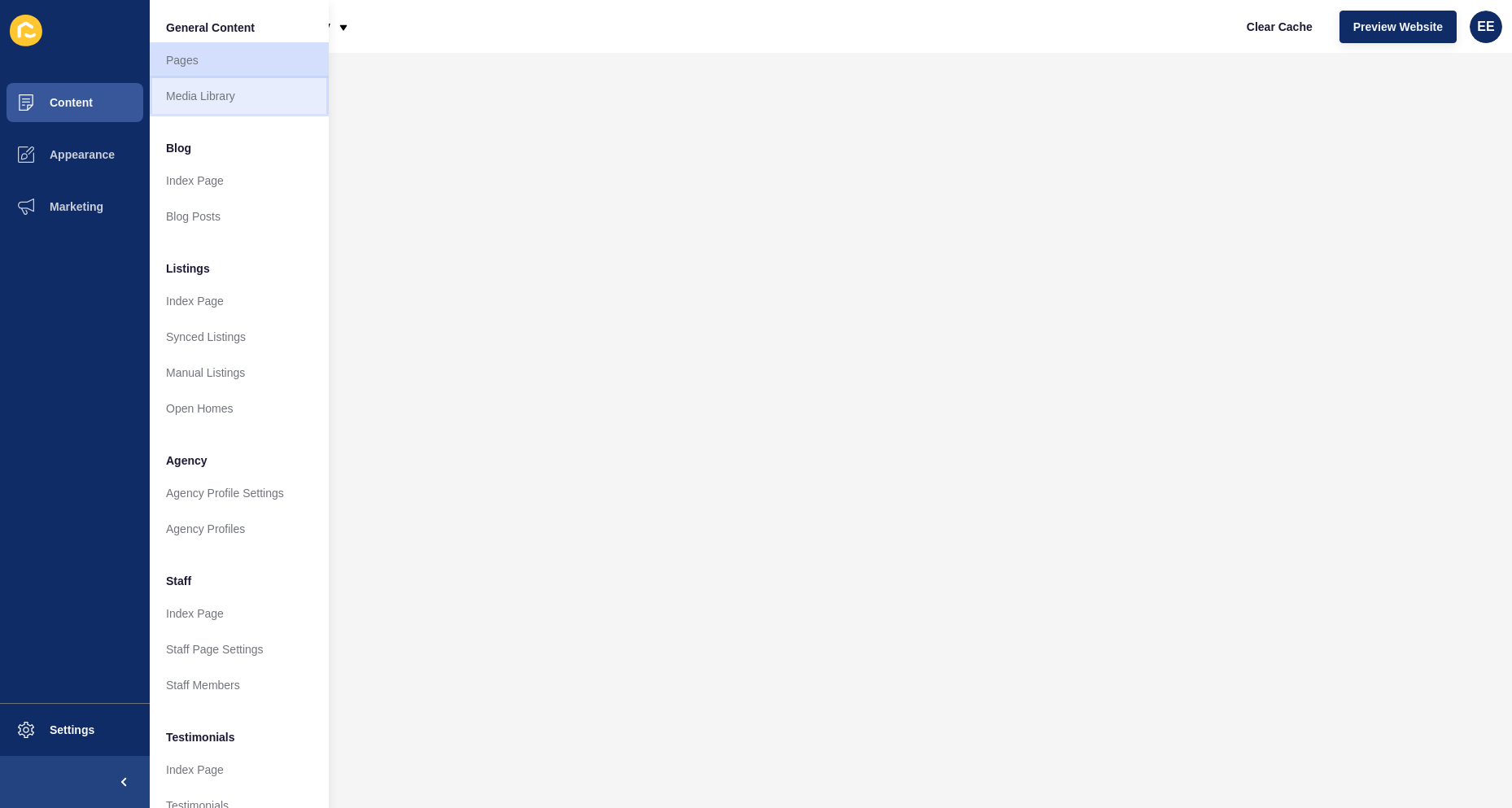
click at [201, 92] on link "Media Library" at bounding box center [239, 95] width 179 height 36
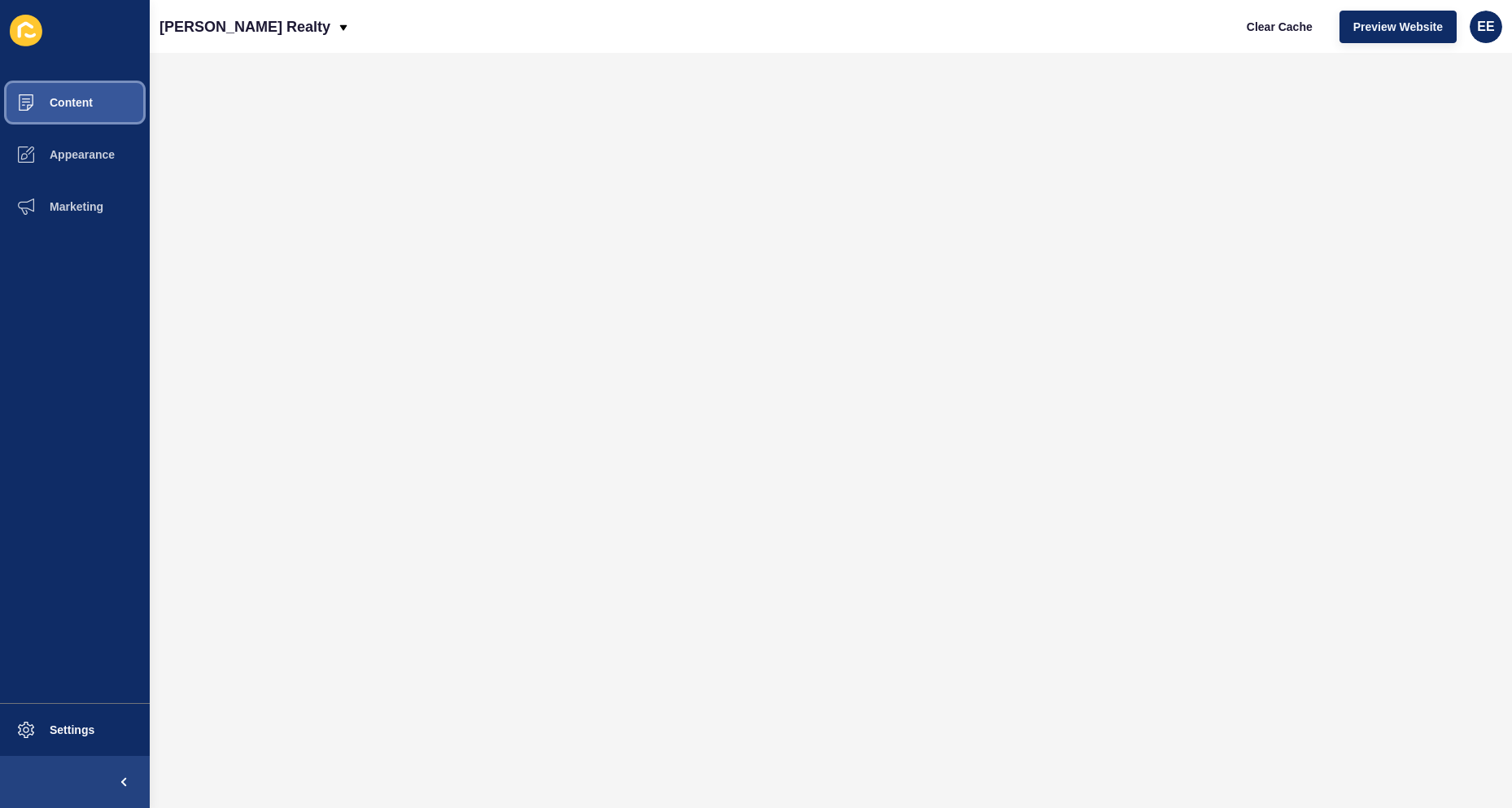
click at [73, 108] on span "Content" at bounding box center [44, 103] width 95 height 13
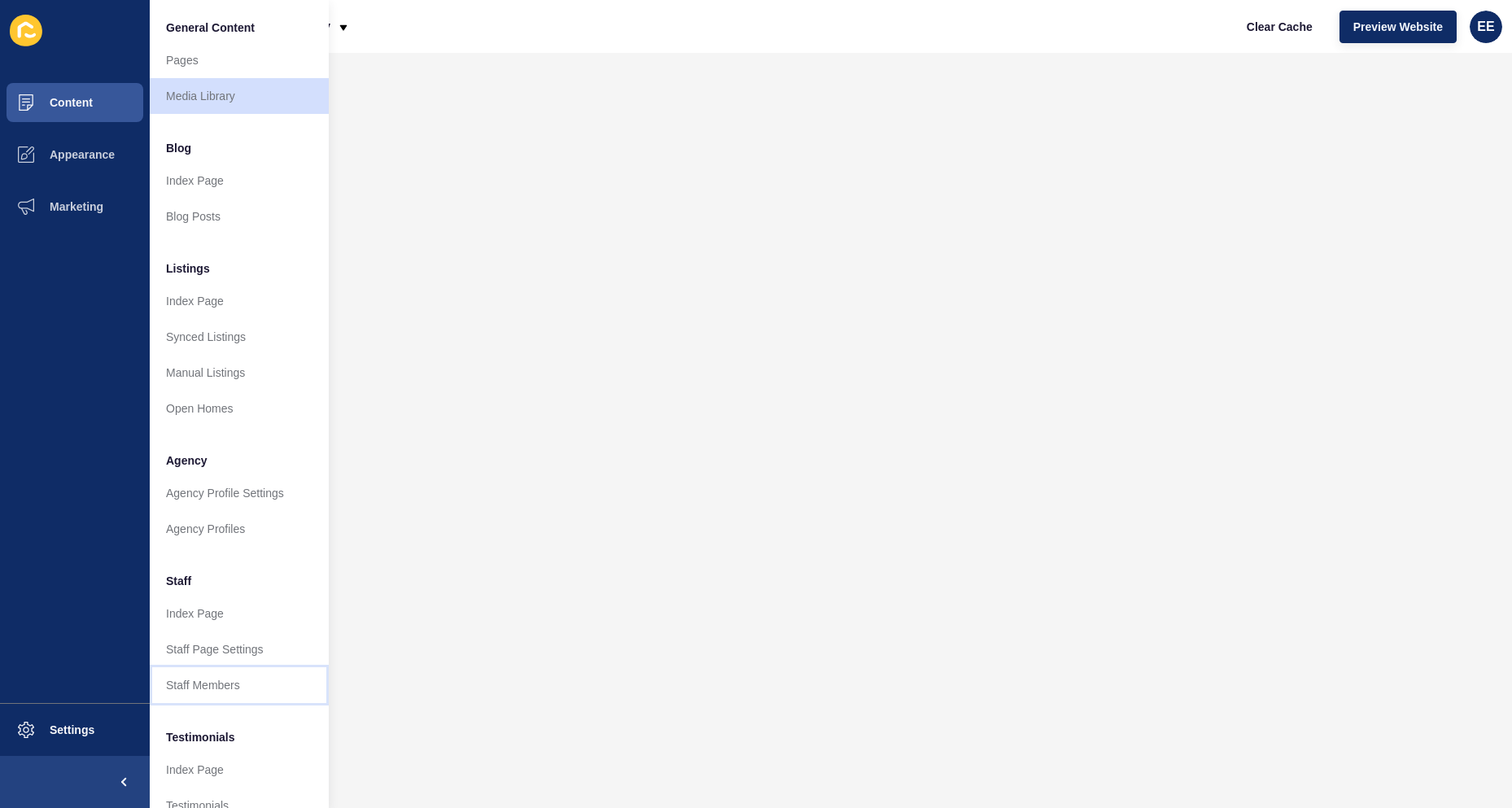
drag, startPoint x: 183, startPoint y: 677, endPoint x: 277, endPoint y: 667, distance: 94.5
click at [184, 678] on link "Staff Members" at bounding box center [239, 684] width 179 height 36
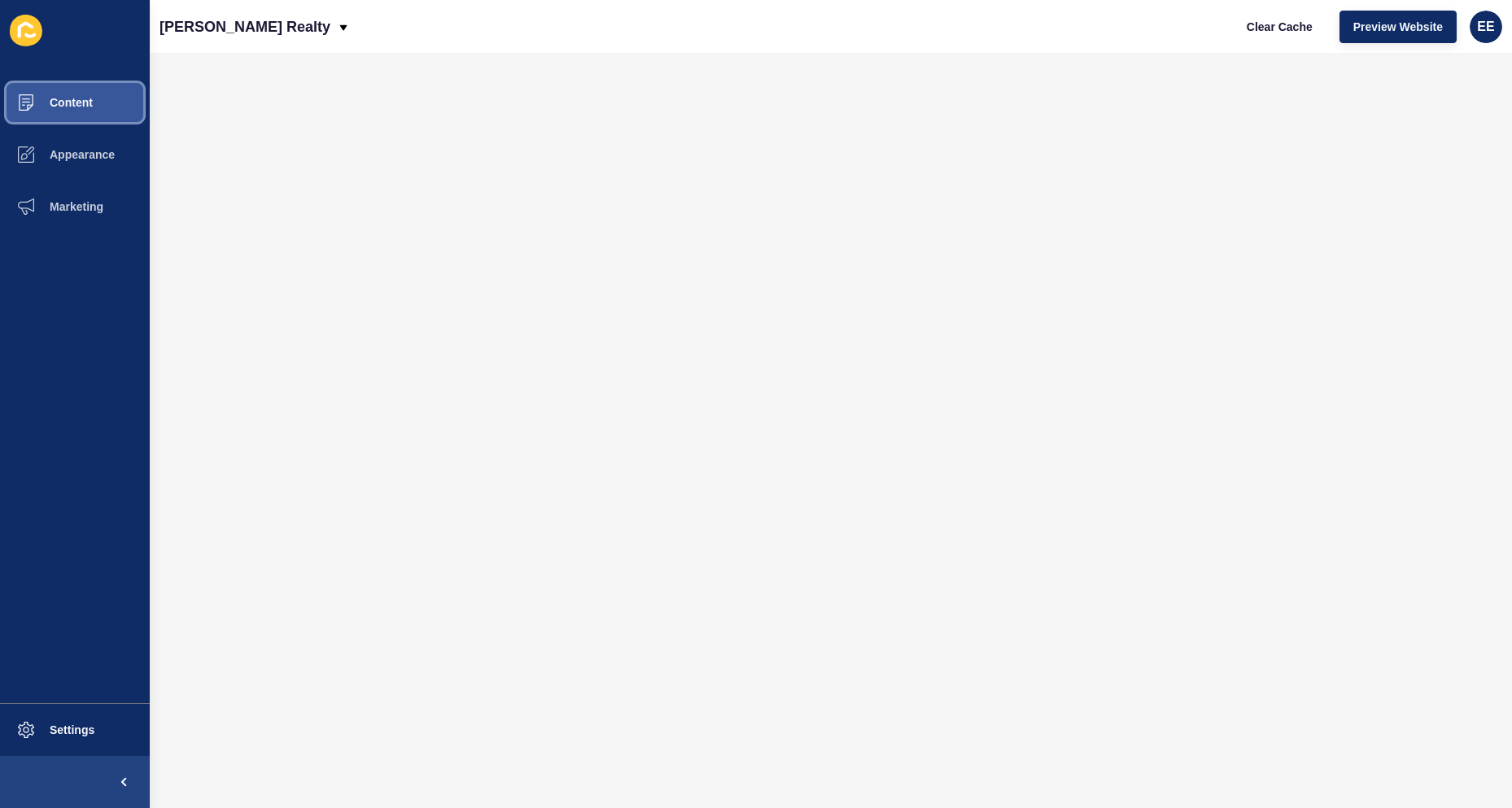
drag, startPoint x: 72, startPoint y: 102, endPoint x: 148, endPoint y: 104, distance: 76.0
click at [74, 104] on span "Content" at bounding box center [44, 103] width 95 height 13
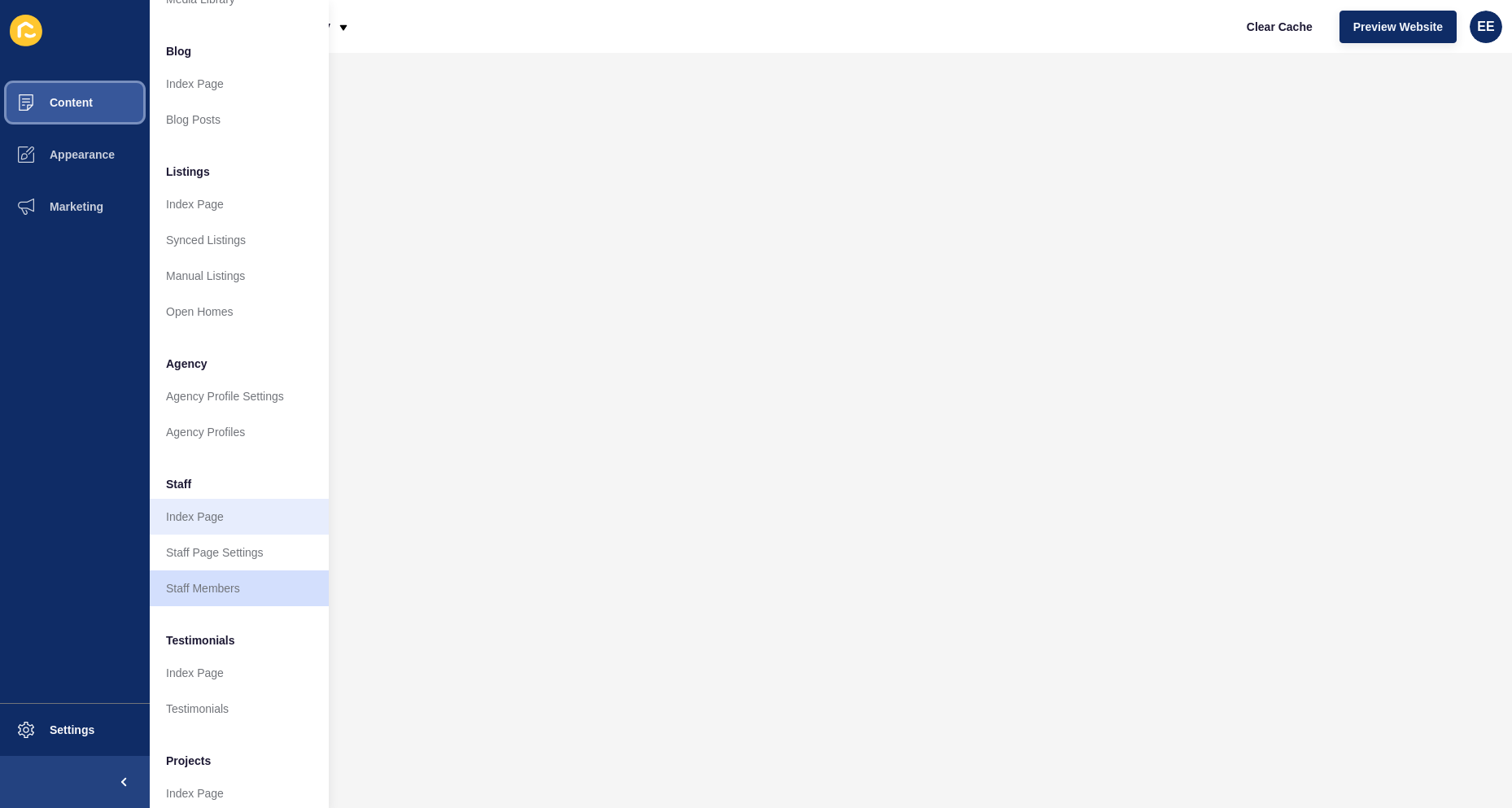
scroll to position [158, 0]
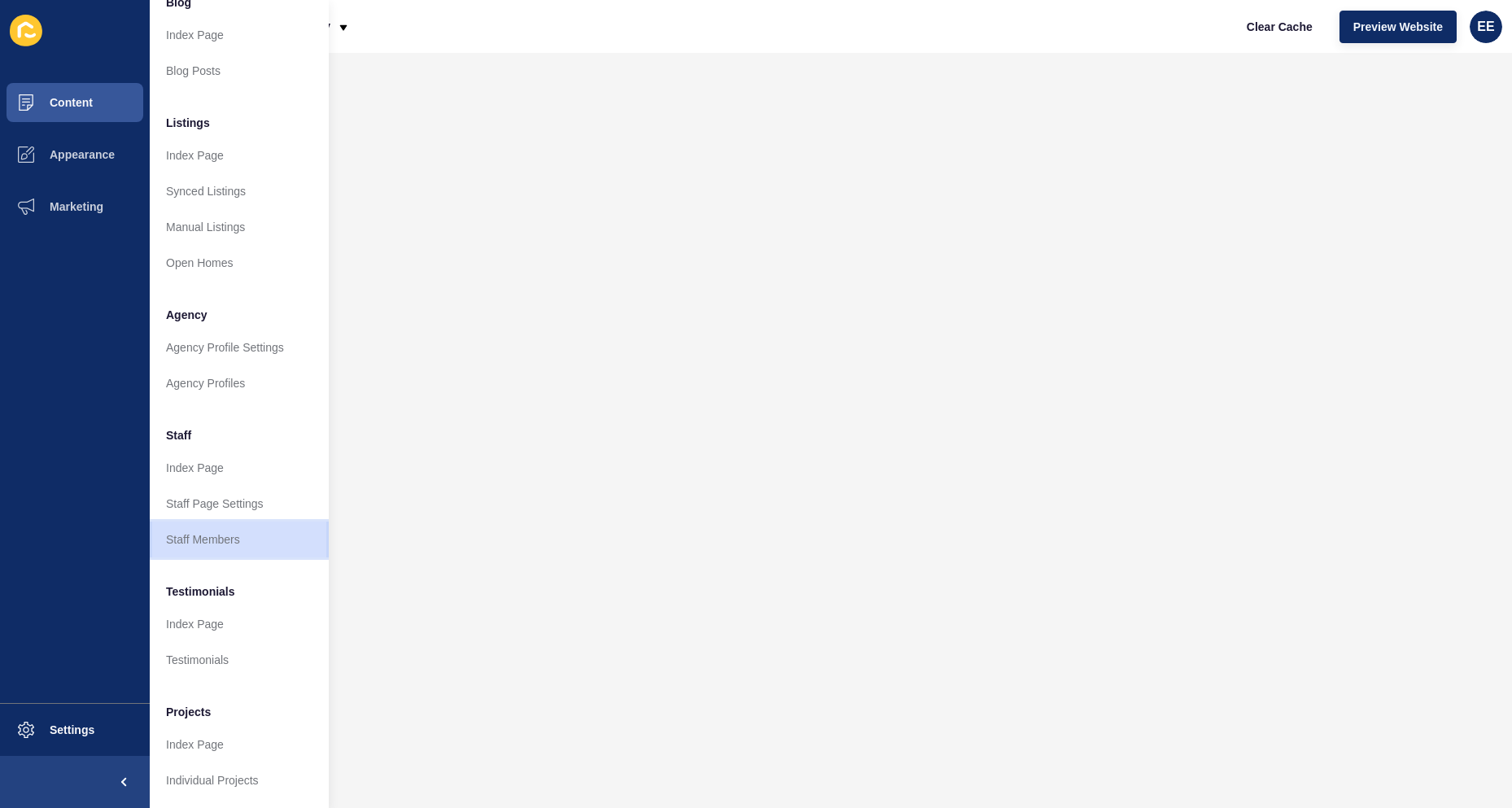
drag, startPoint x: 221, startPoint y: 524, endPoint x: 265, endPoint y: 525, distance: 44.0
click at [221, 525] on link "Staff Members" at bounding box center [239, 539] width 179 height 36
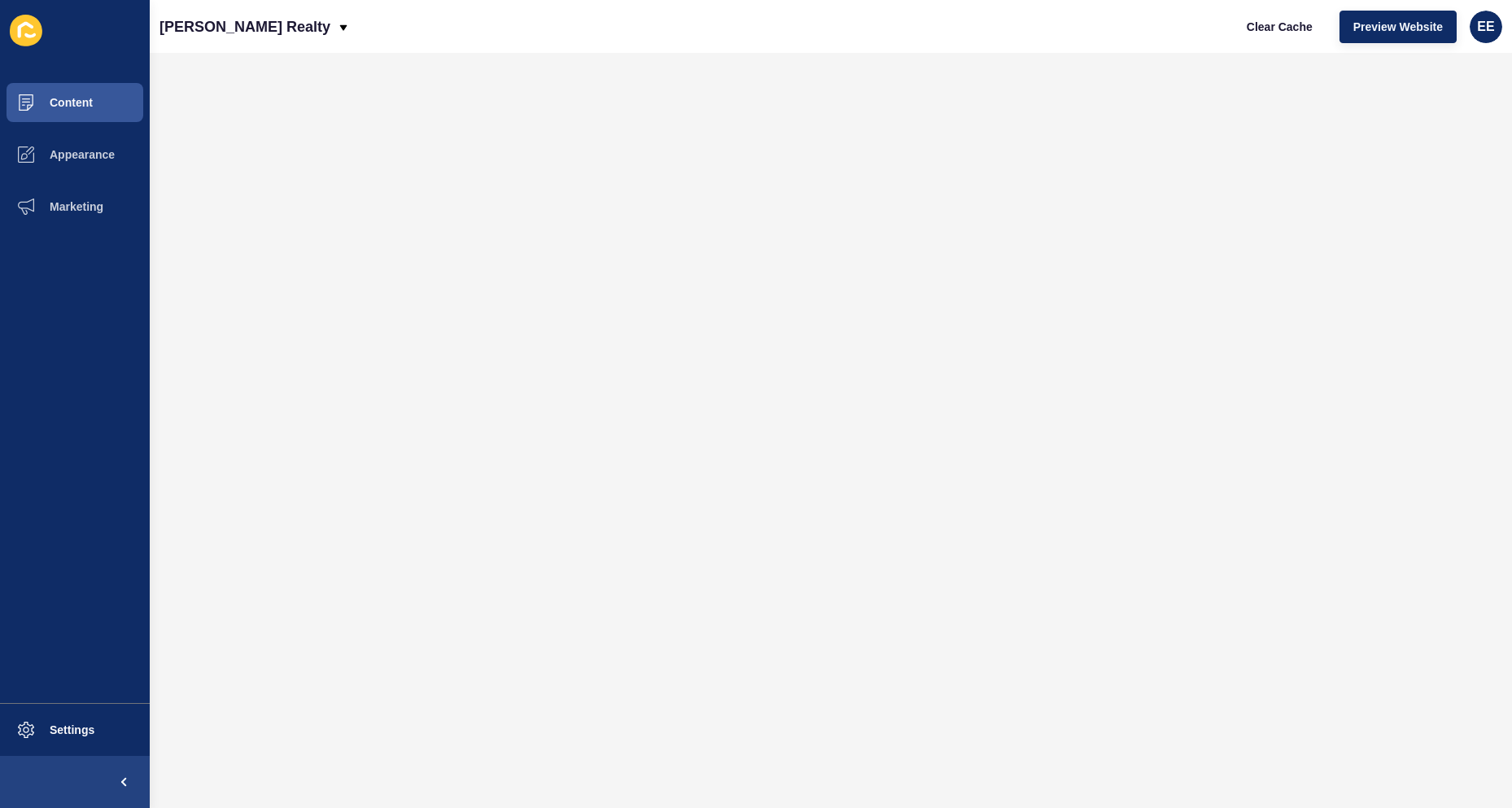
scroll to position [0, 0]
click at [49, 115] on span at bounding box center [26, 103] width 52 height 52
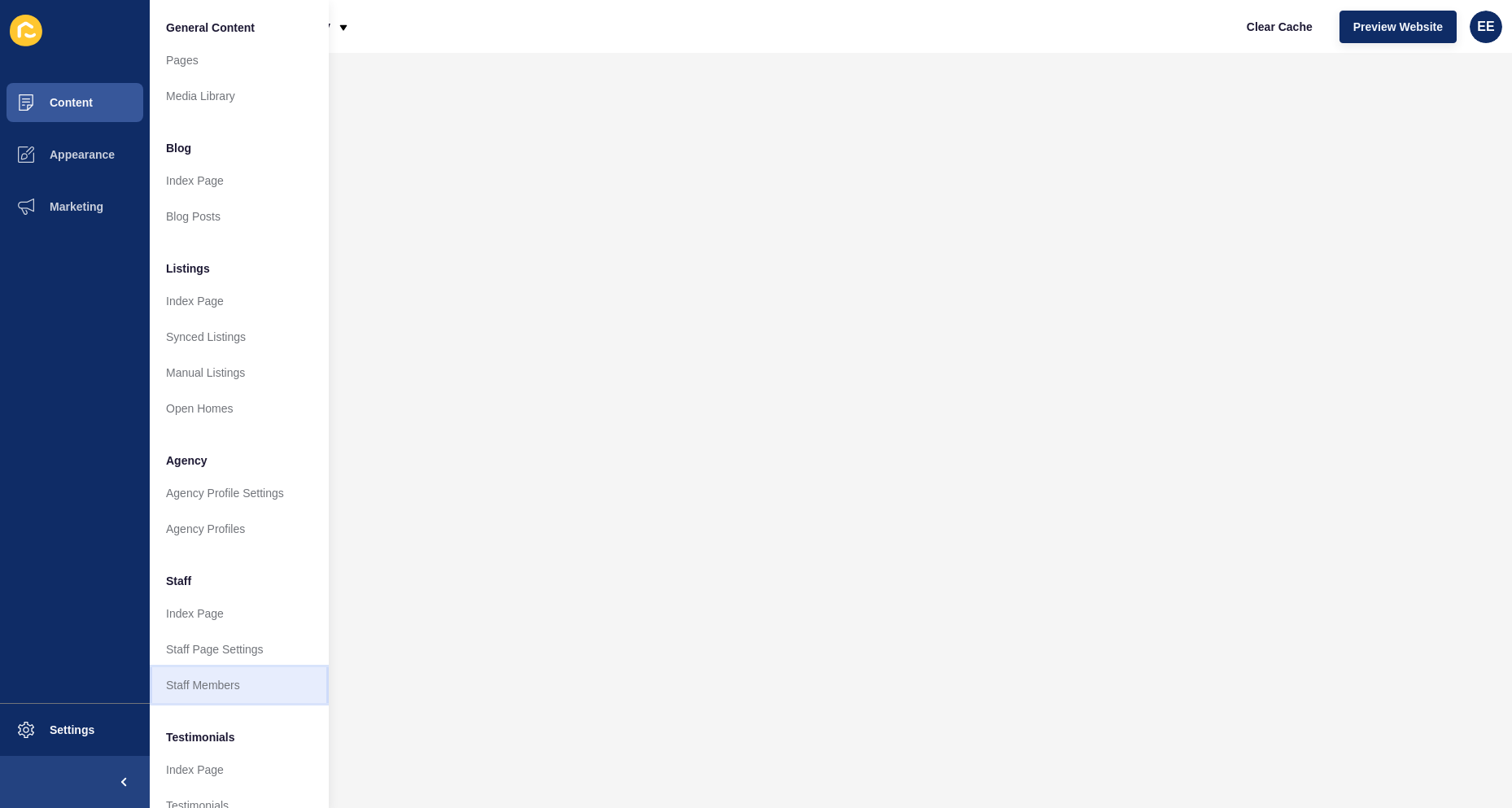
click at [201, 677] on link "Staff Members" at bounding box center [239, 684] width 179 height 36
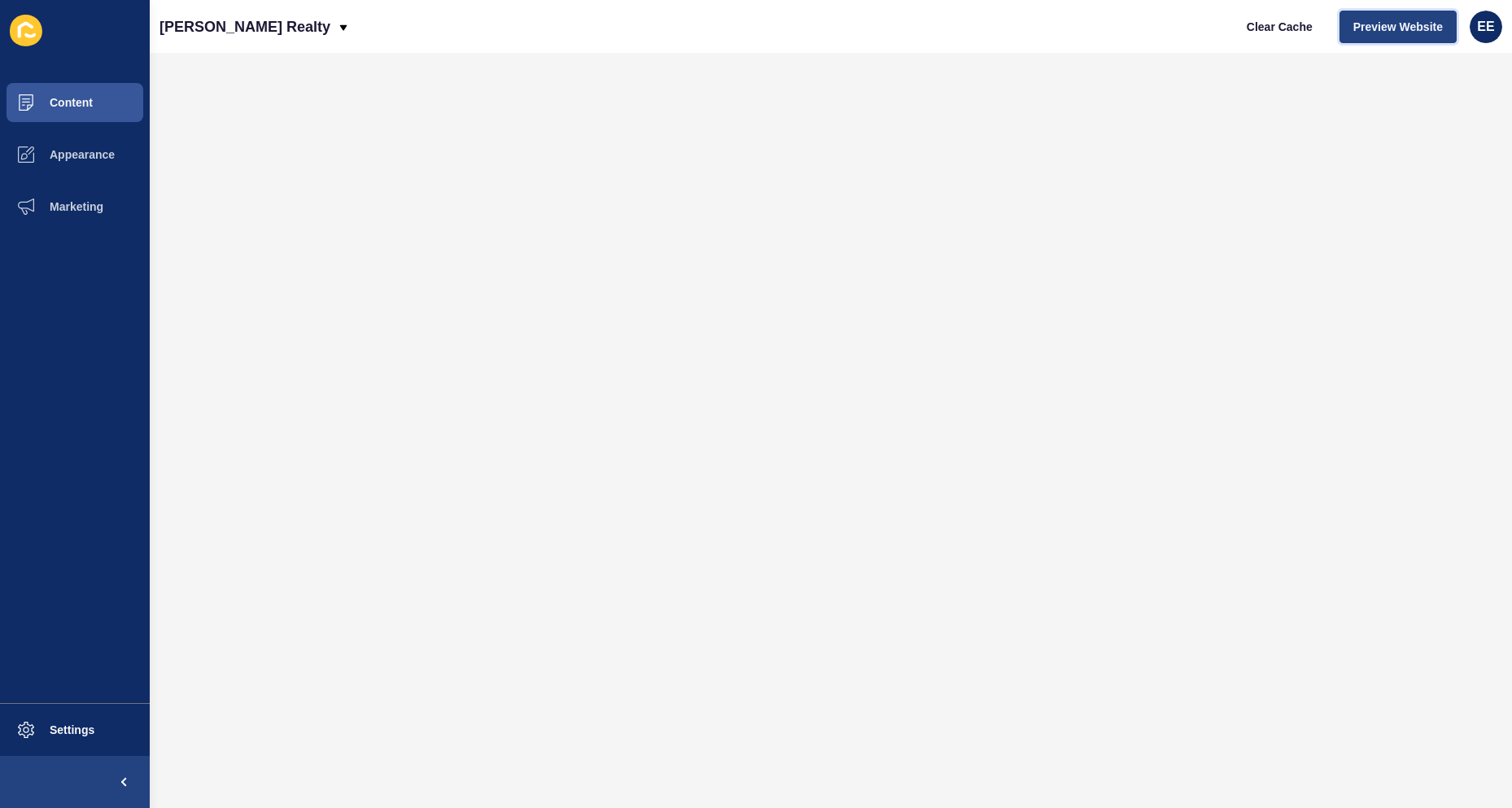
click at [1367, 36] on button "Preview Website" at bounding box center [1398, 27] width 117 height 33
click at [1282, 28] on span "Clear Cache" at bounding box center [1279, 27] width 66 height 16
click at [88, 104] on span "Content" at bounding box center [44, 103] width 95 height 13
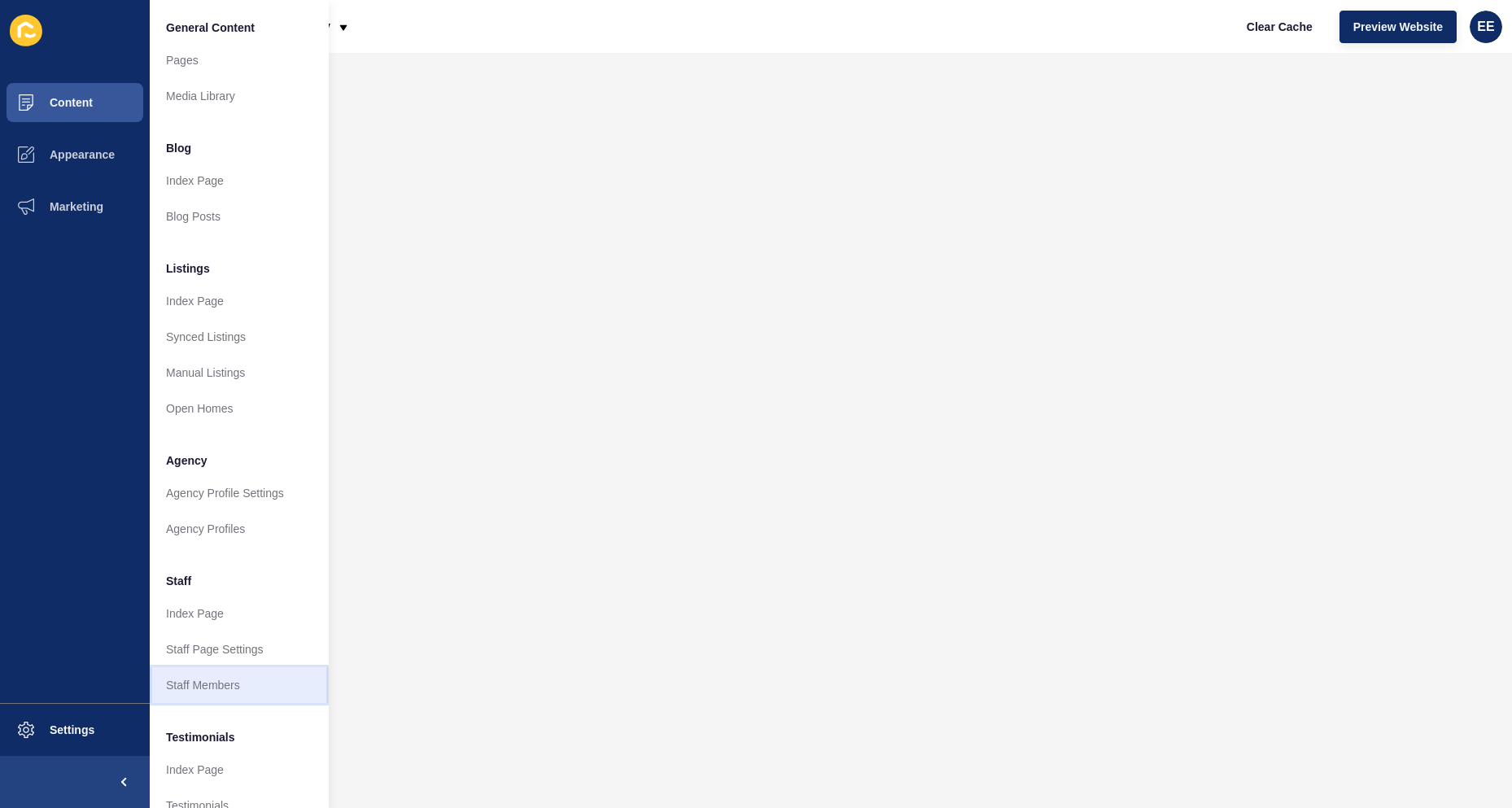
click at [197, 680] on link "Staff Members" at bounding box center [239, 684] width 179 height 36
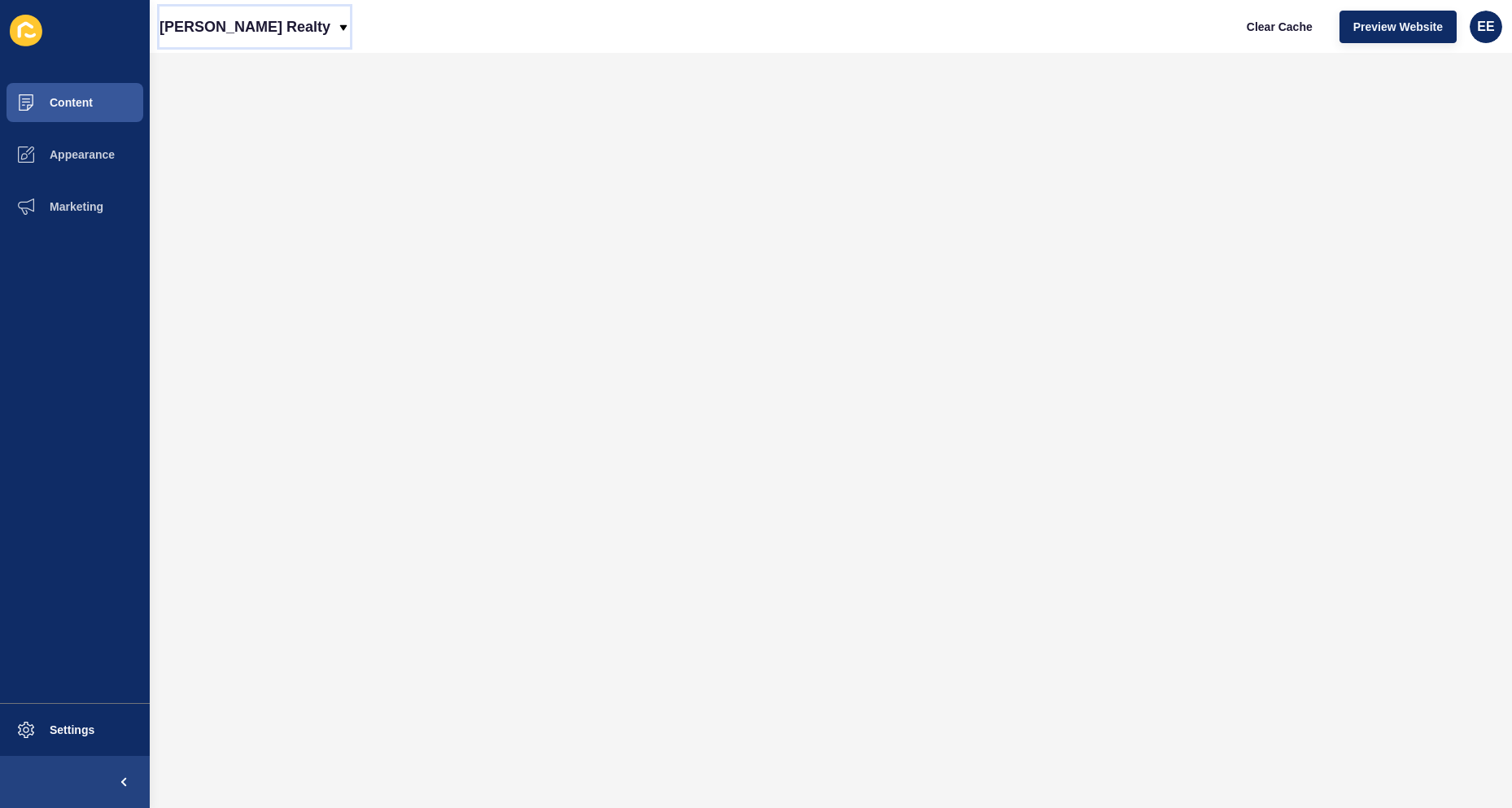
click at [254, 17] on p "[PERSON_NAME] Realty" at bounding box center [245, 27] width 171 height 40
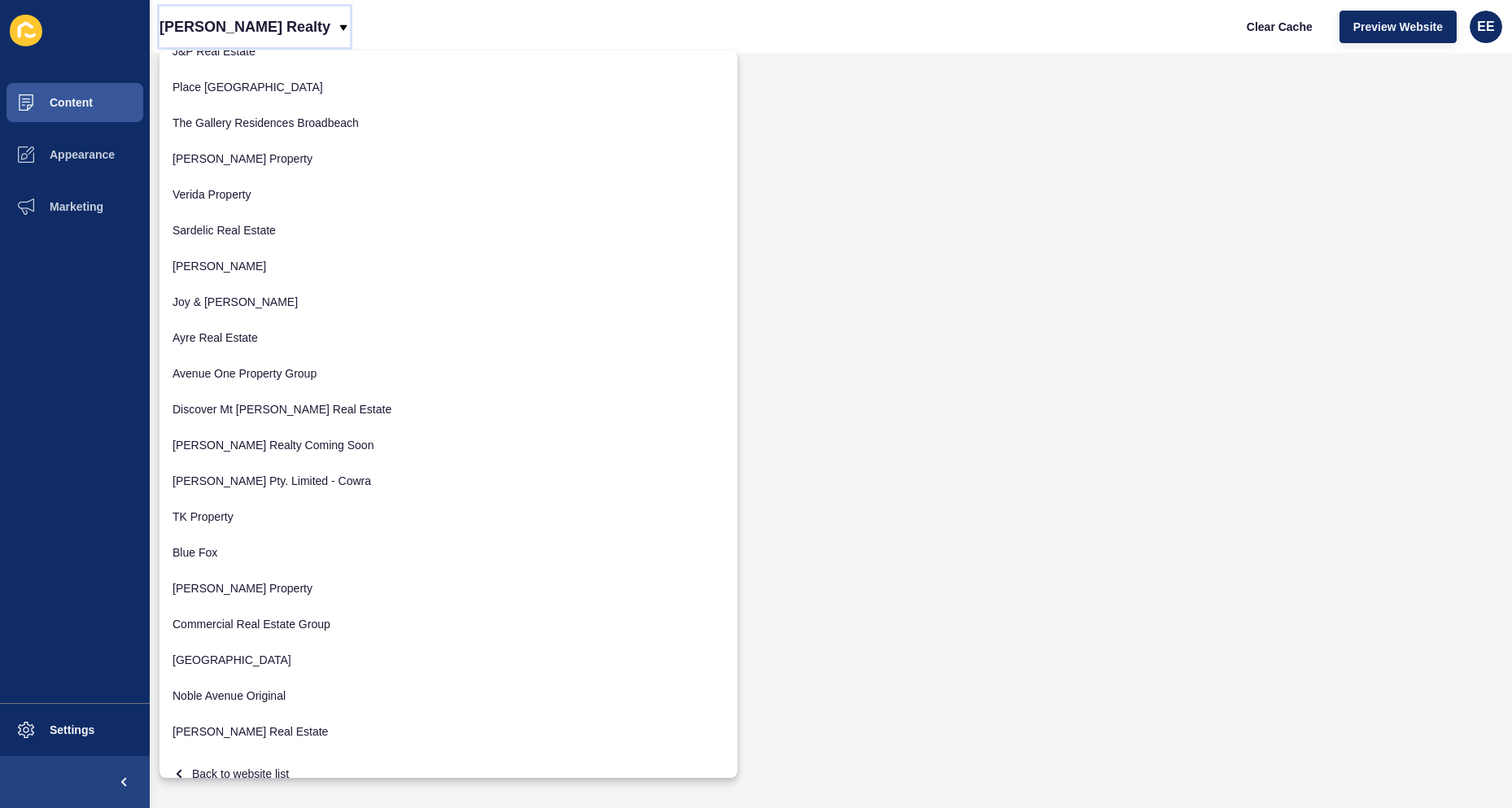
scroll to position [1792, 0]
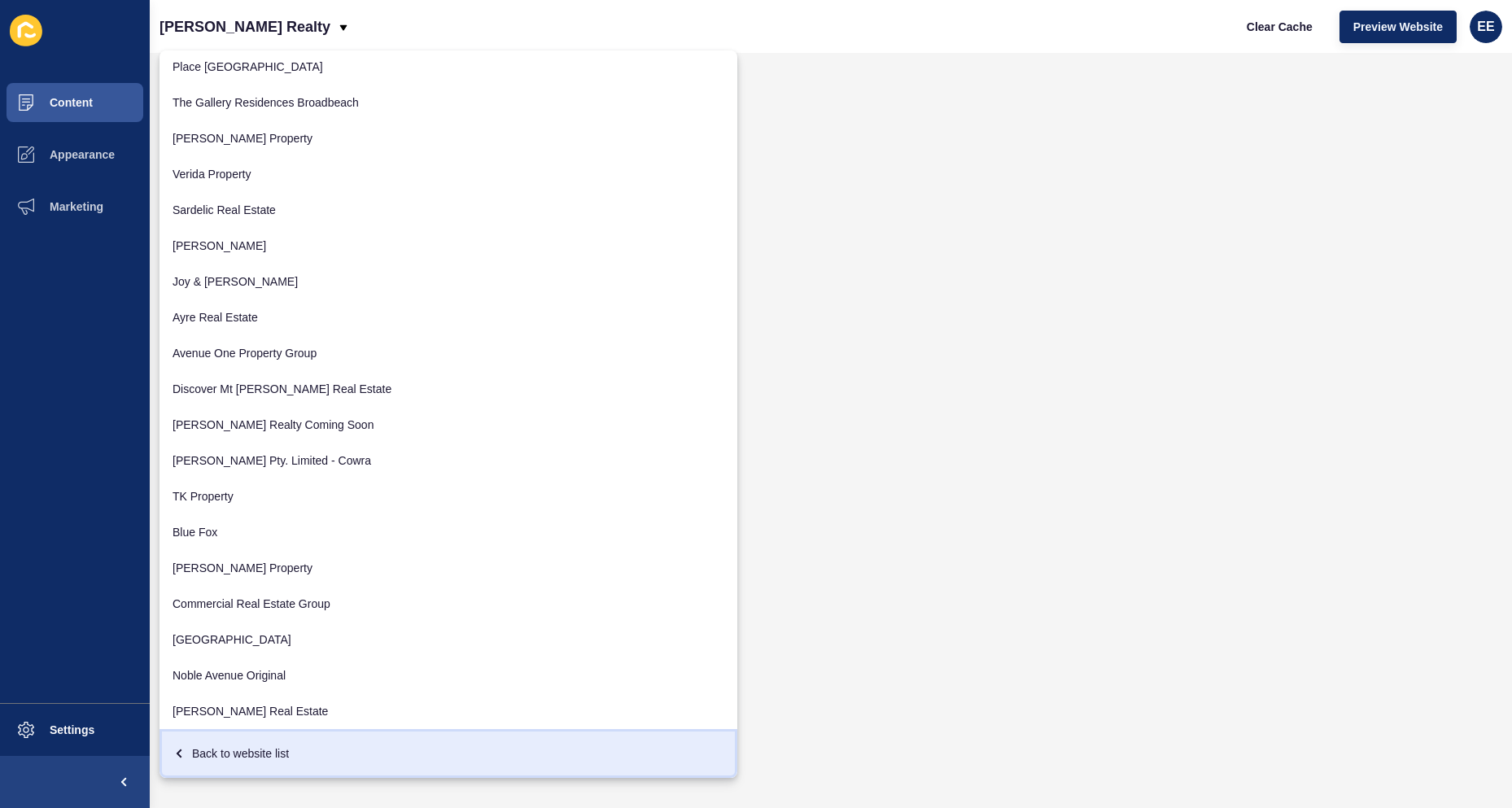
click at [247, 747] on div "Back to website list" at bounding box center [448, 753] width 552 height 30
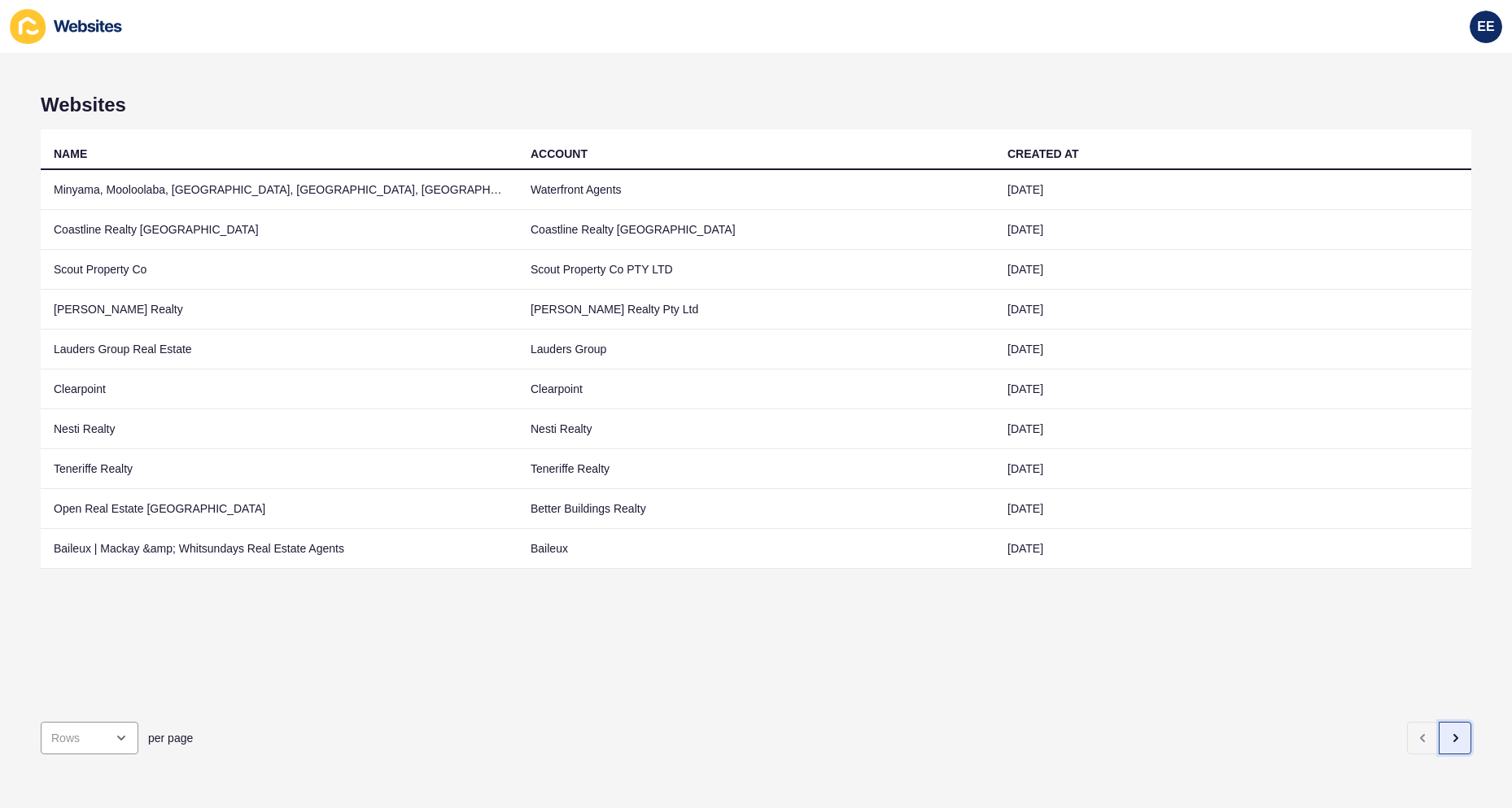
click at [1448, 731] on icon "button" at bounding box center [1454, 738] width 13 height 13
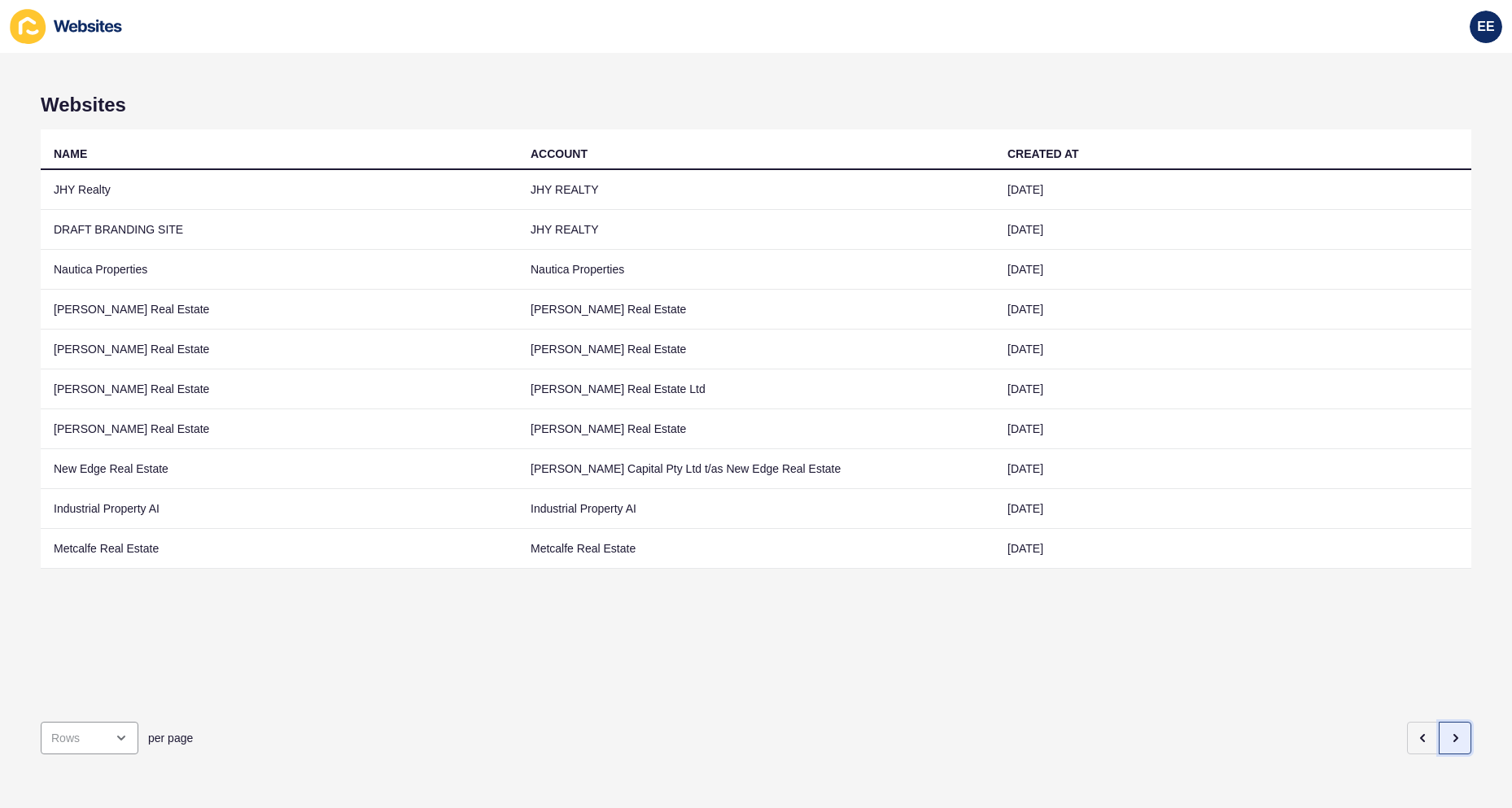
click at [1448, 731] on icon "button" at bounding box center [1454, 738] width 13 height 13
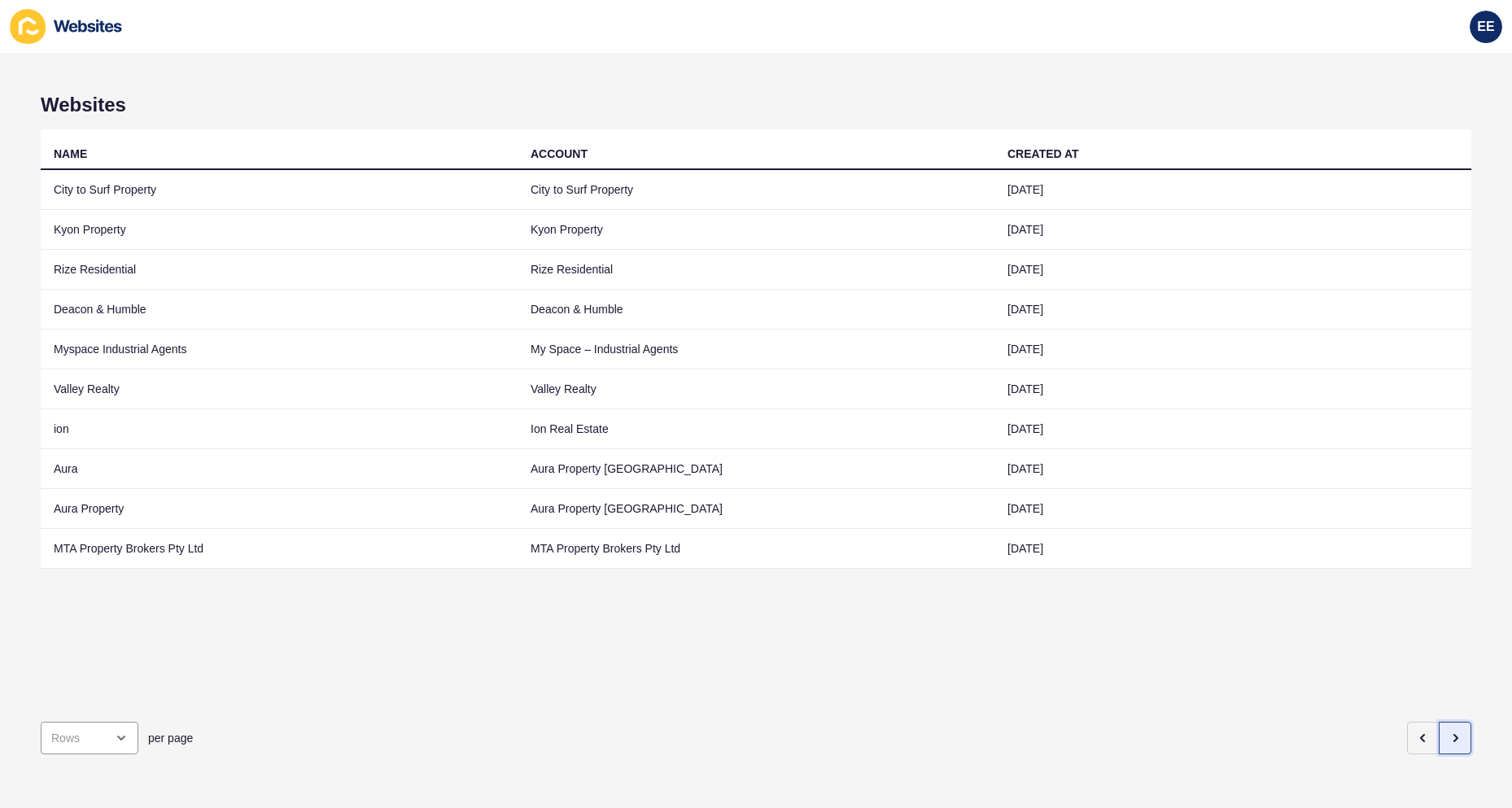
click at [1448, 731] on icon "button" at bounding box center [1454, 738] width 13 height 13
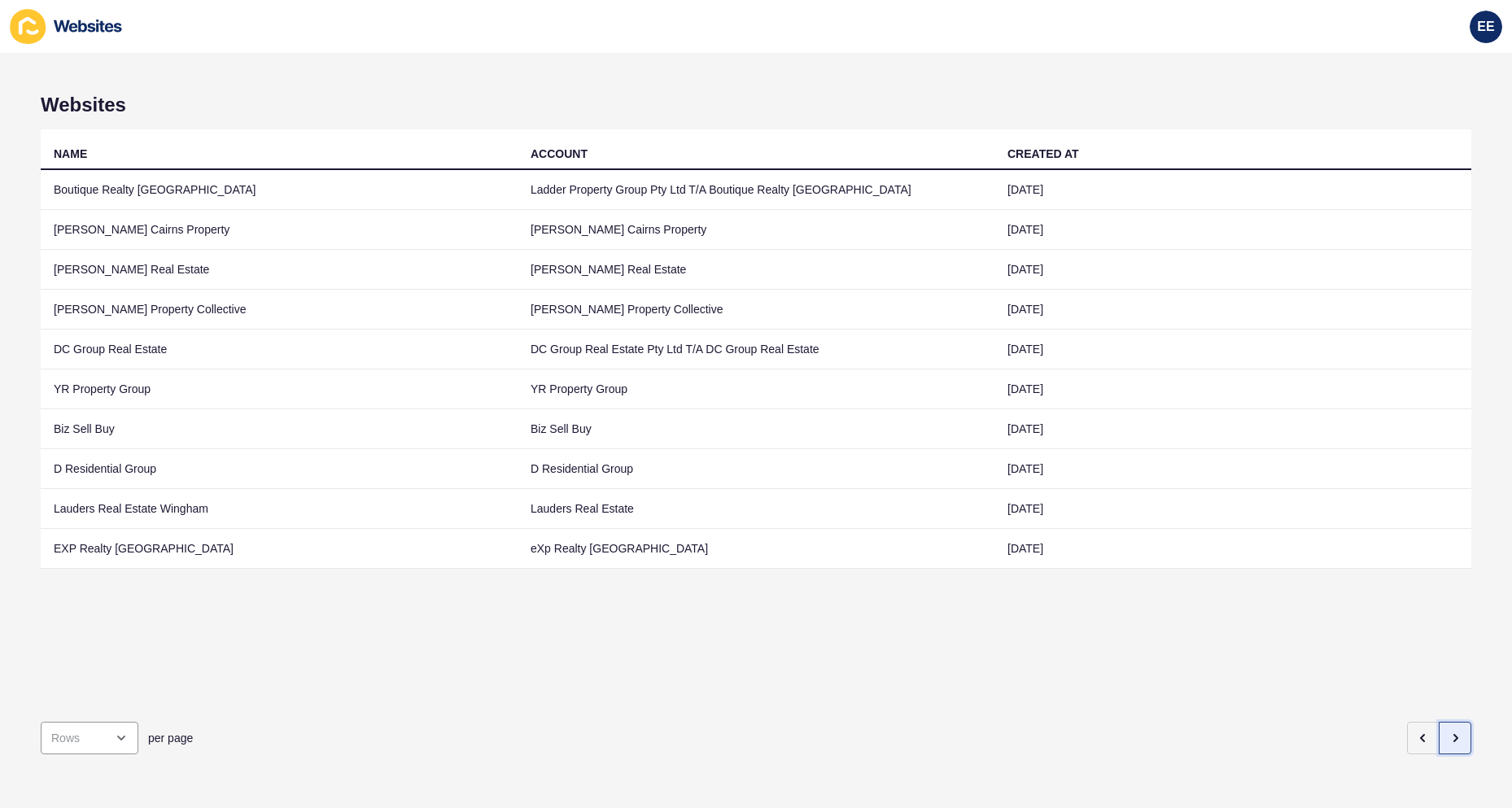
click at [1448, 731] on icon "button" at bounding box center [1454, 738] width 13 height 13
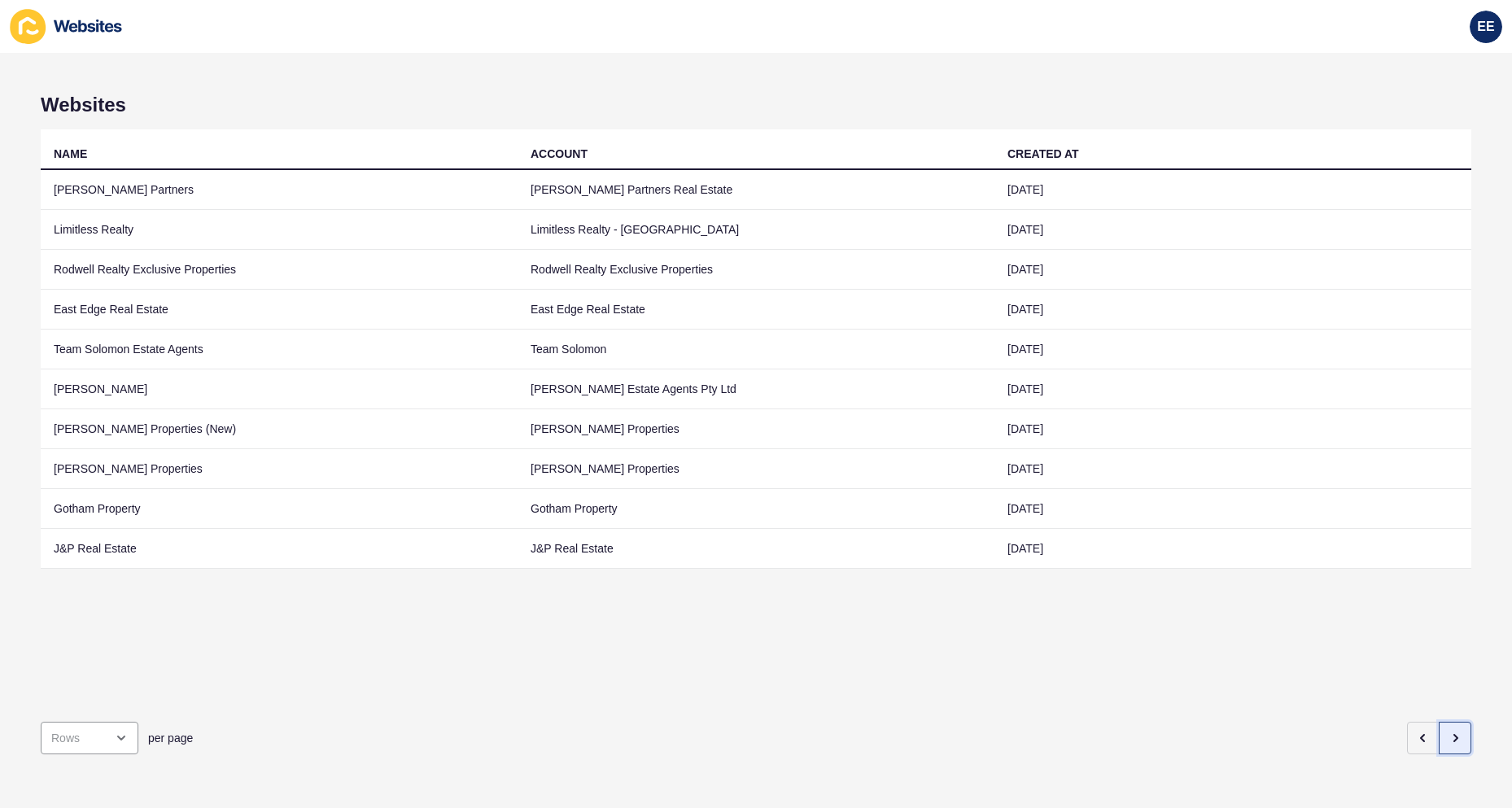
click at [1448, 731] on icon "button" at bounding box center [1454, 738] width 13 height 13
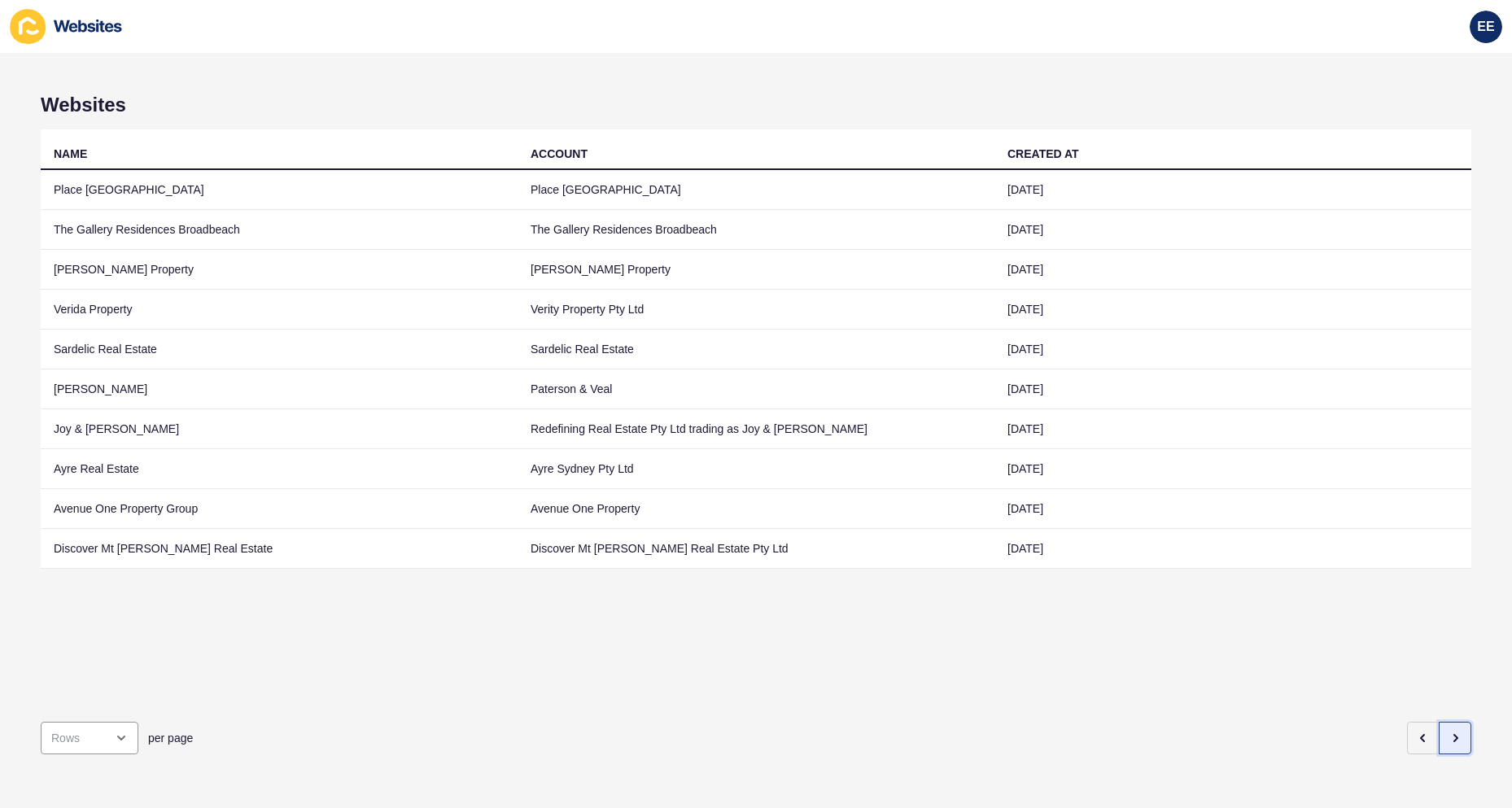
click at [1448, 731] on icon "button" at bounding box center [1454, 738] width 13 height 13
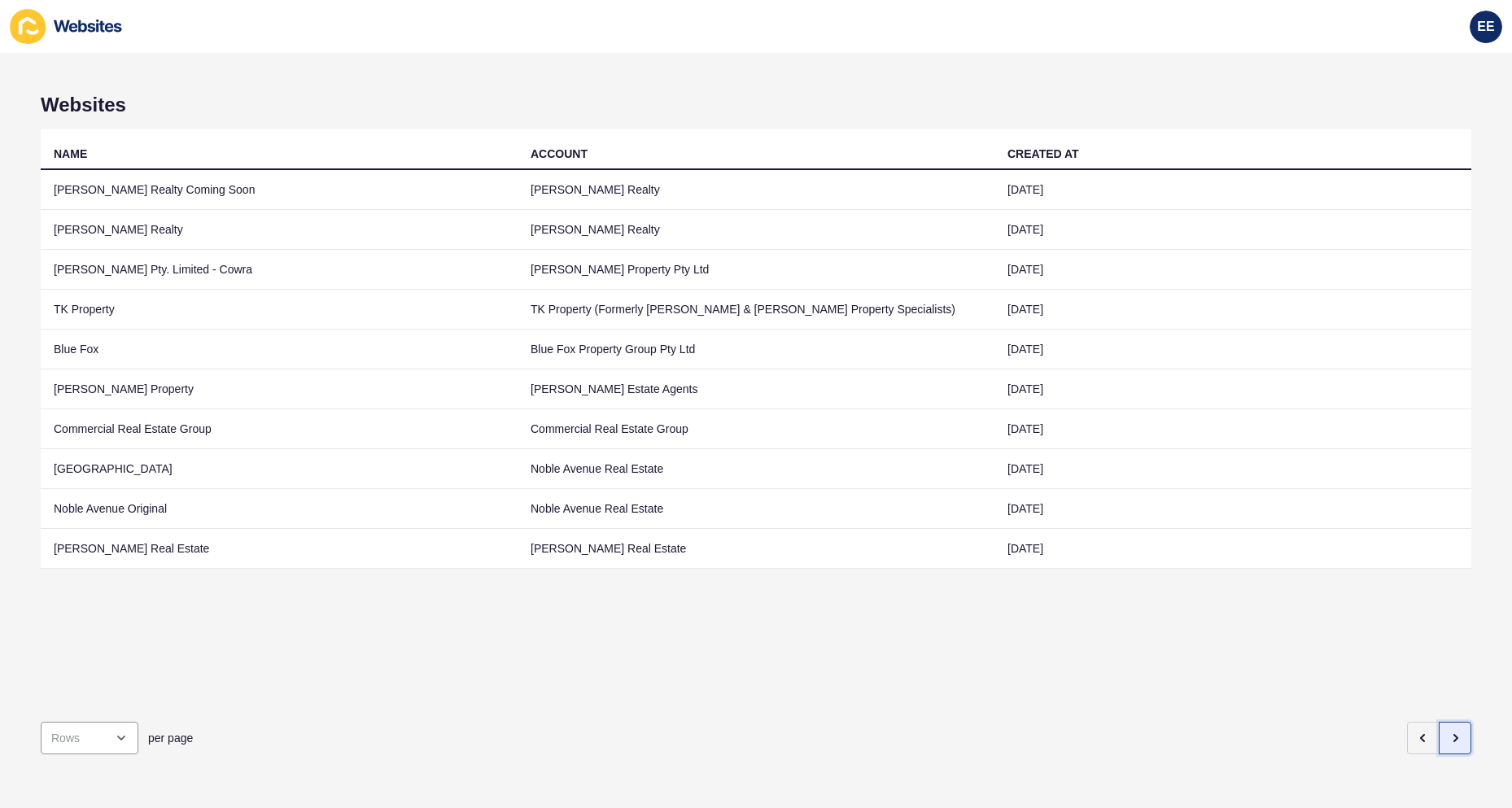
click at [1448, 731] on icon "button" at bounding box center [1454, 738] width 13 height 13
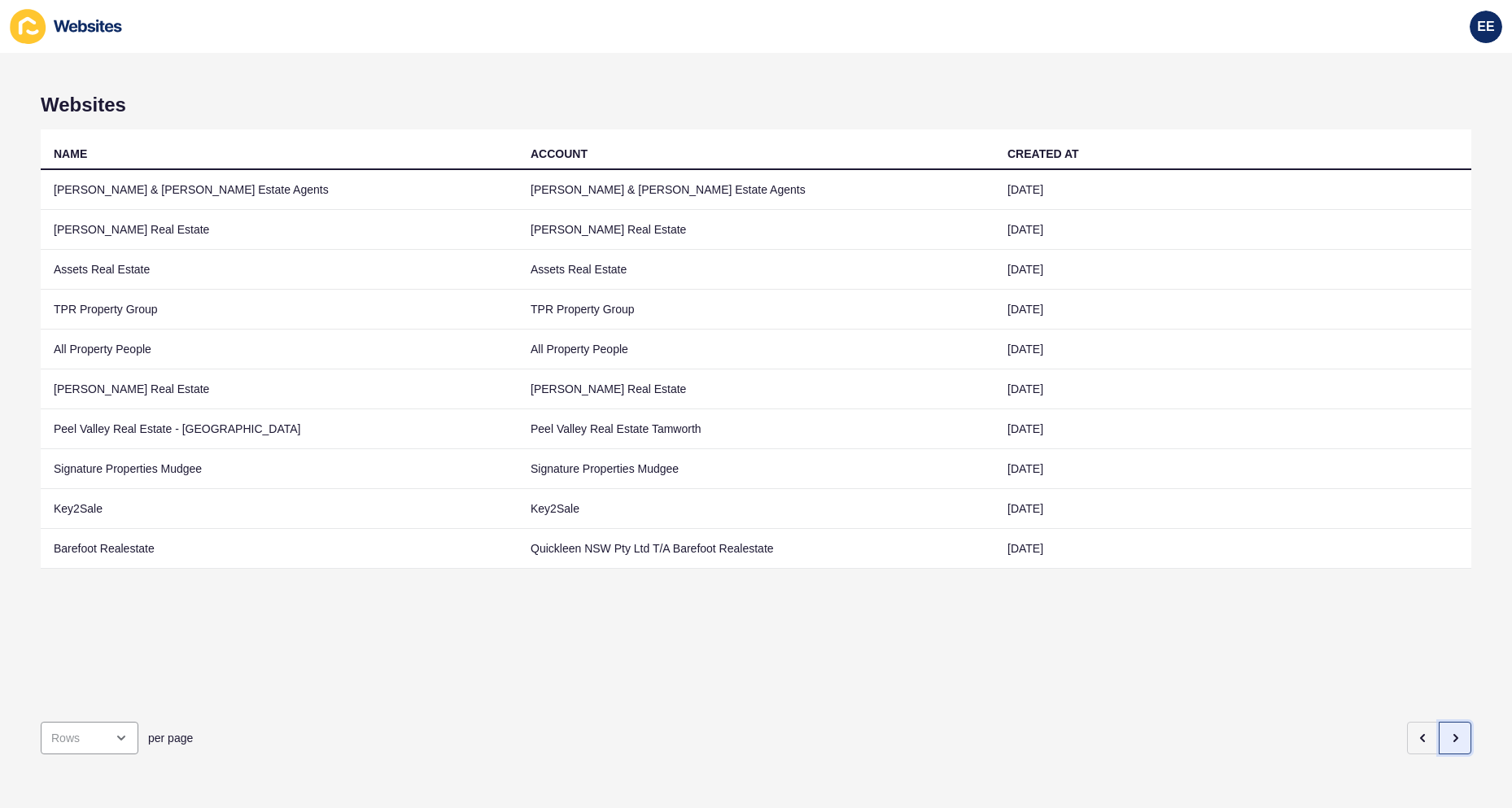
click at [1448, 731] on icon "button" at bounding box center [1454, 738] width 13 height 13
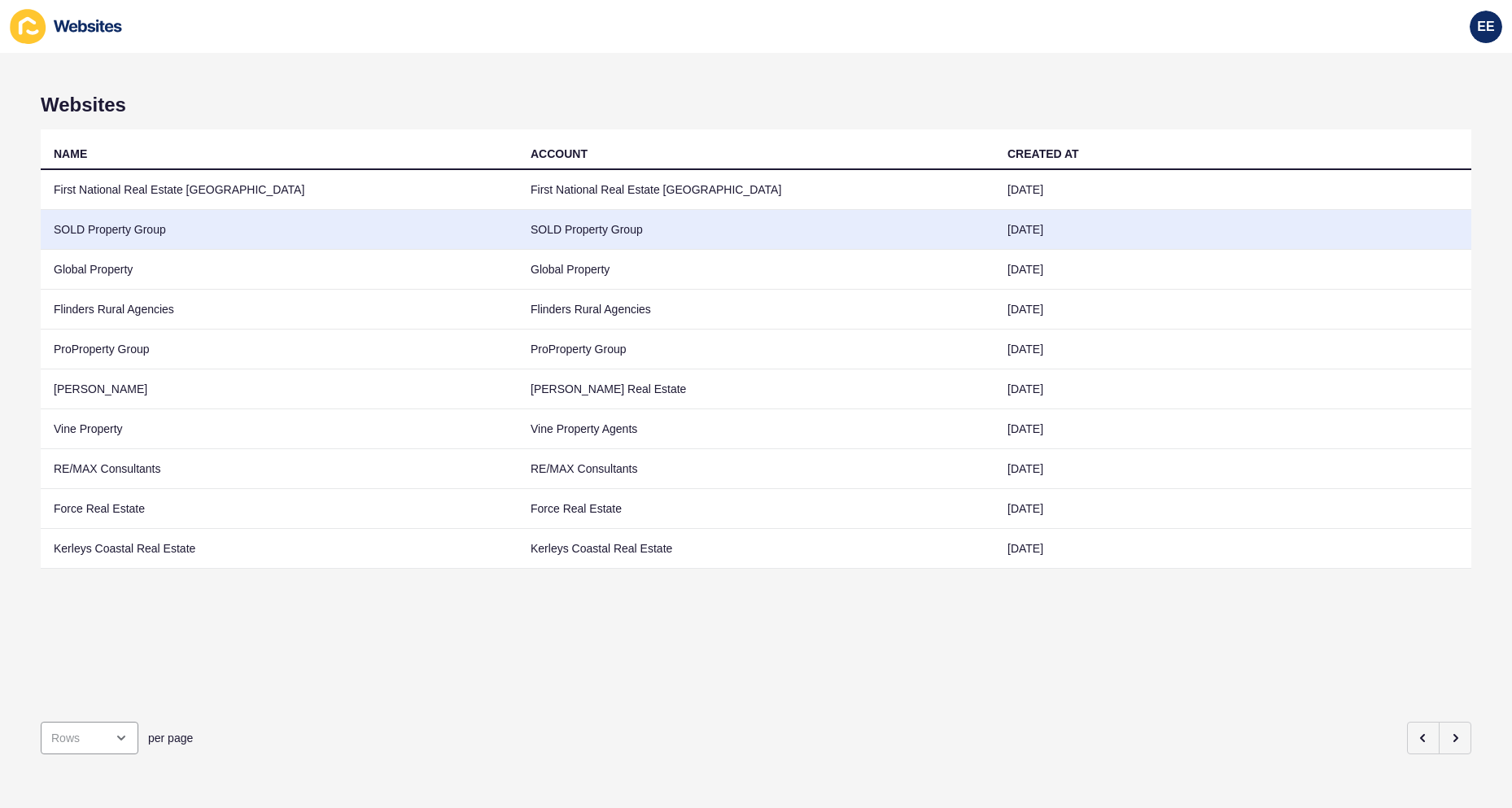
click at [126, 225] on td "SOLD Property Group" at bounding box center [278, 230] width 477 height 40
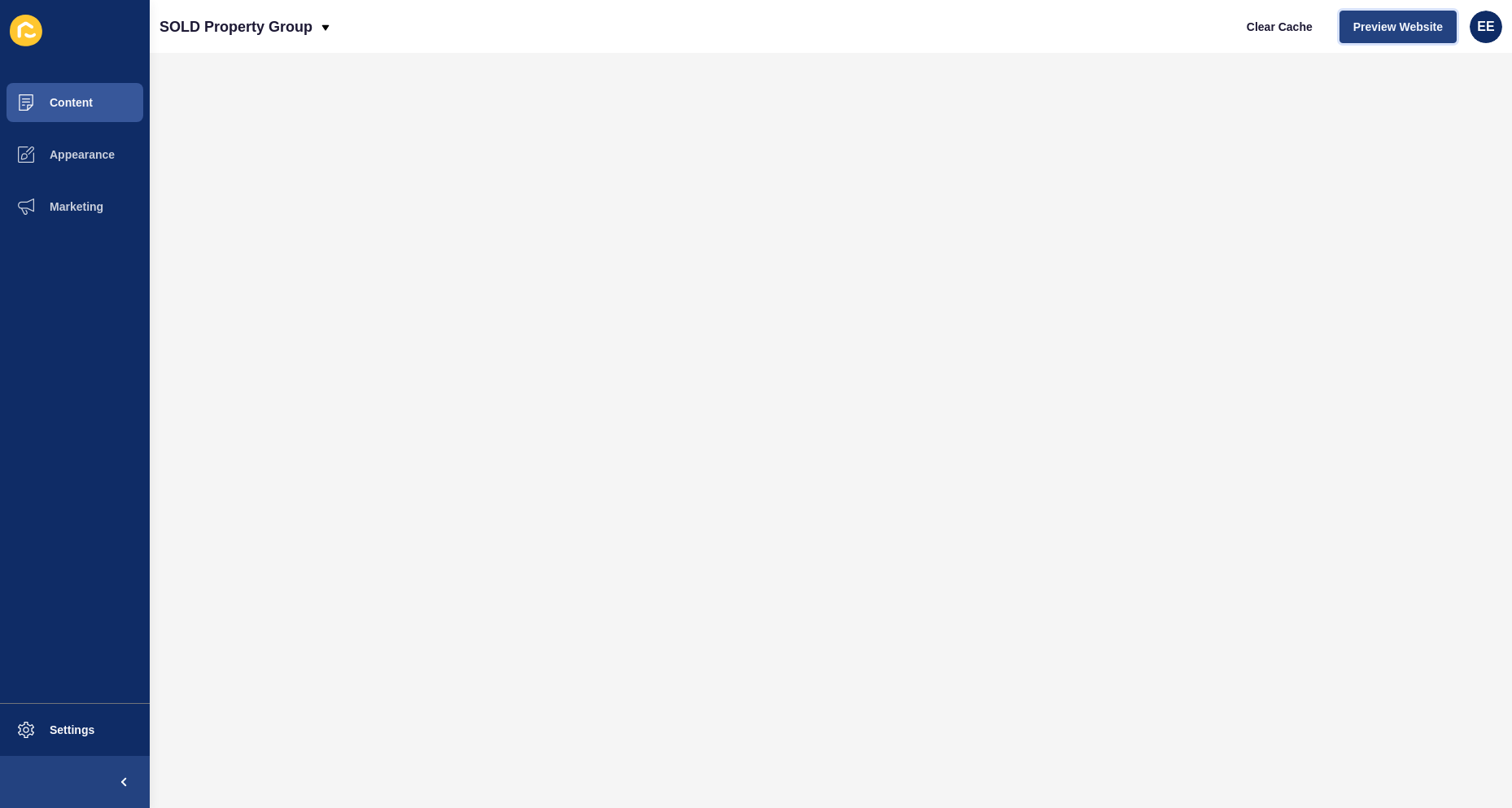
click at [1373, 30] on span "Preview Website" at bounding box center [1397, 27] width 89 height 16
click at [78, 160] on span "Appearance" at bounding box center [56, 154] width 117 height 13
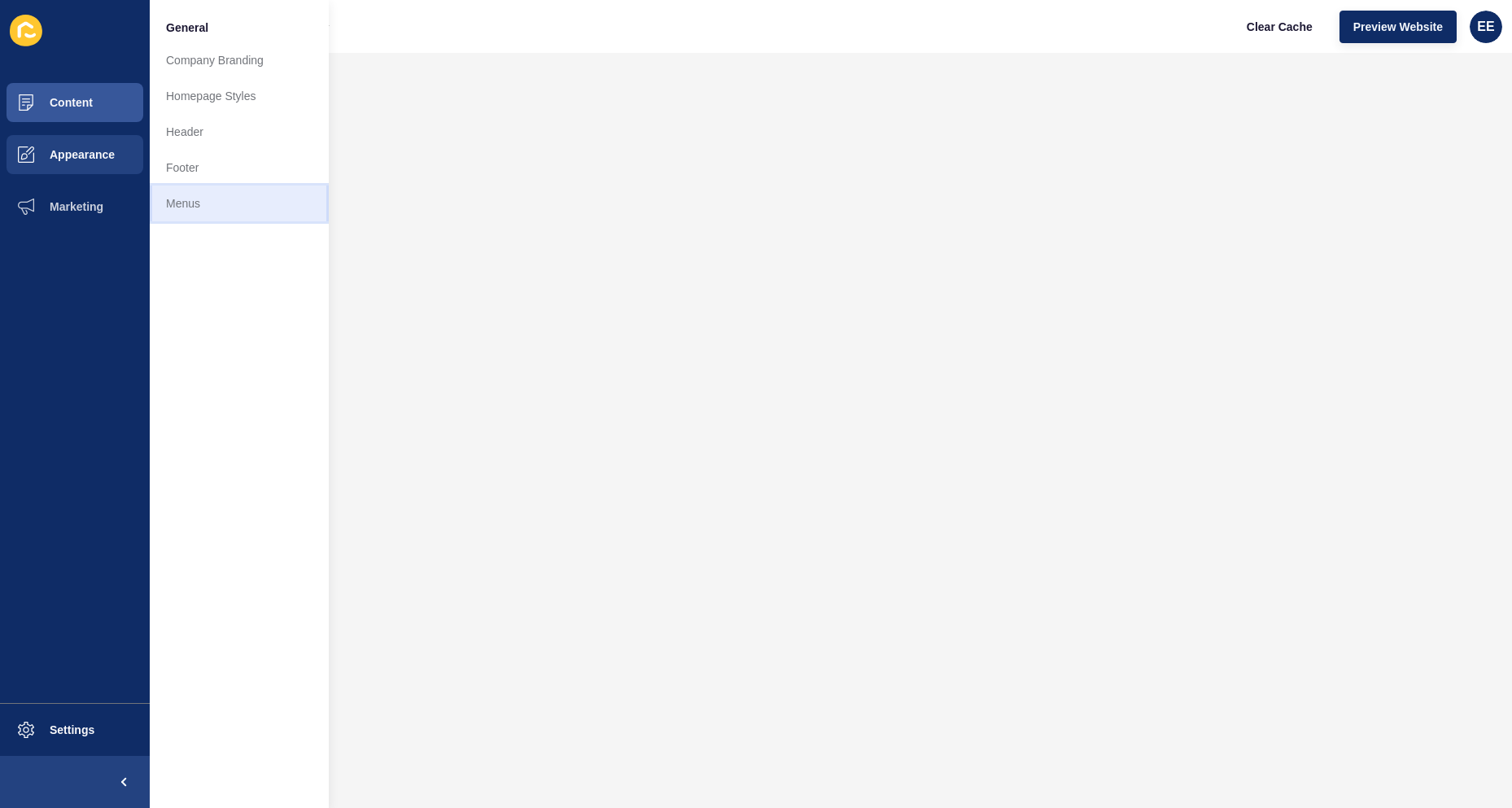
click at [180, 202] on link "Menus" at bounding box center [239, 202] width 179 height 36
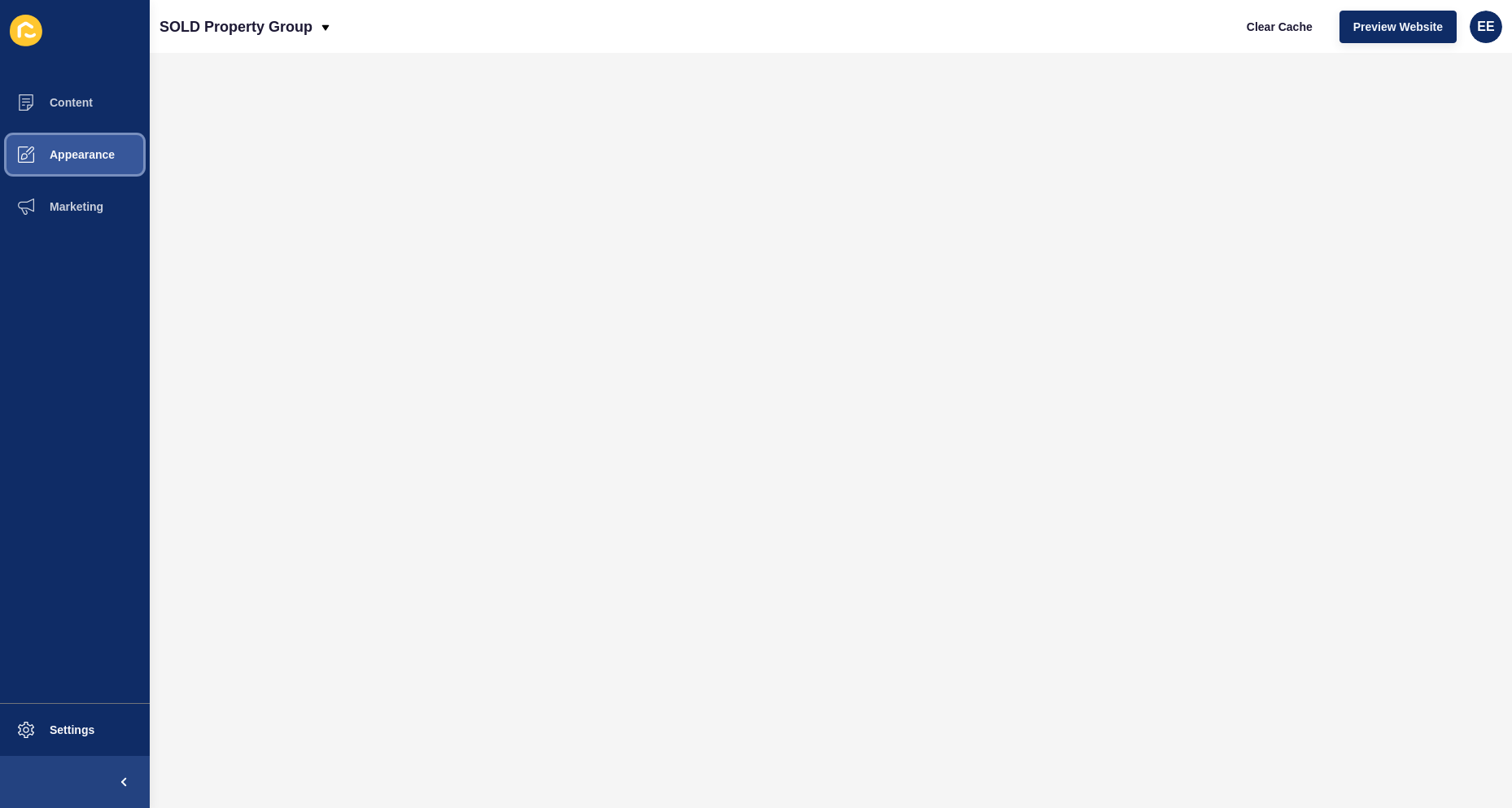
click at [67, 156] on span "Appearance" at bounding box center [56, 154] width 117 height 13
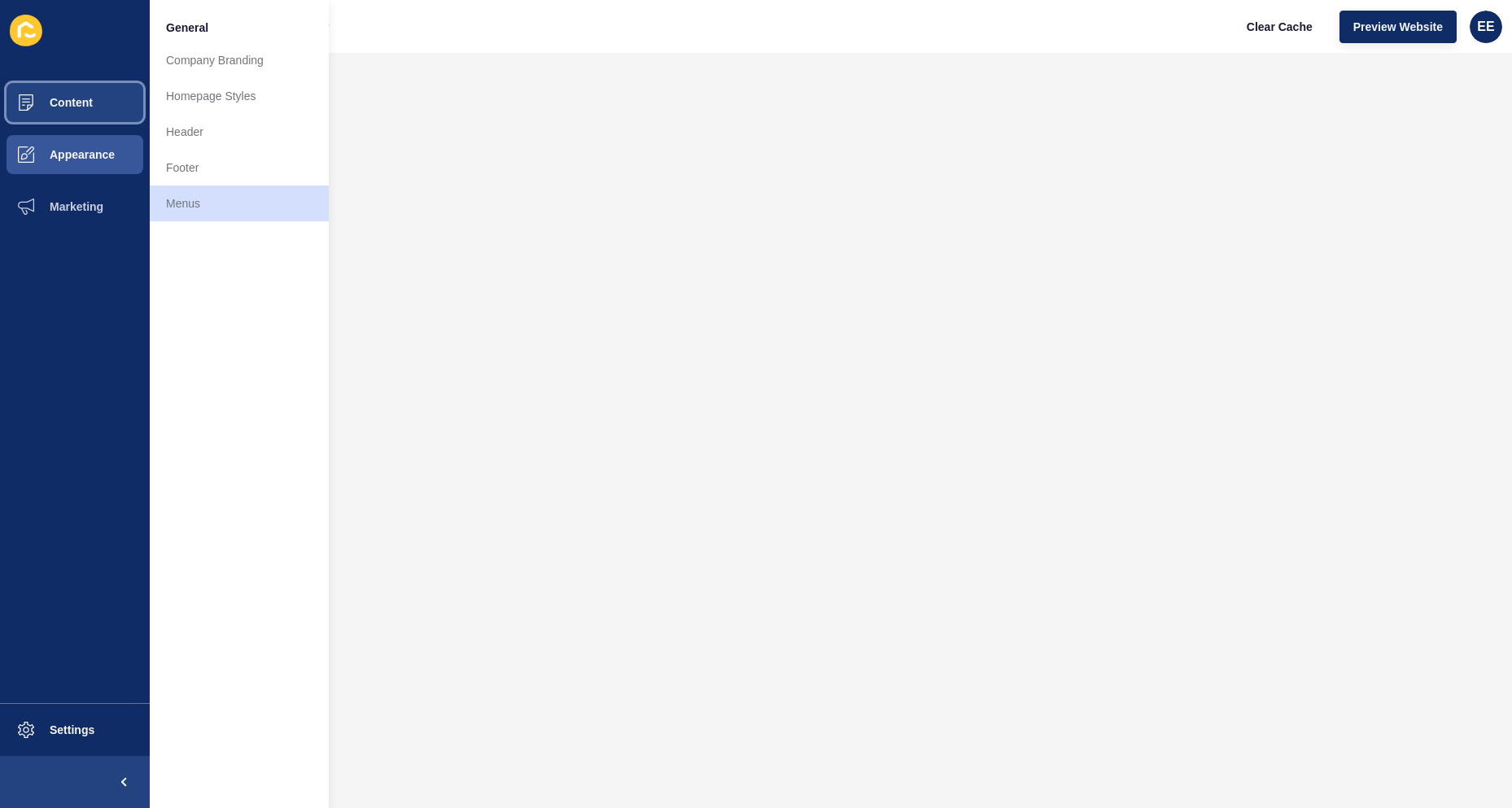
click at [67, 105] on span "Content" at bounding box center [44, 103] width 95 height 13
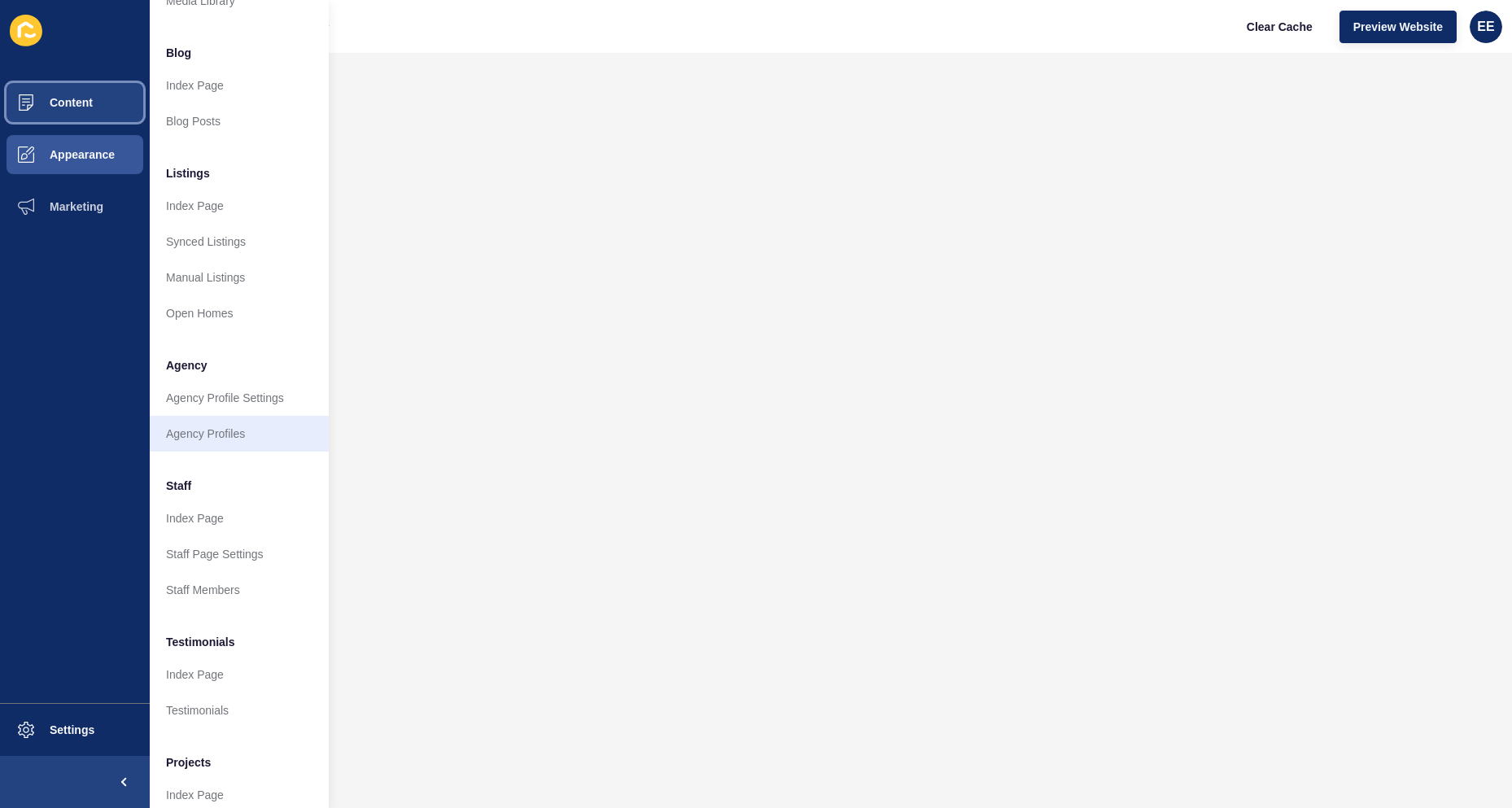
scroll to position [158, 0]
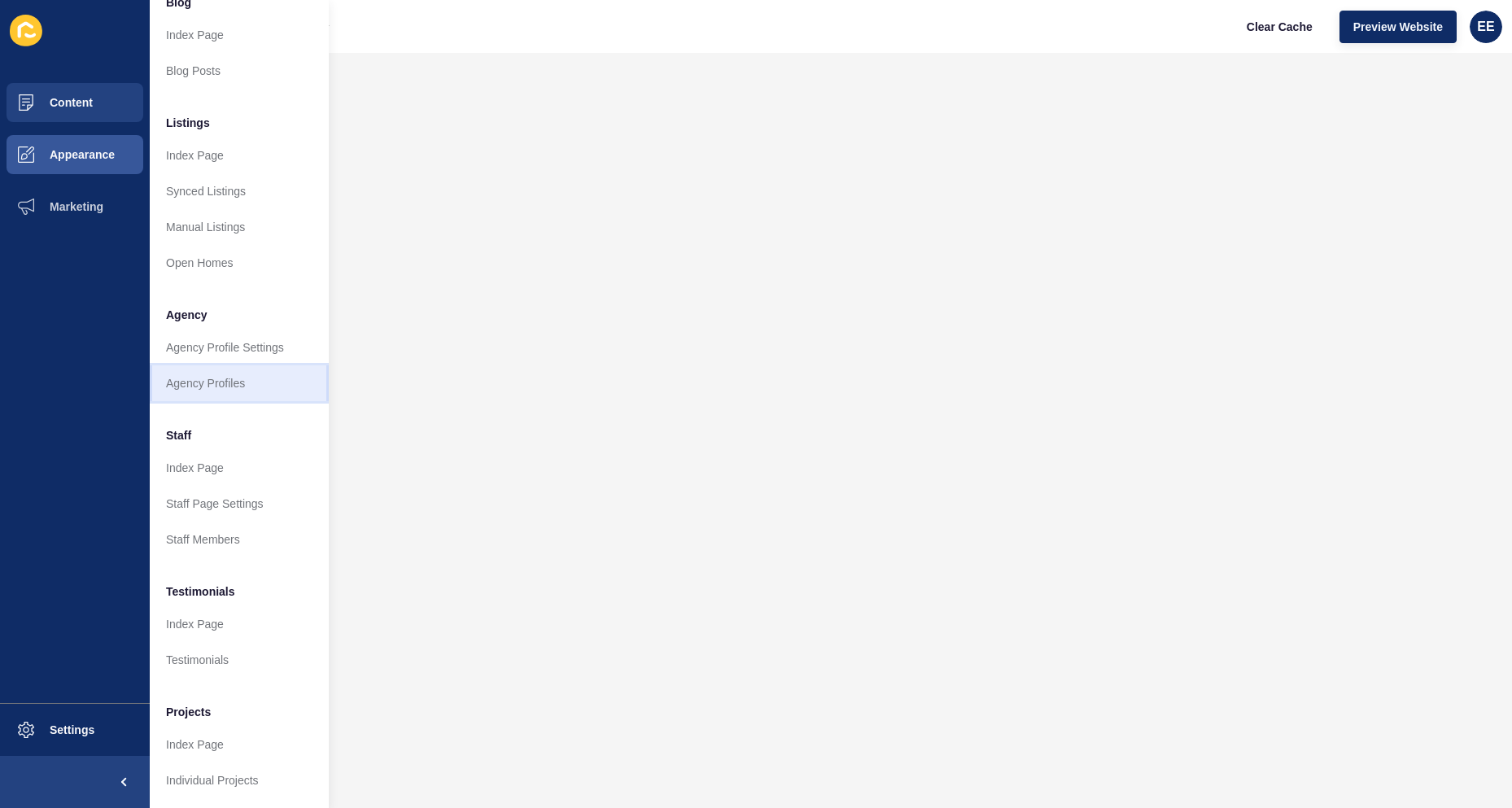
click at [212, 370] on link "Agency Profiles" at bounding box center [239, 383] width 179 height 36
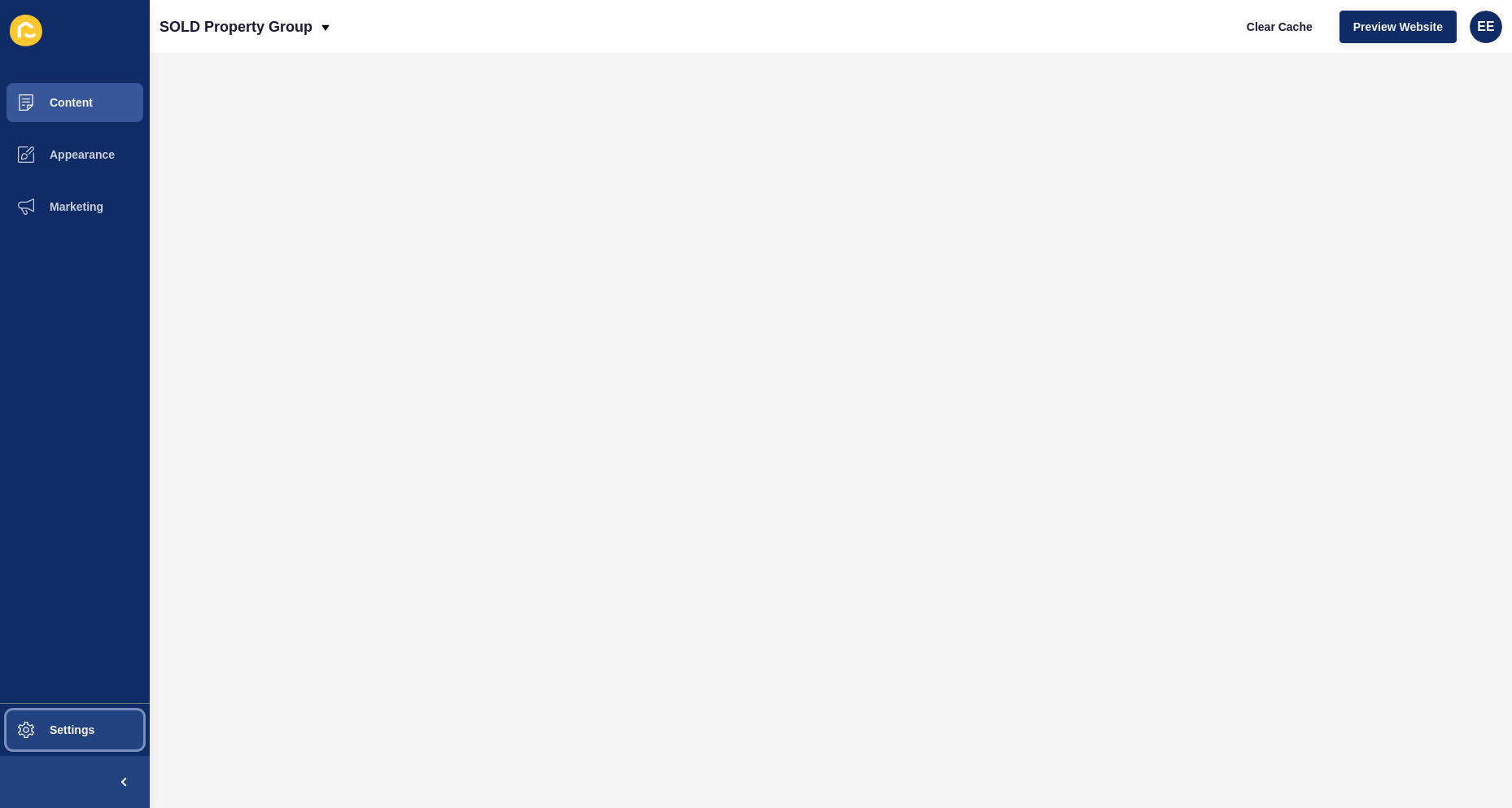
click at [54, 732] on span "Settings" at bounding box center [45, 730] width 97 height 13
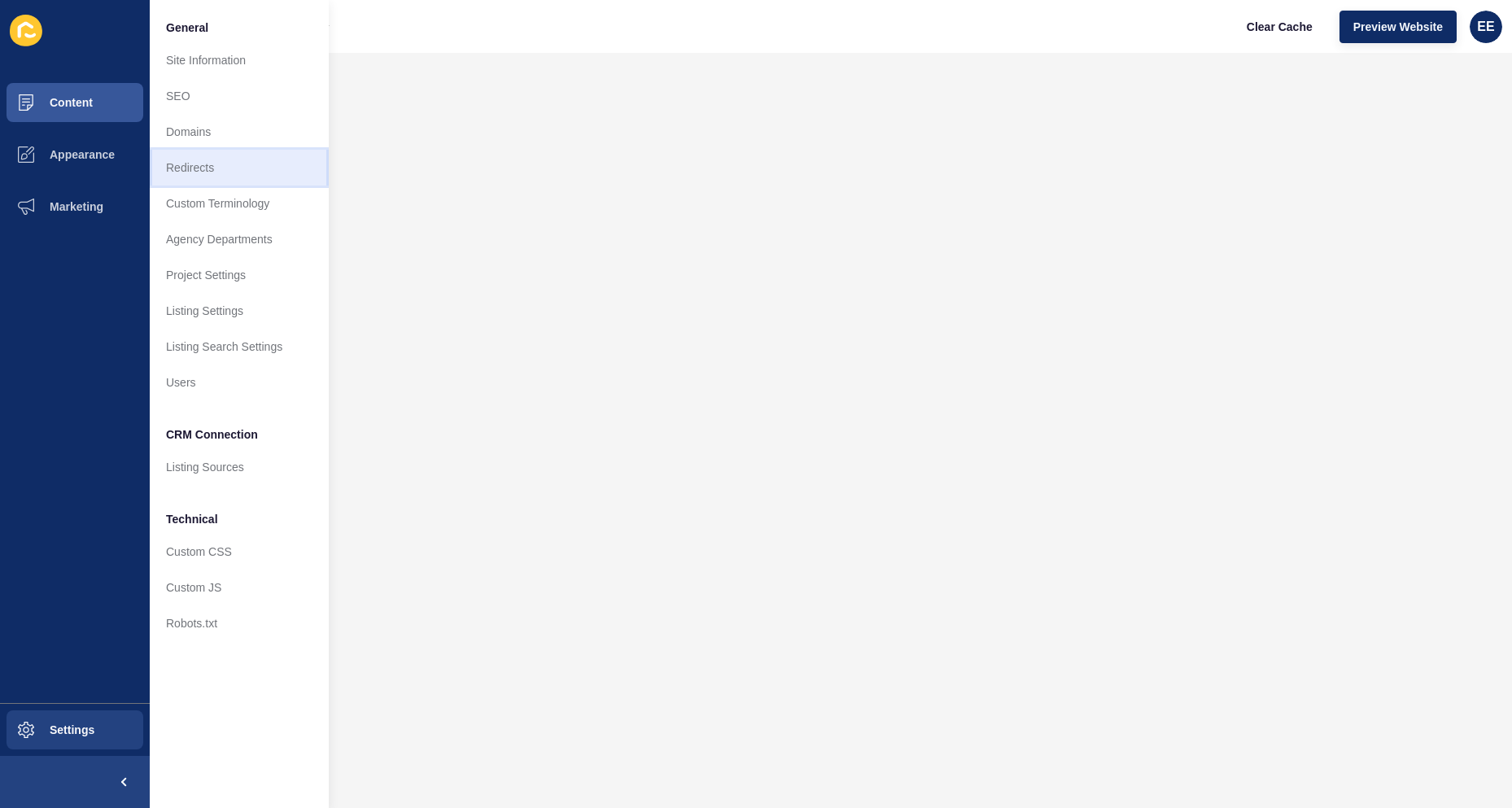
click at [213, 166] on link "Redirects" at bounding box center [239, 167] width 179 height 36
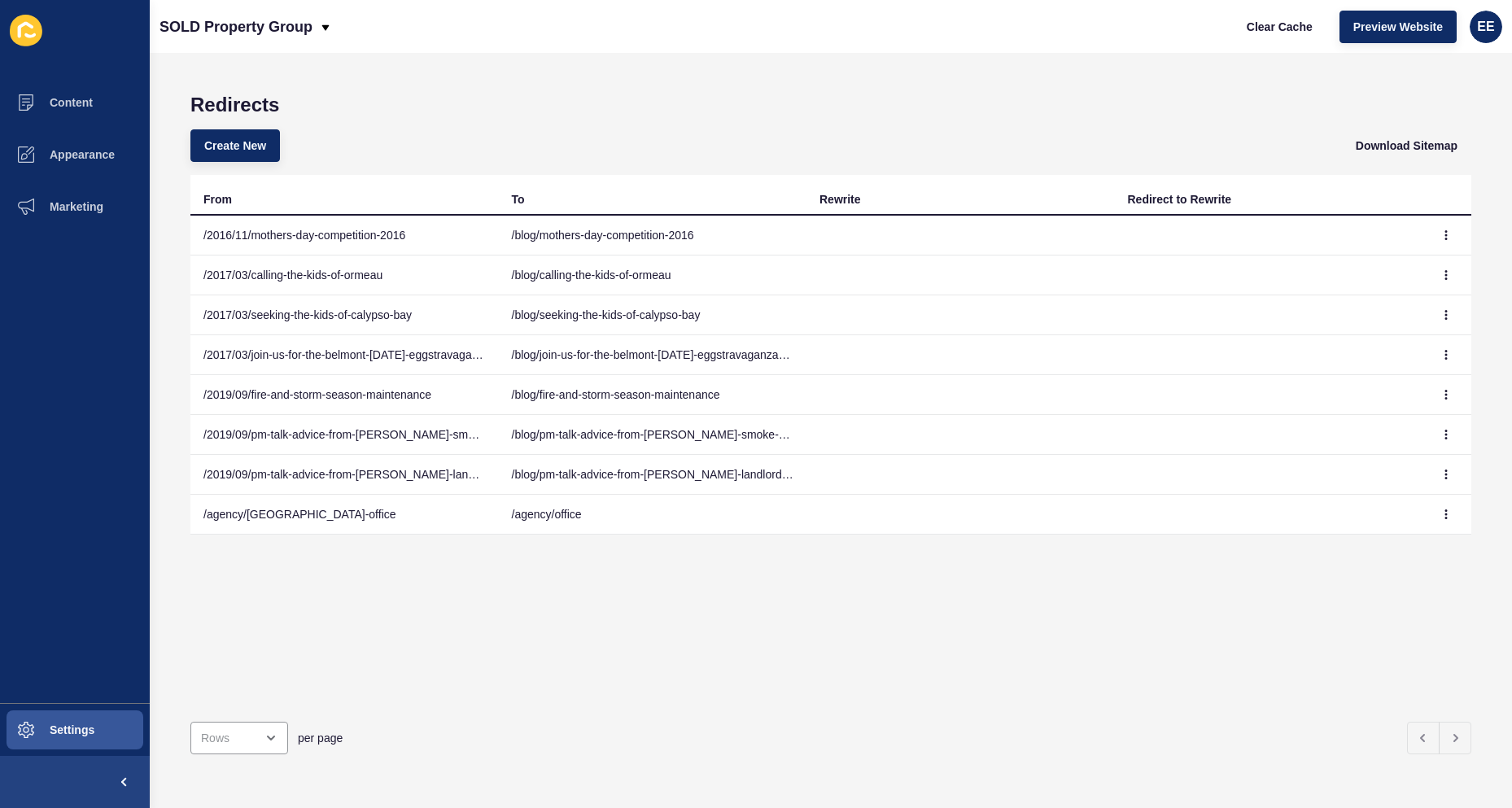
click at [1264, 621] on div "From To Rewrite Redirect to Rewrite /2016/11/mothers-day-competition-2016 /blog…" at bounding box center [830, 441] width 1281 height 534
click at [50, 153] on span "Appearance" at bounding box center [56, 154] width 117 height 13
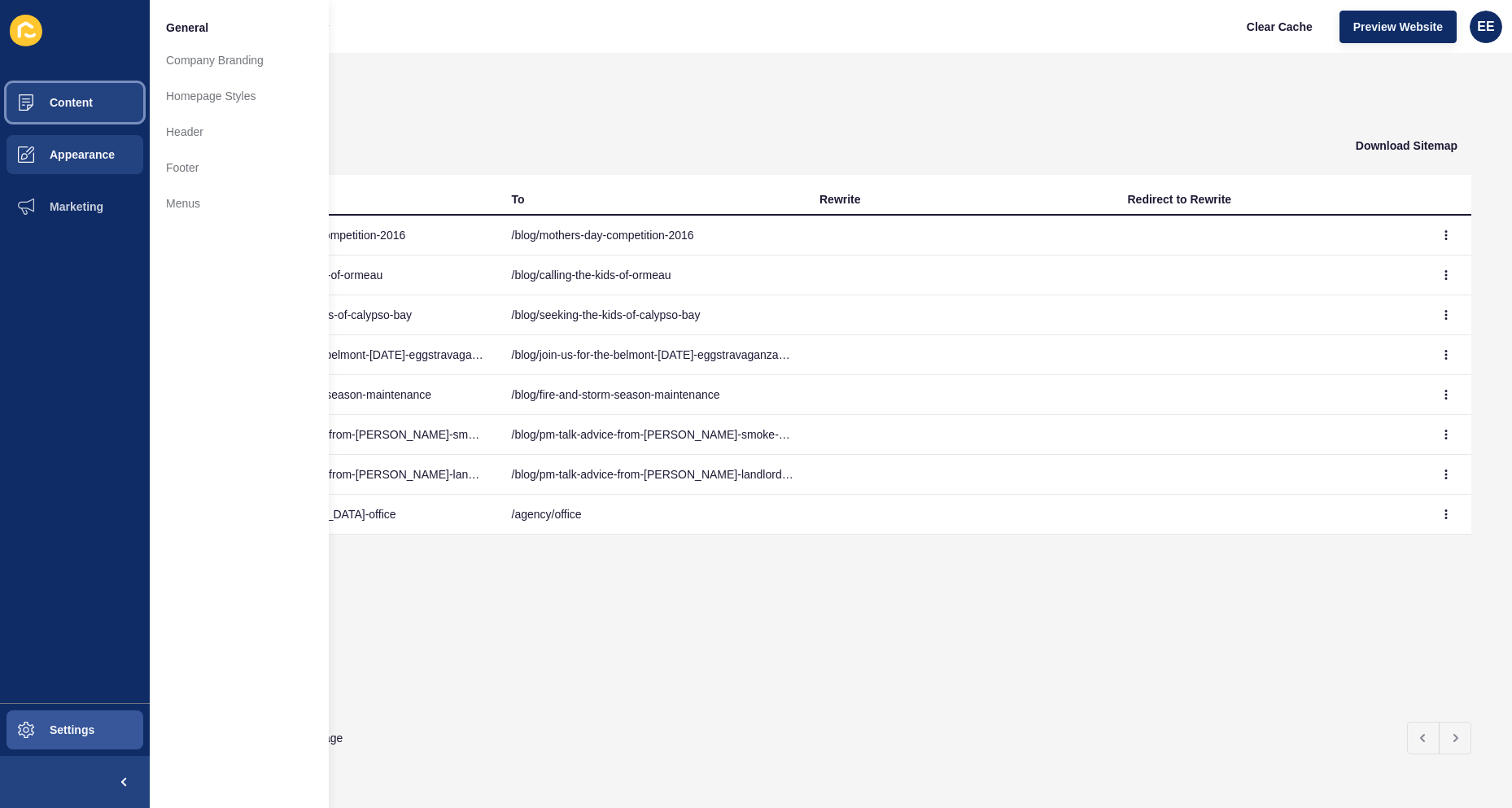
click at [65, 96] on span "Content" at bounding box center [44, 103] width 95 height 13
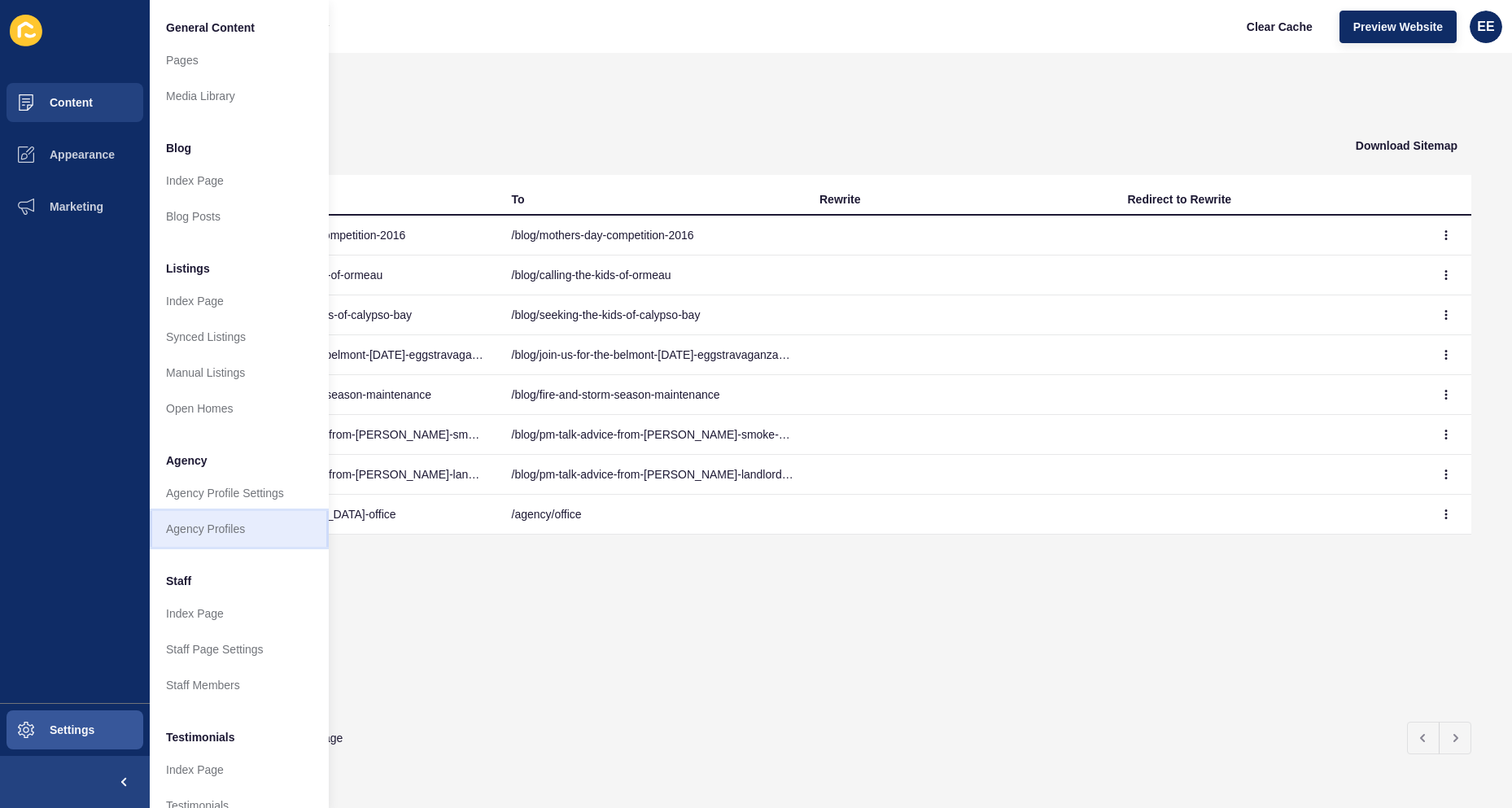
click at [223, 528] on link "Agency Profiles" at bounding box center [239, 529] width 179 height 36
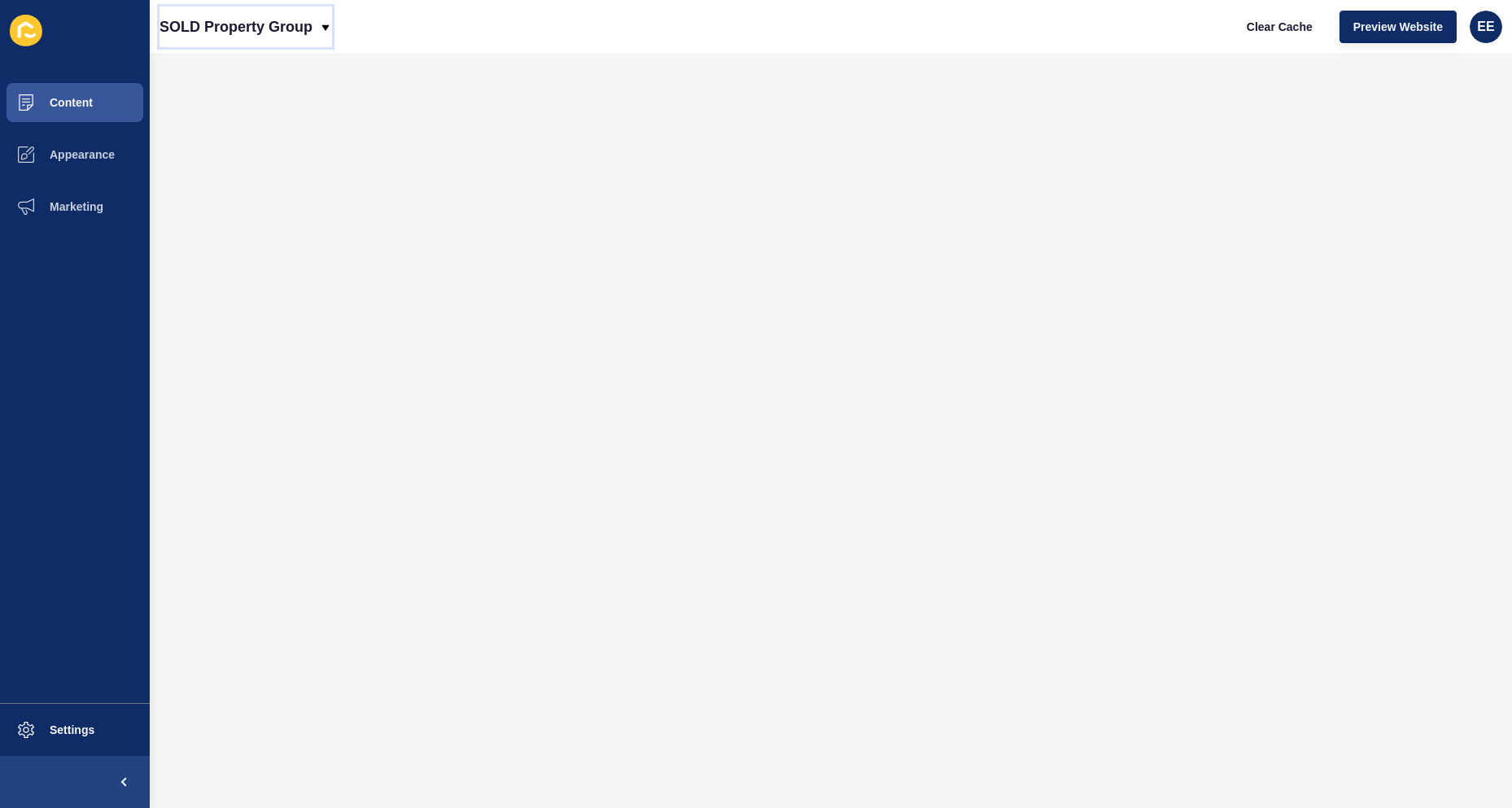
click at [322, 22] on icon at bounding box center [325, 28] width 13 height 13
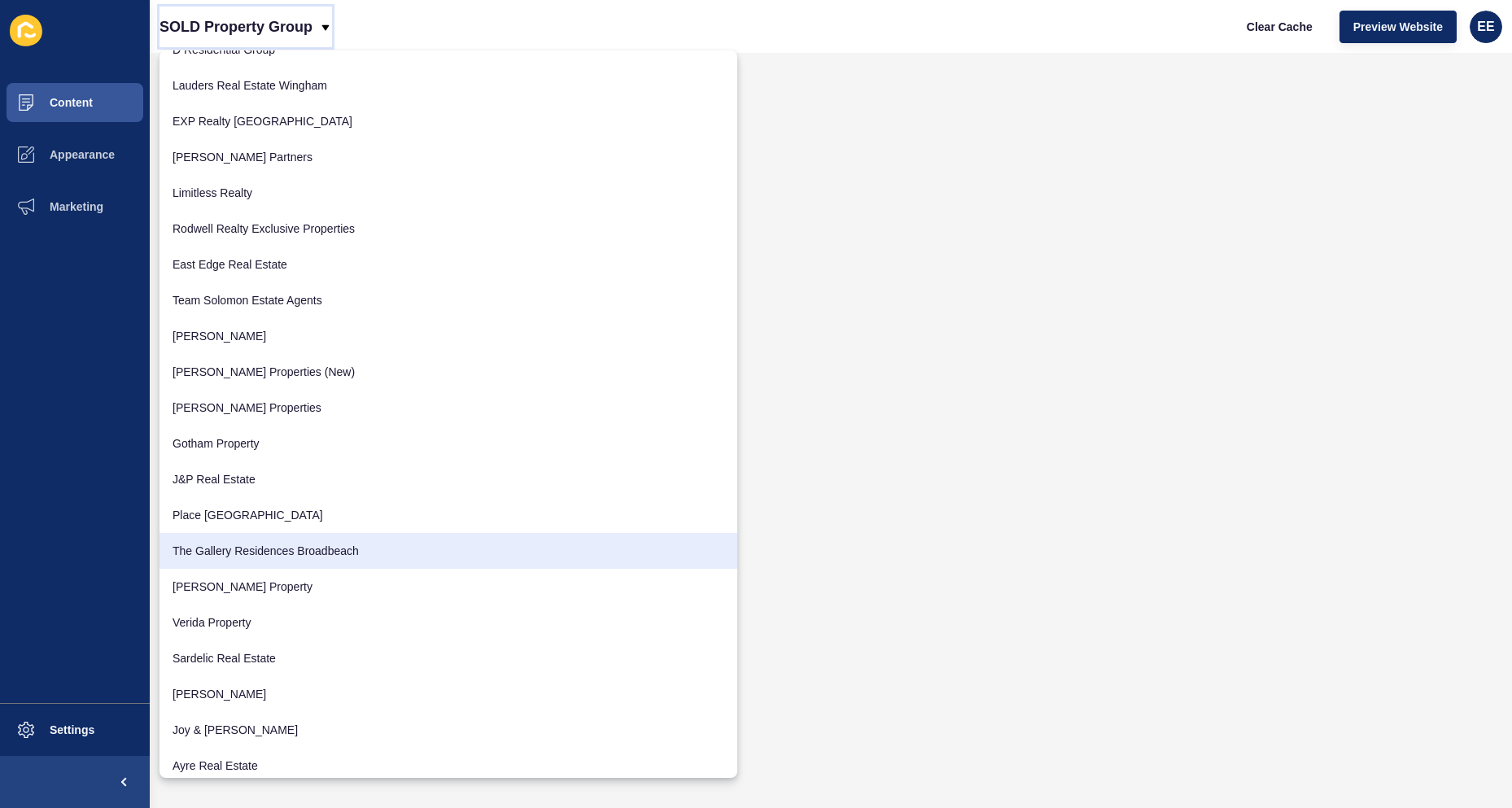
scroll to position [1384, 0]
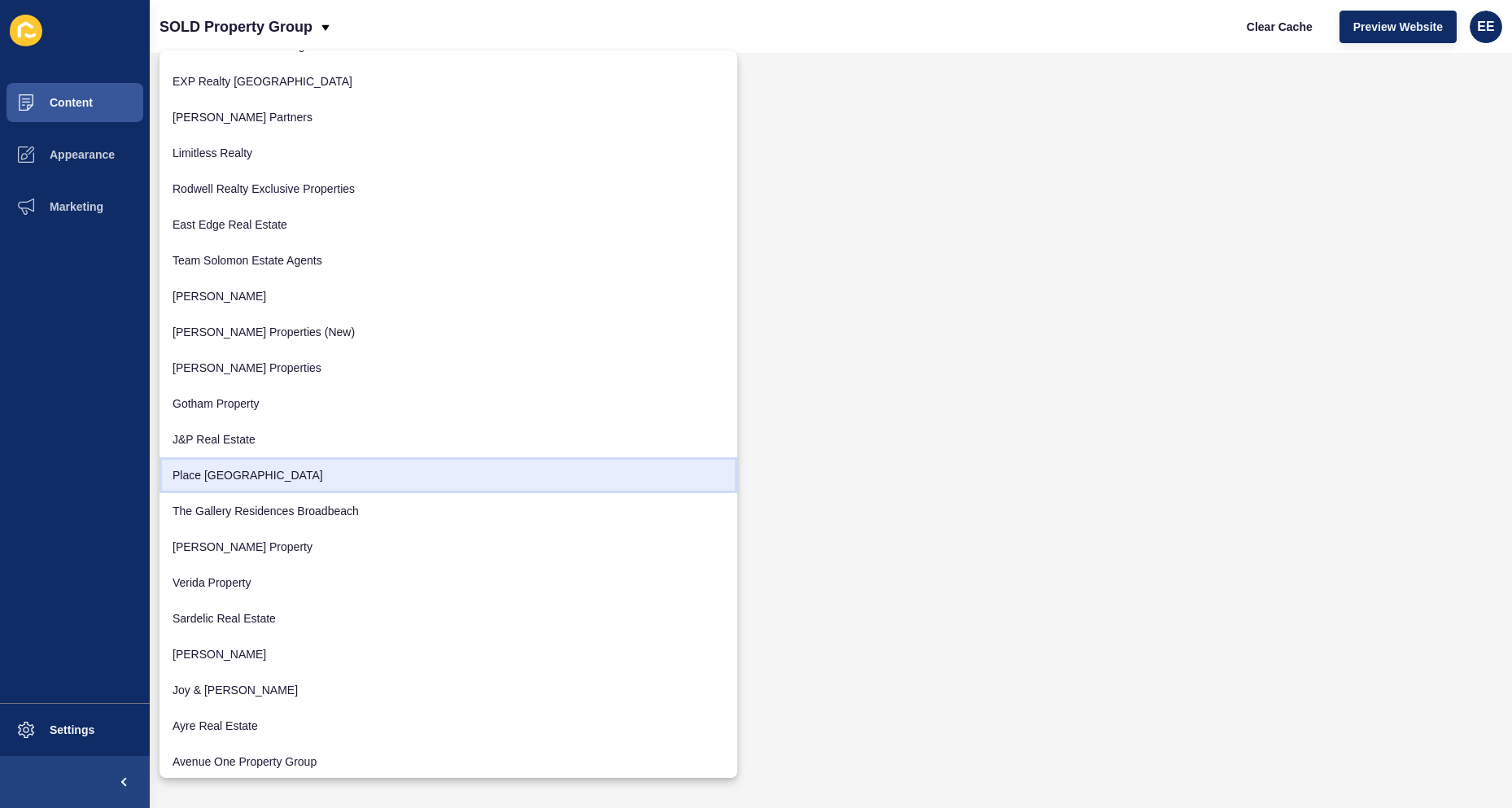
click at [244, 473] on link "Place [GEOGRAPHIC_DATA]" at bounding box center [448, 475] width 578 height 36
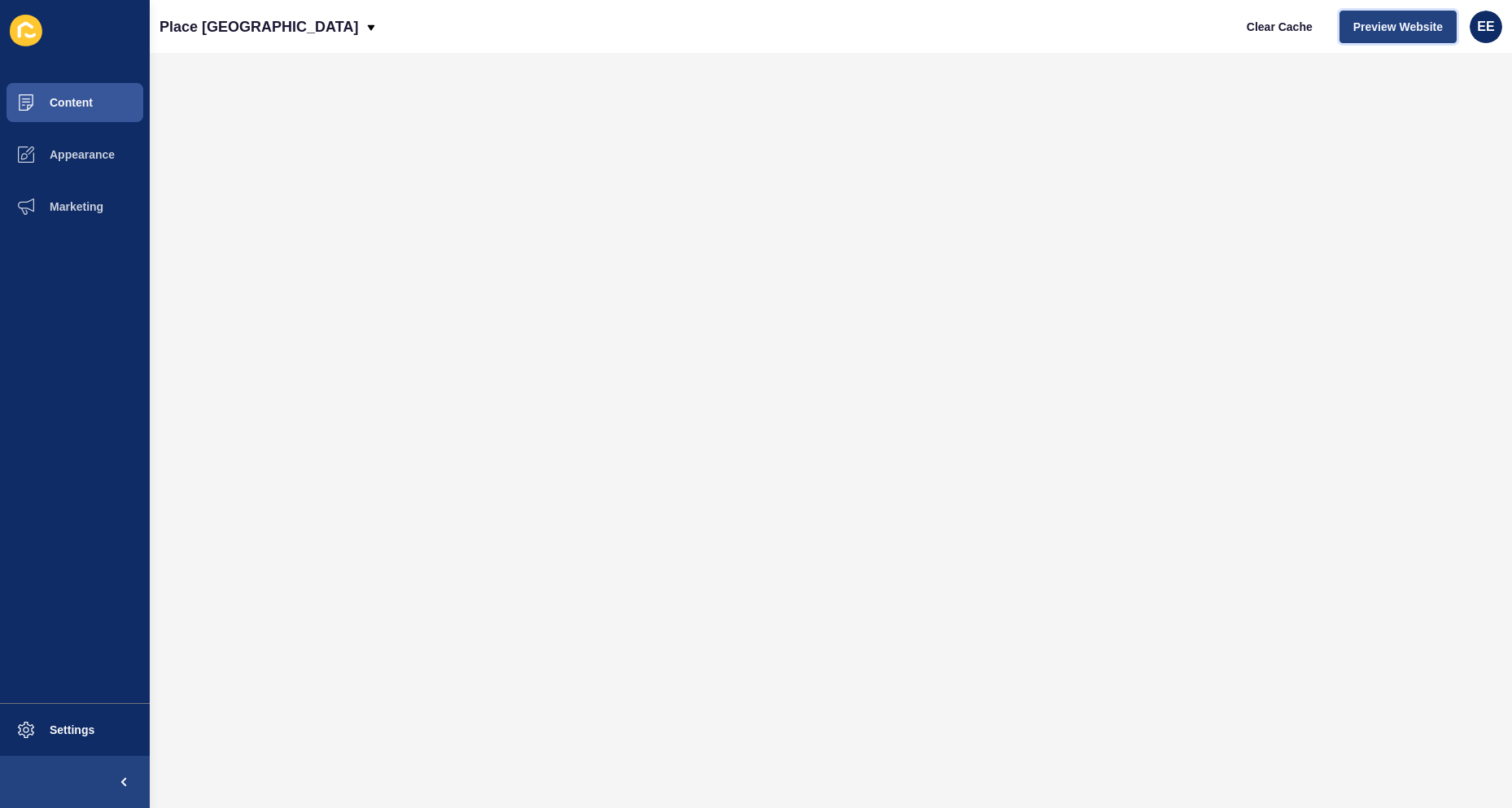
click at [1386, 19] on span "Preview Website" at bounding box center [1397, 27] width 89 height 16
click at [365, 24] on icon at bounding box center [371, 28] width 13 height 13
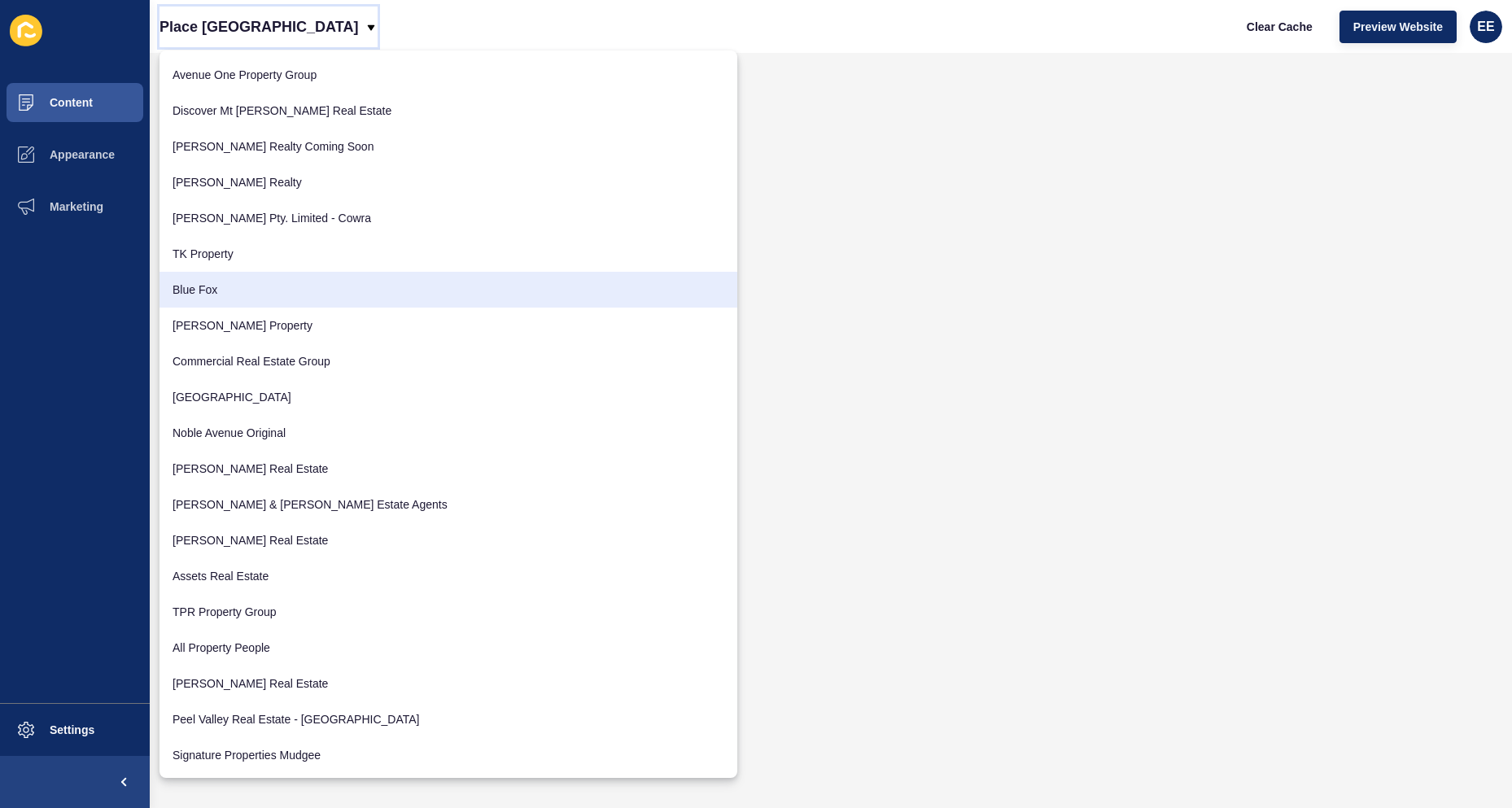
scroll to position [1871, 0]
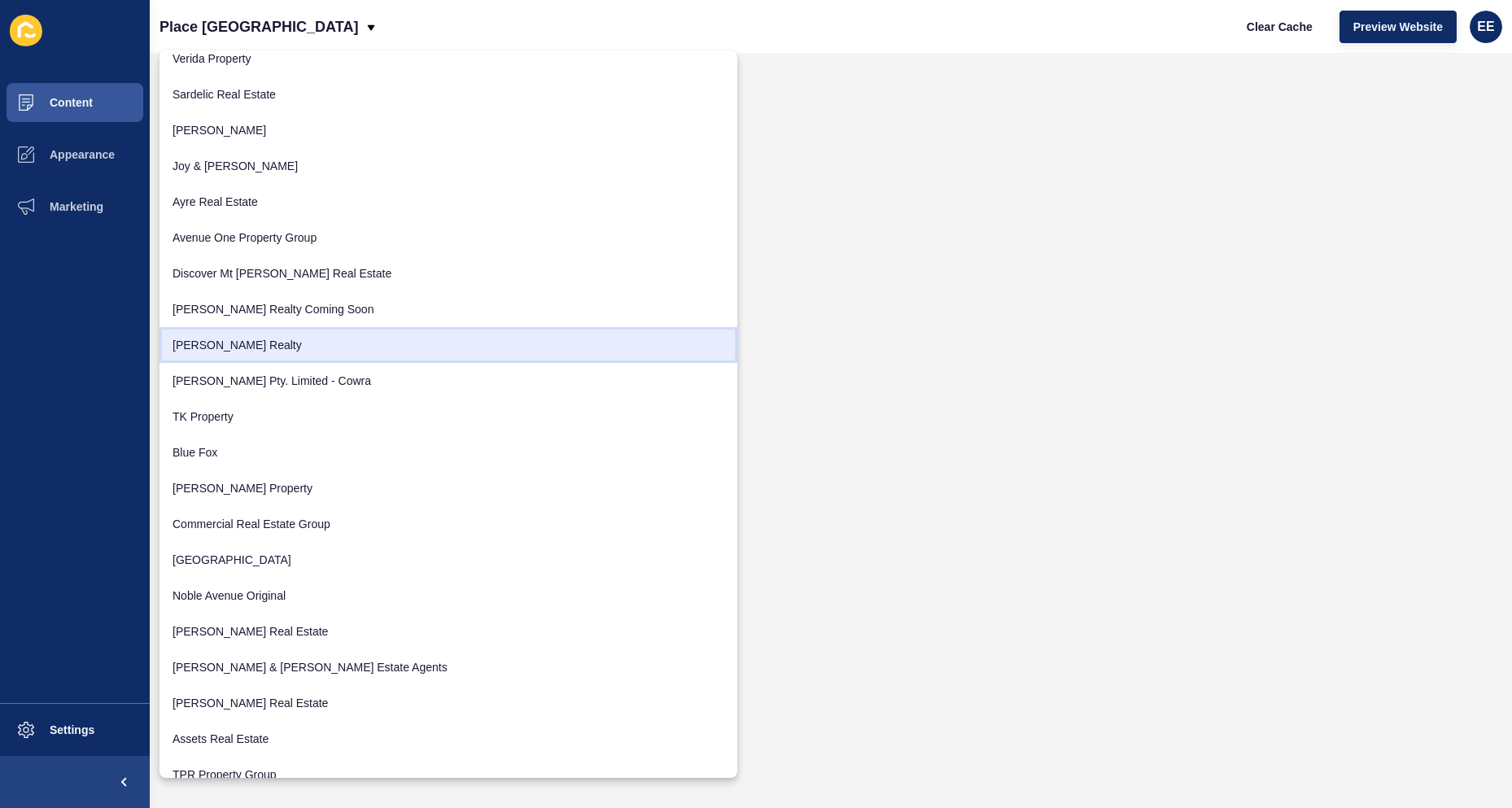
click at [233, 343] on link "[PERSON_NAME] Realty" at bounding box center [448, 345] width 578 height 36
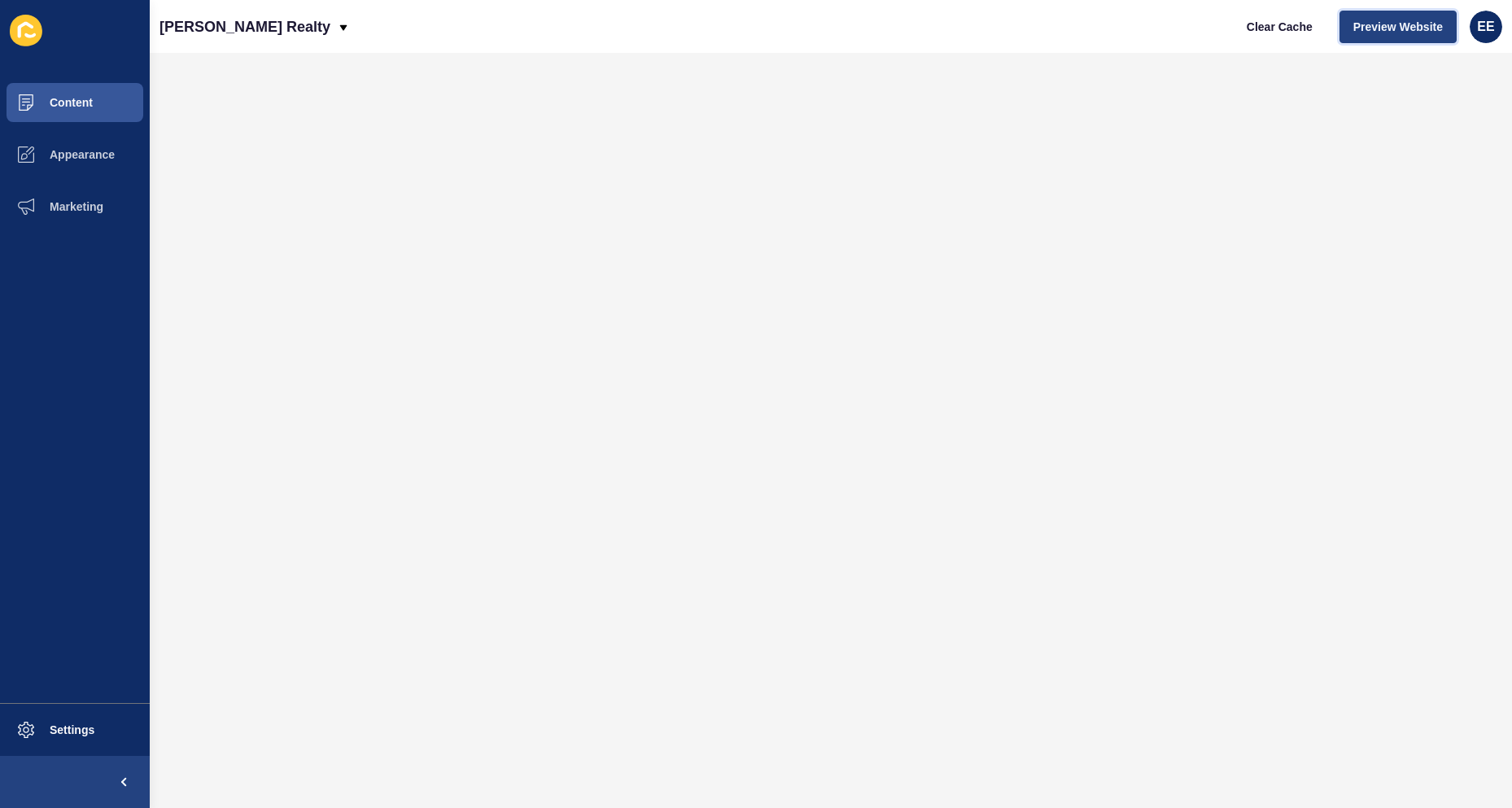
click at [1402, 30] on span "Preview Website" at bounding box center [1397, 27] width 89 height 16
click at [61, 107] on span "Content" at bounding box center [44, 103] width 95 height 13
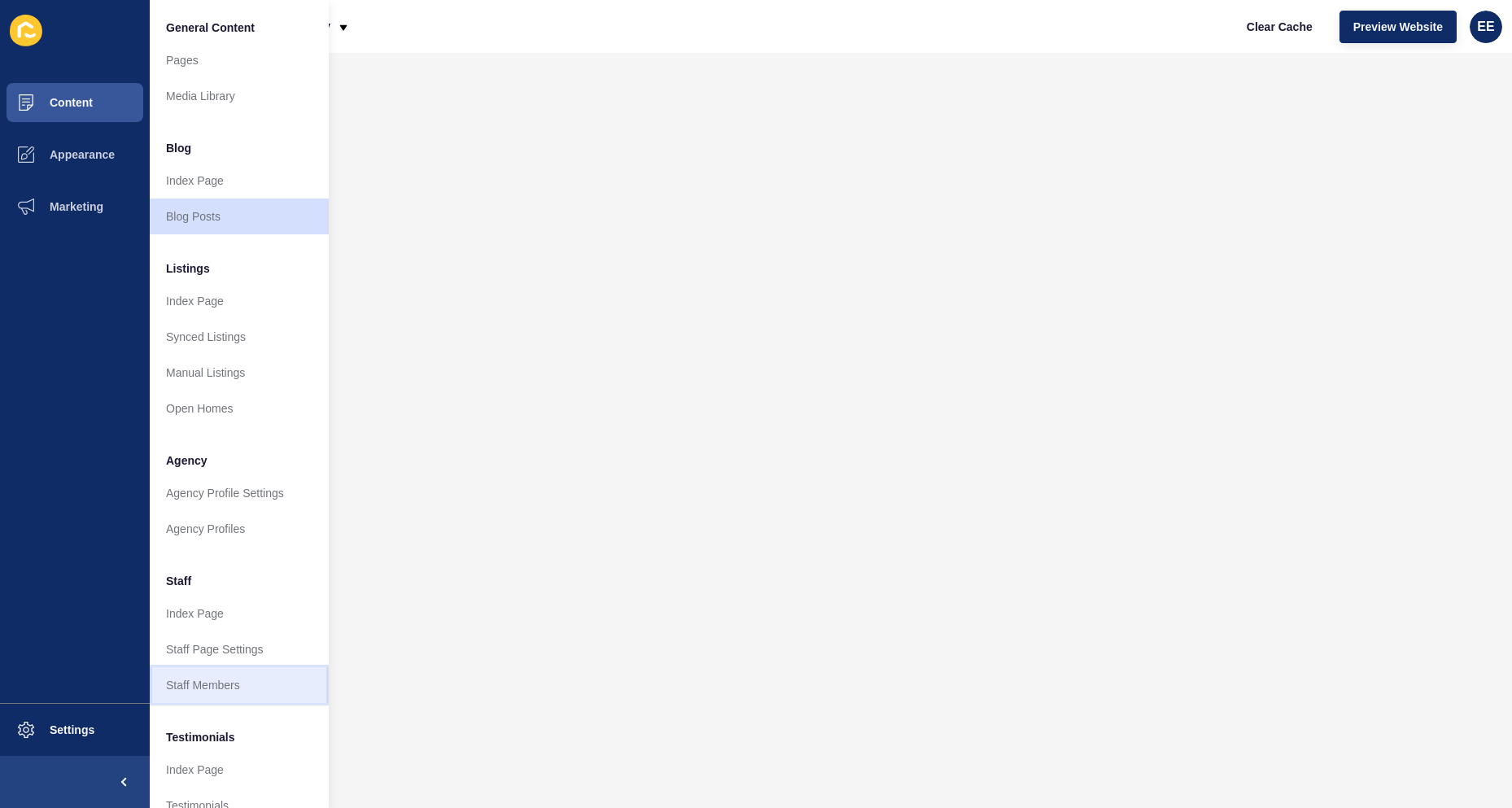
click at [205, 679] on link "Staff Members" at bounding box center [239, 684] width 179 height 36
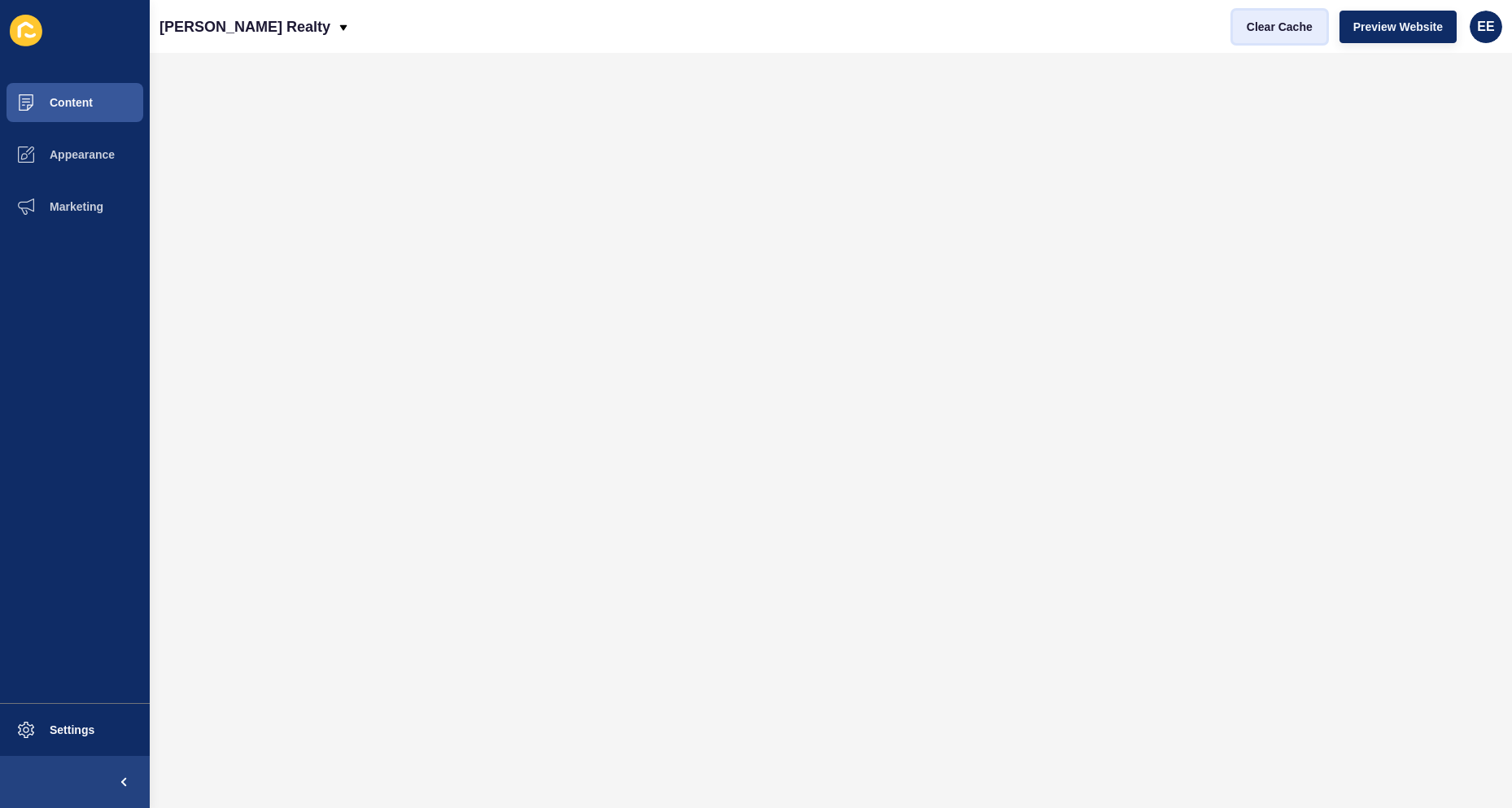
click at [1278, 24] on span "Clear Cache" at bounding box center [1279, 27] width 66 height 16
click at [63, 97] on span "Content" at bounding box center [44, 103] width 95 height 13
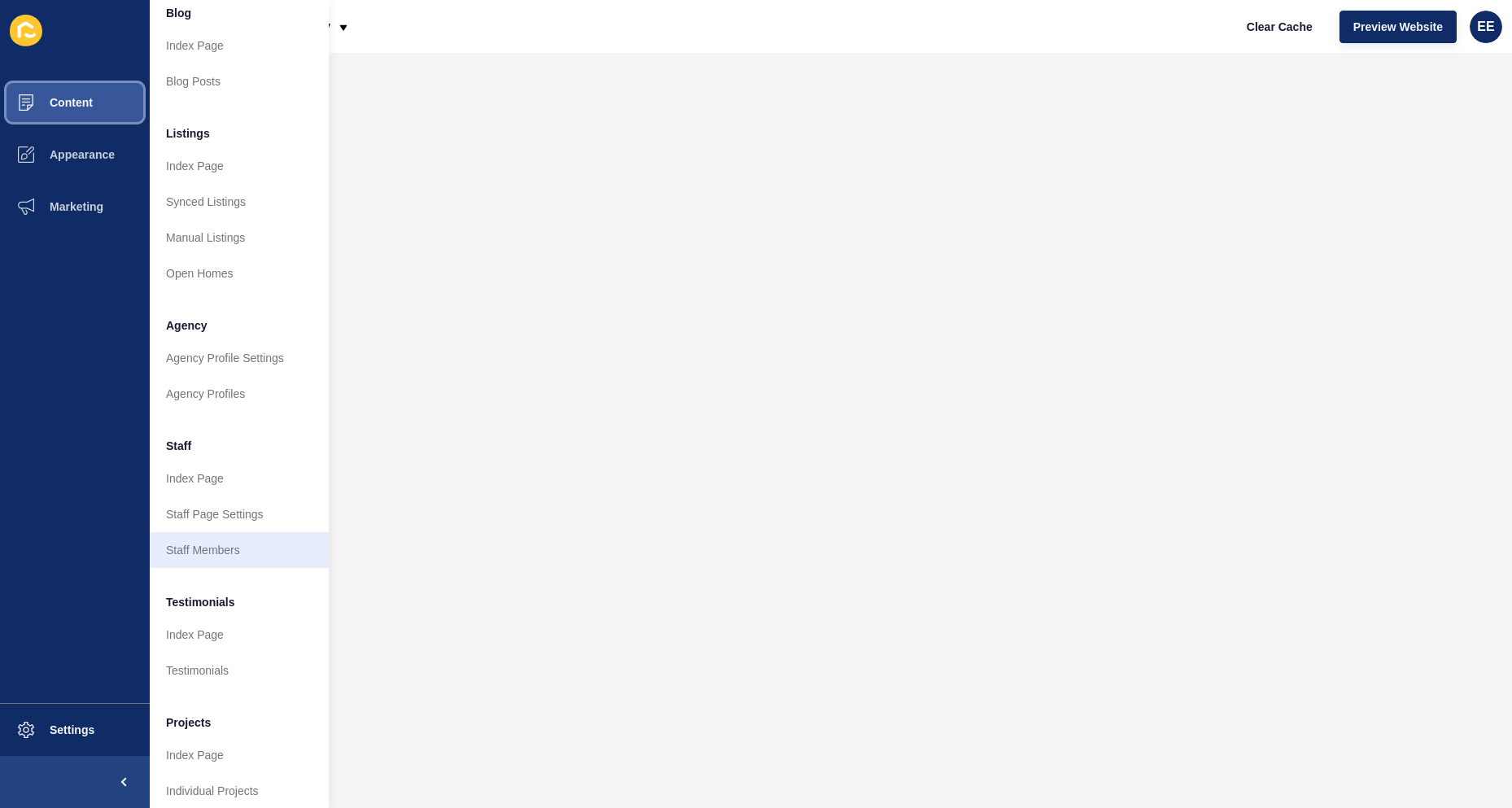
scroll to position [158, 0]
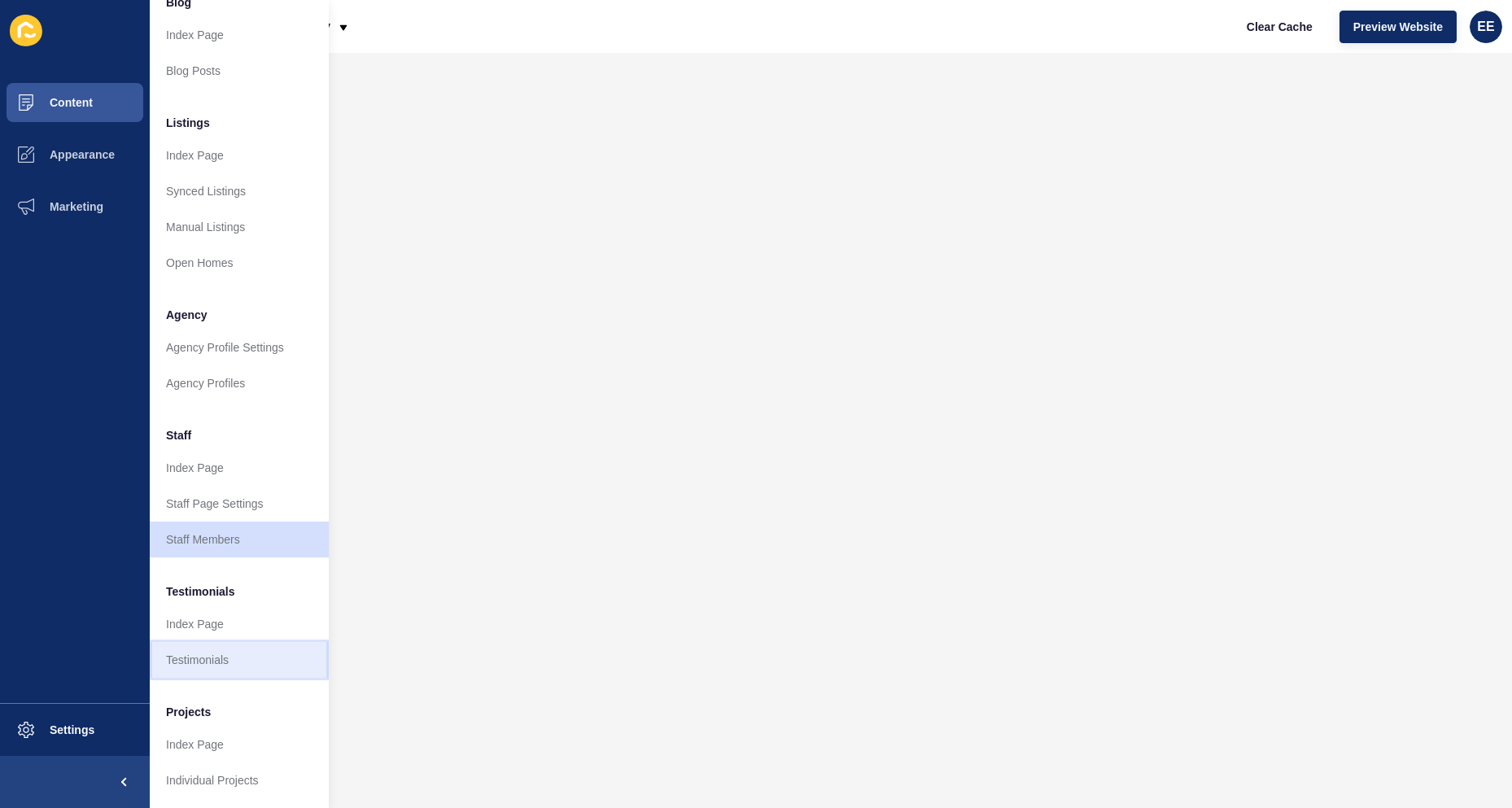
click at [204, 656] on link "Testimonials" at bounding box center [239, 659] width 179 height 36
